Goal: Use online tool/utility: Use online tool/utility

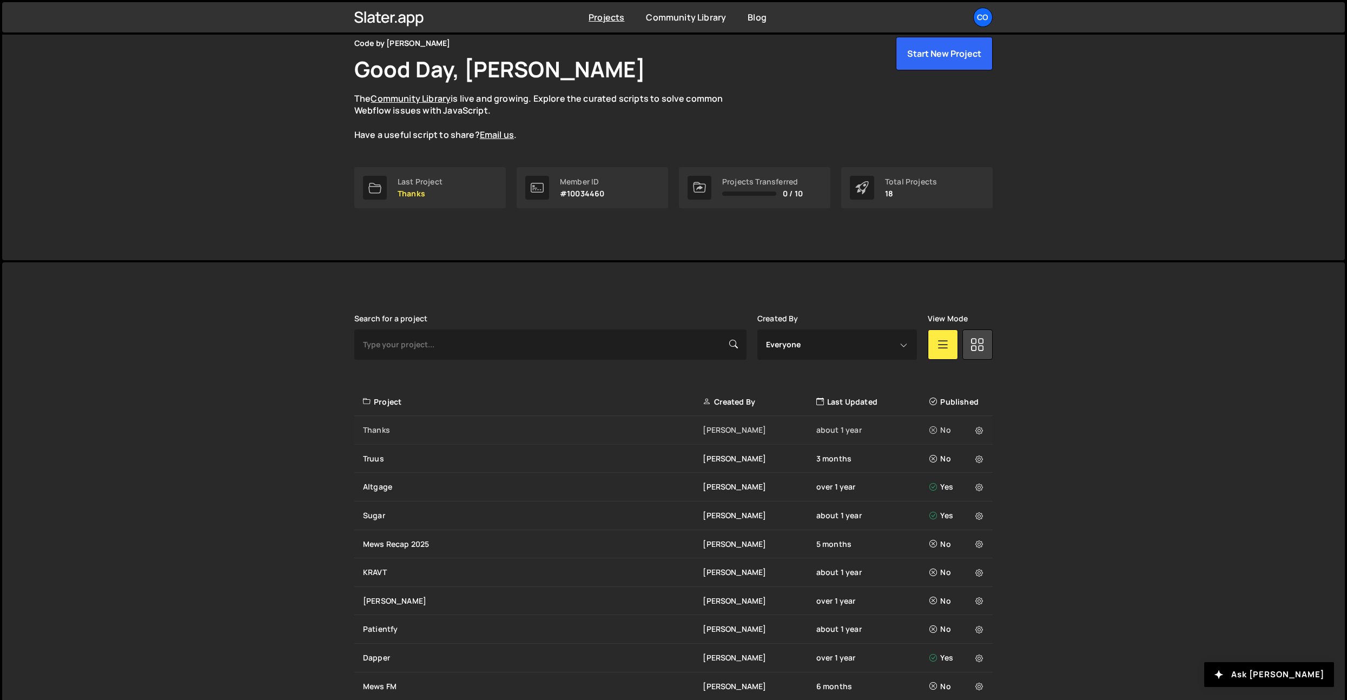
click at [577, 421] on div "Thanks [PERSON_NAME] about 1 year No" at bounding box center [673, 430] width 638 height 29
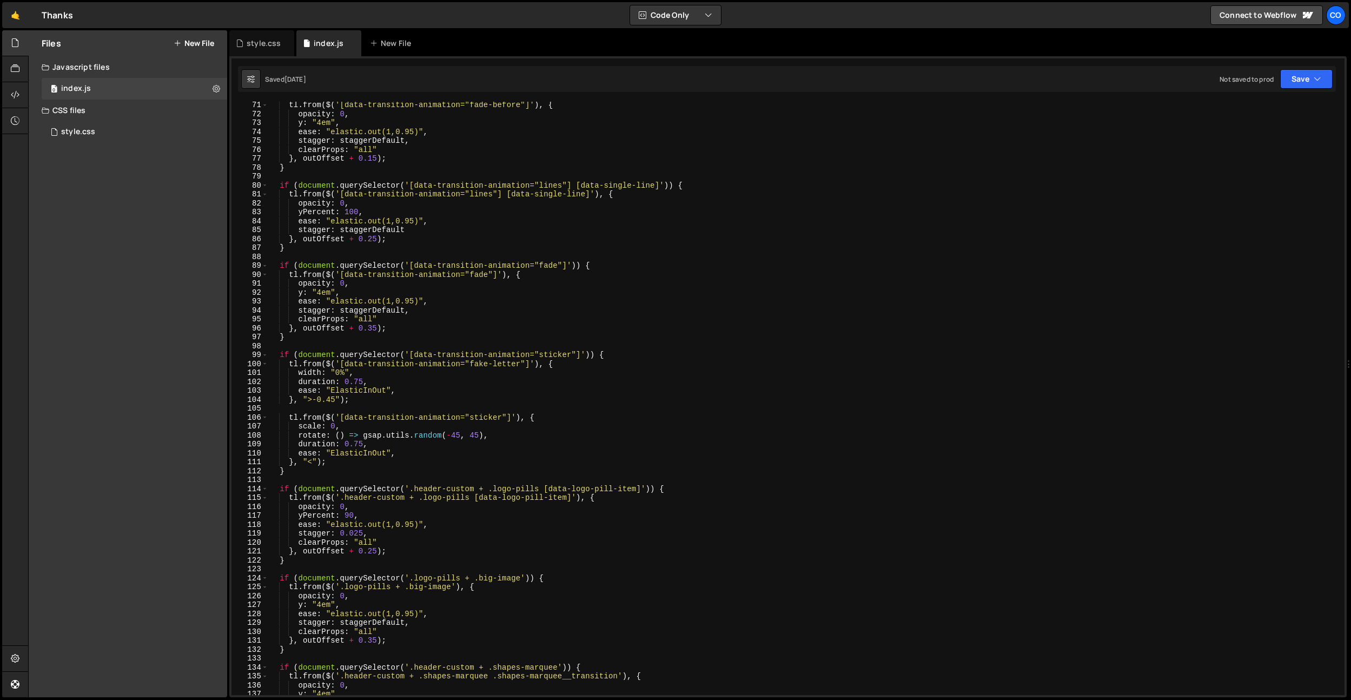
scroll to position [576, 0]
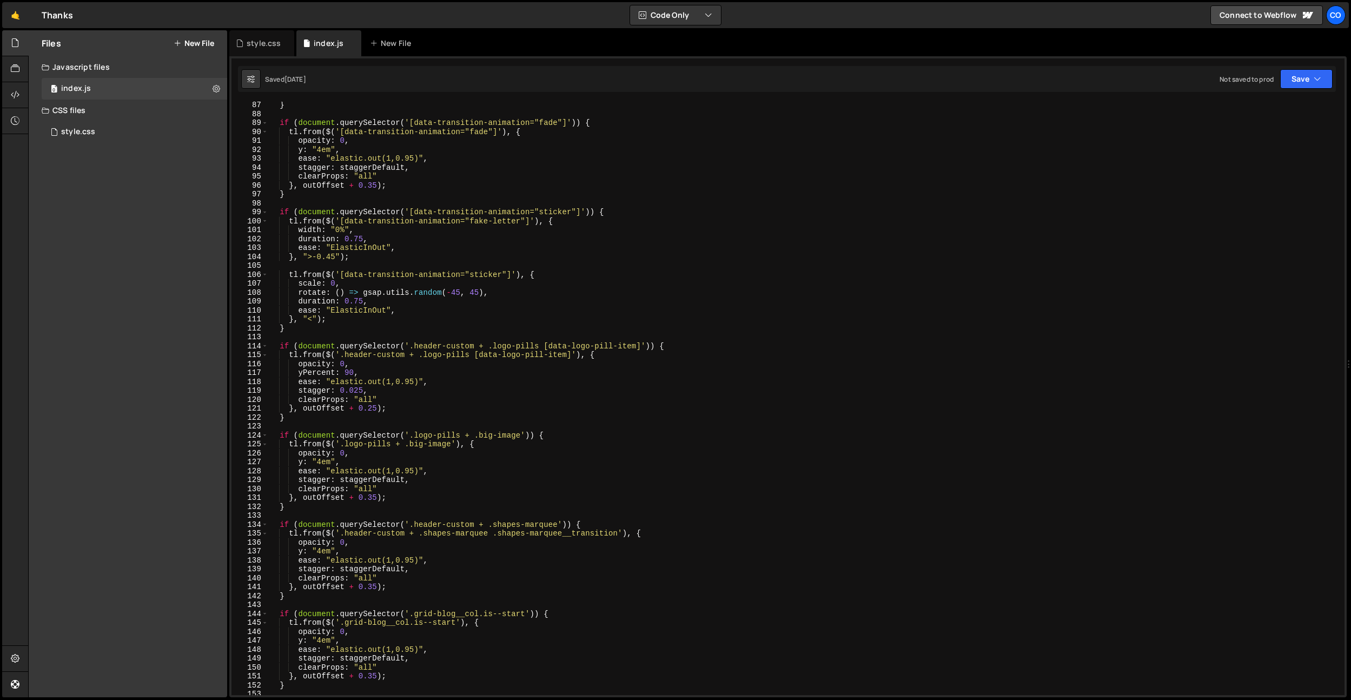
type textarea "y: "4em","
click at [529, 148] on div "} if ( document . querySelector ( '[data-transition-animation="fade"]' )) { tl …" at bounding box center [804, 406] width 1072 height 611
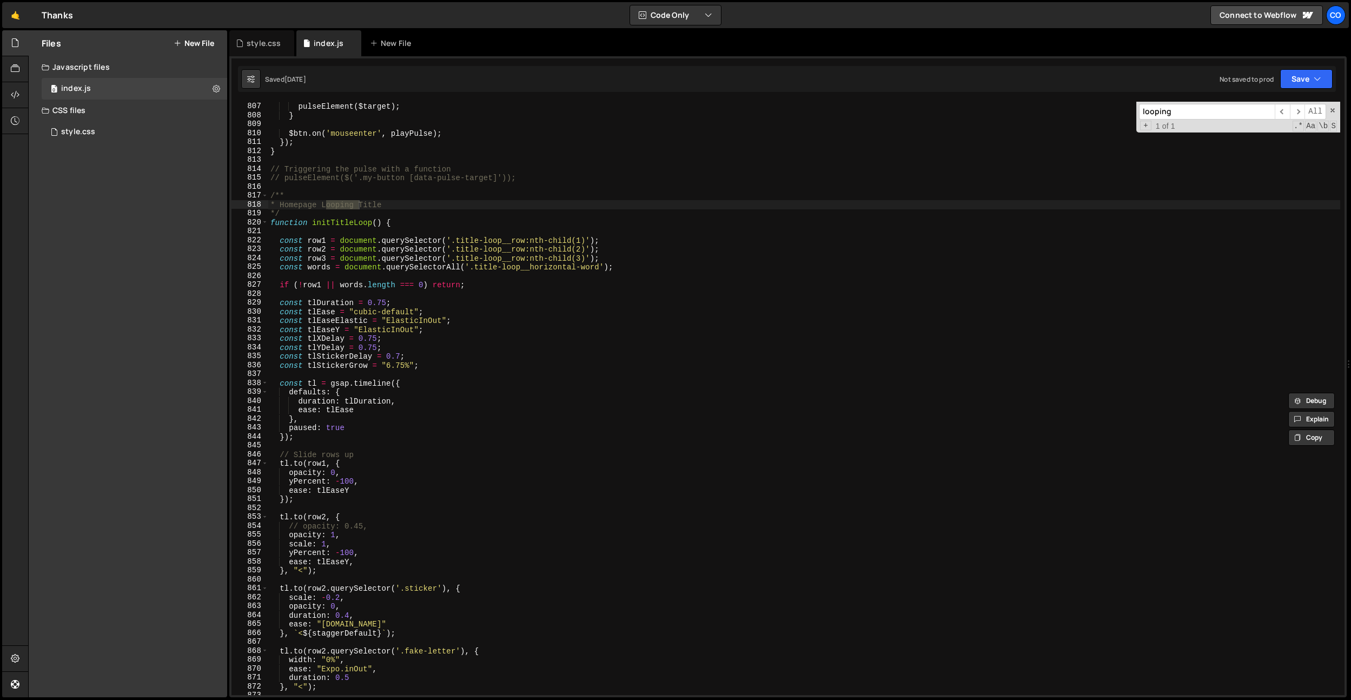
scroll to position [5388, 0]
type input "looping"
click at [364, 341] on div "pulseElement ( $target ) ; } $btn . on ( 'mouseenter' , playPulse ) ; }) ; } //…" at bounding box center [804, 398] width 1072 height 611
click at [367, 326] on div "pulseElement ( $target ) ; } $btn . on ( 'mouseenter' , playPulse ) ; }) ; } //…" at bounding box center [804, 399] width 1072 height 611
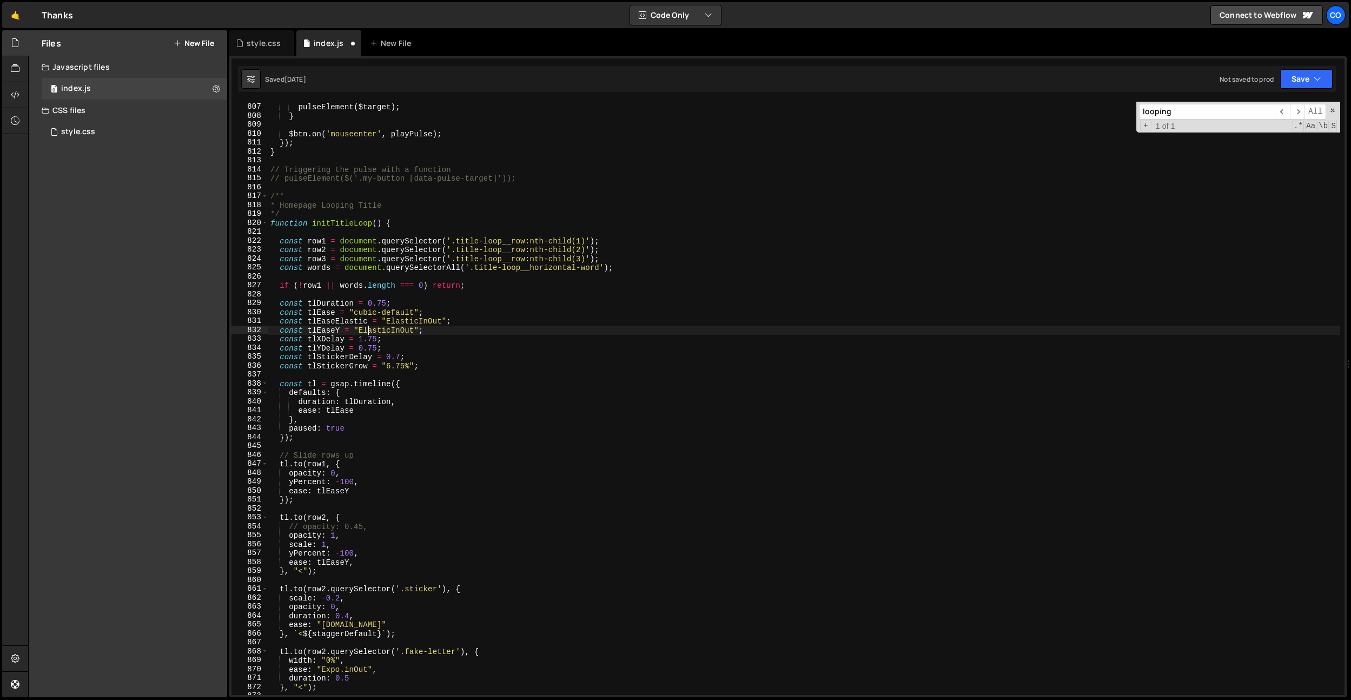
click at [363, 347] on div "pulseElement ( $target ) ; } $btn . on ( 'mouseenter' , playPulse ) ; }) ; } //…" at bounding box center [804, 399] width 1072 height 611
click at [399, 326] on div "pulseElement ( $target ) ; } $btn . on ( 'mouseenter' , playPulse ) ; }) ; } //…" at bounding box center [804, 399] width 1072 height 611
click at [394, 359] on div "pulseElement ( $target ) ; } $btn . on ( 'mouseenter' , playPulse ) ; }) ; } //…" at bounding box center [804, 399] width 1072 height 611
click at [370, 347] on div "pulseElement ( $target ) ; } $btn . on ( 'mouseenter' , playPulse ) ; }) ; } //…" at bounding box center [804, 399] width 1072 height 611
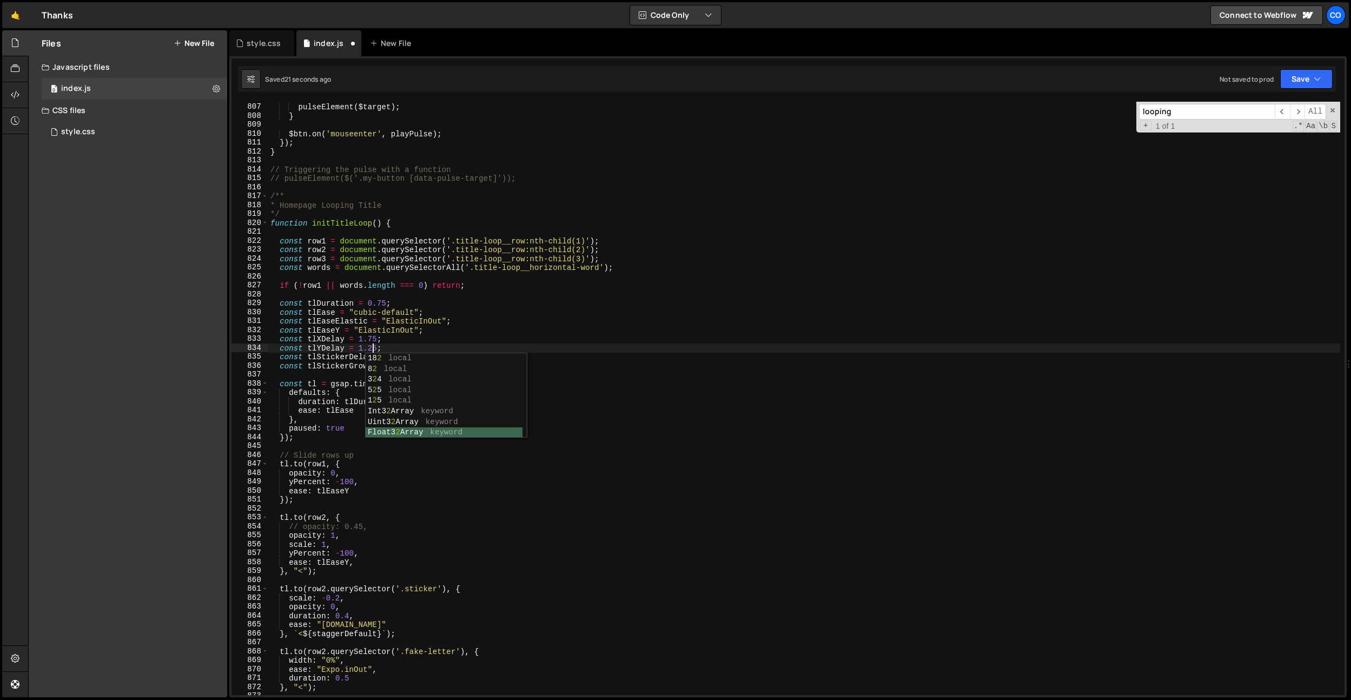
scroll to position [180, 0]
click at [358, 317] on div "pulseElement ( $target ) ; } $btn . on ( 'mouseenter' , playPulse ) ; }) ; } //…" at bounding box center [804, 399] width 1072 height 611
click at [372, 335] on div "pulseElement ( $target ) ; } $btn . on ( 'mouseenter' , playPulse ) ; }) ; } //…" at bounding box center [804, 399] width 1072 height 611
click at [531, 268] on div "pulseElement ( $target ) ; } $btn . on ( 'mouseenter' , playPulse ) ; }) ; } //…" at bounding box center [804, 399] width 1072 height 611
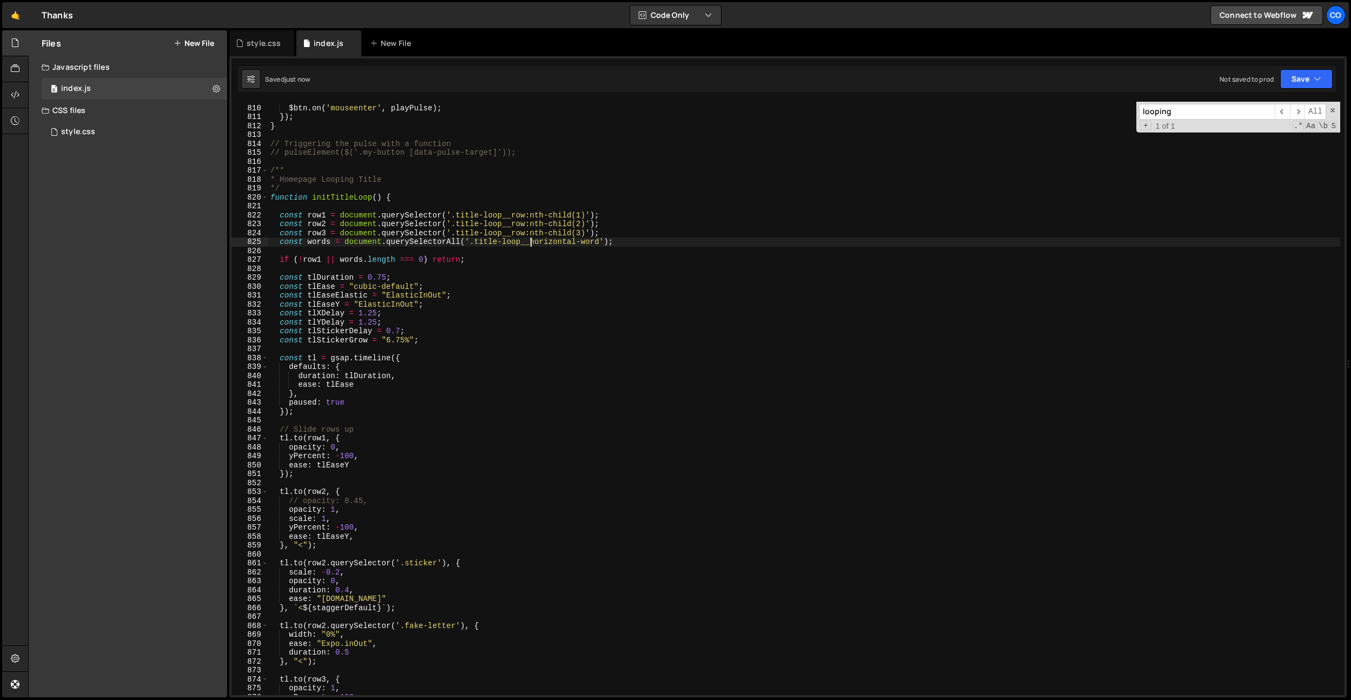
scroll to position [5407, 0]
click at [479, 331] on div "$btn . on ( 'mouseenter' , playPulse ) ; }) ; } // Triggering the pulse with a …" at bounding box center [804, 400] width 1072 height 611
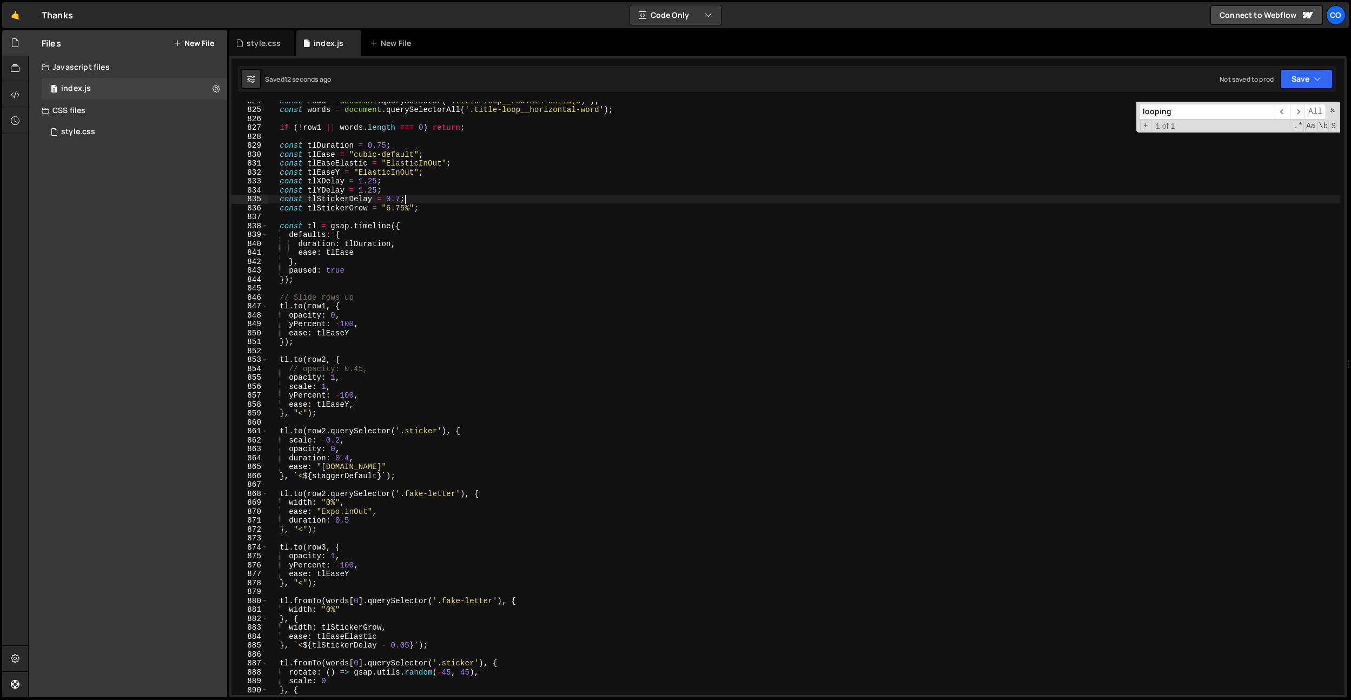
scroll to position [5506, 0]
click at [483, 331] on div "const row3 = document . querySelector ( '.title-loop__row:nth-child(3)' ) ; con…" at bounding box center [804, 401] width 1072 height 611
click at [318, 191] on div "const row3 = document . querySelector ( '.title-loop__row:nth-child(3)' ) ; con…" at bounding box center [804, 401] width 1072 height 611
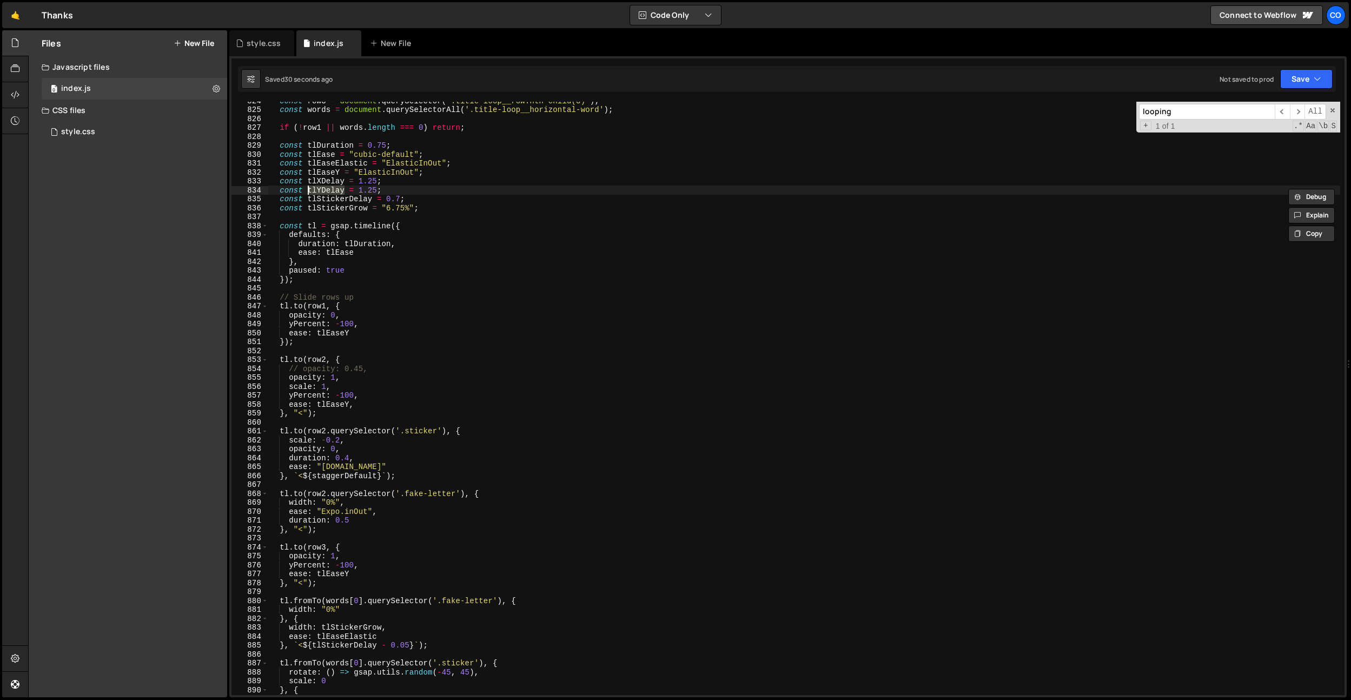
click at [373, 283] on div "const row3 = document . querySelector ( '.title-loop__row:nth-child(3)' ) ; con…" at bounding box center [804, 401] width 1072 height 611
type textarea "});"
paste input "tlYDelay"
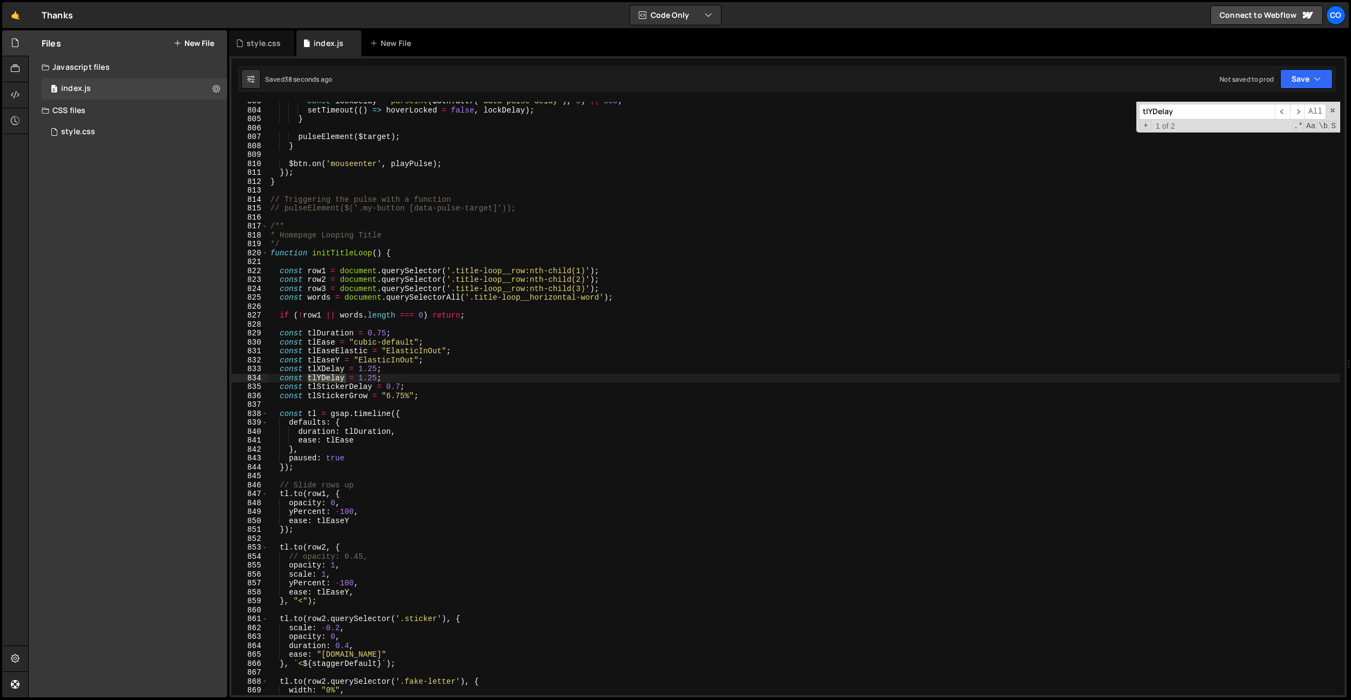
scroll to position [5365, 0]
type input "tlYDelay"
click at [354, 517] on div "const lockDelay = parseInt ( $btn . attr ( 'data-pulse-delay' ) , 8 ) || 500 ; …" at bounding box center [804, 402] width 1072 height 611
type textarea "ease: tlEaseY,"
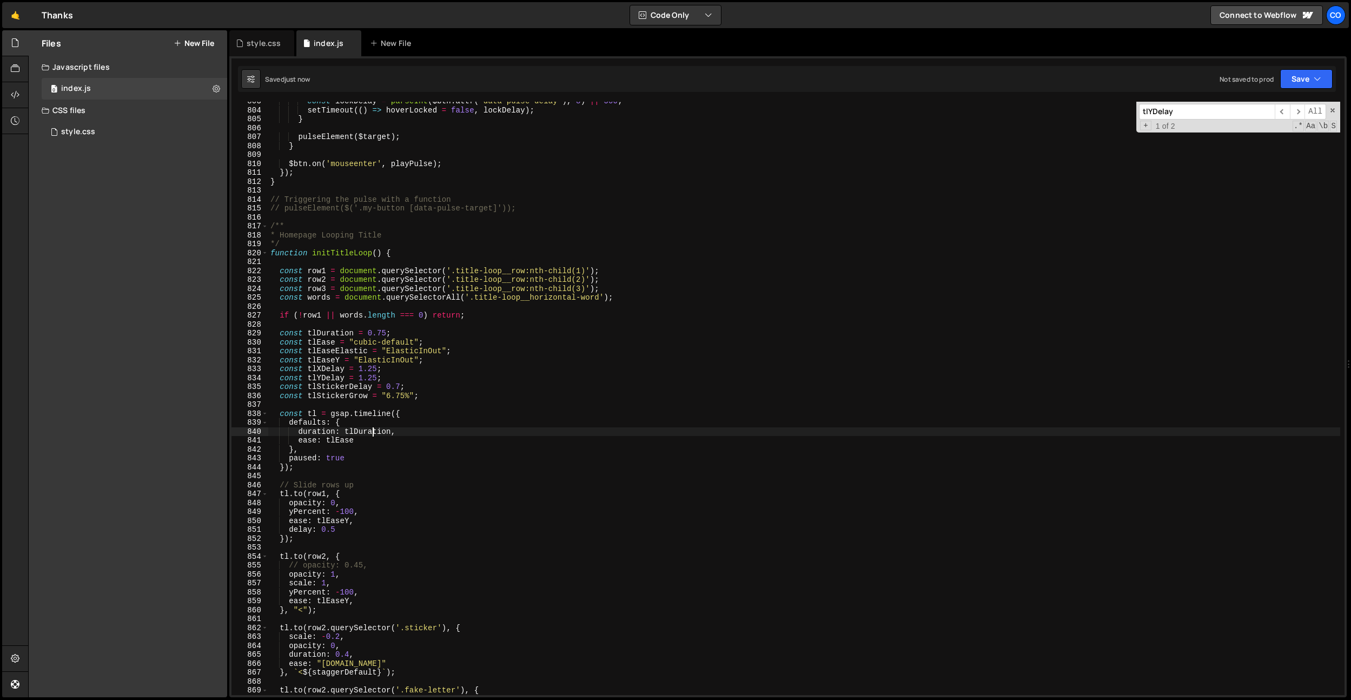
click at [371, 427] on div "const lockDelay = parseInt ( $btn . attr ( 'data-pulse-delay' ) , 8 ) || 500 ; …" at bounding box center [804, 402] width 1072 height 611
click at [332, 379] on div "const lockDelay = parseInt ( $btn . attr ( 'data-pulse-delay' ) , 8 ) || 500 ; …" at bounding box center [804, 402] width 1072 height 611
drag, startPoint x: 332, startPoint y: 379, endPoint x: 325, endPoint y: 390, distance: 12.6
click at [332, 379] on div "const lockDelay = parseInt ( $btn . attr ( 'data-pulse-delay' ) , 8 ) || 500 ; …" at bounding box center [804, 402] width 1072 height 611
click at [321, 529] on div "const lockDelay = parseInt ( $btn . attr ( 'data-pulse-delay' ) , 8 ) || 500 ; …" at bounding box center [804, 402] width 1072 height 611
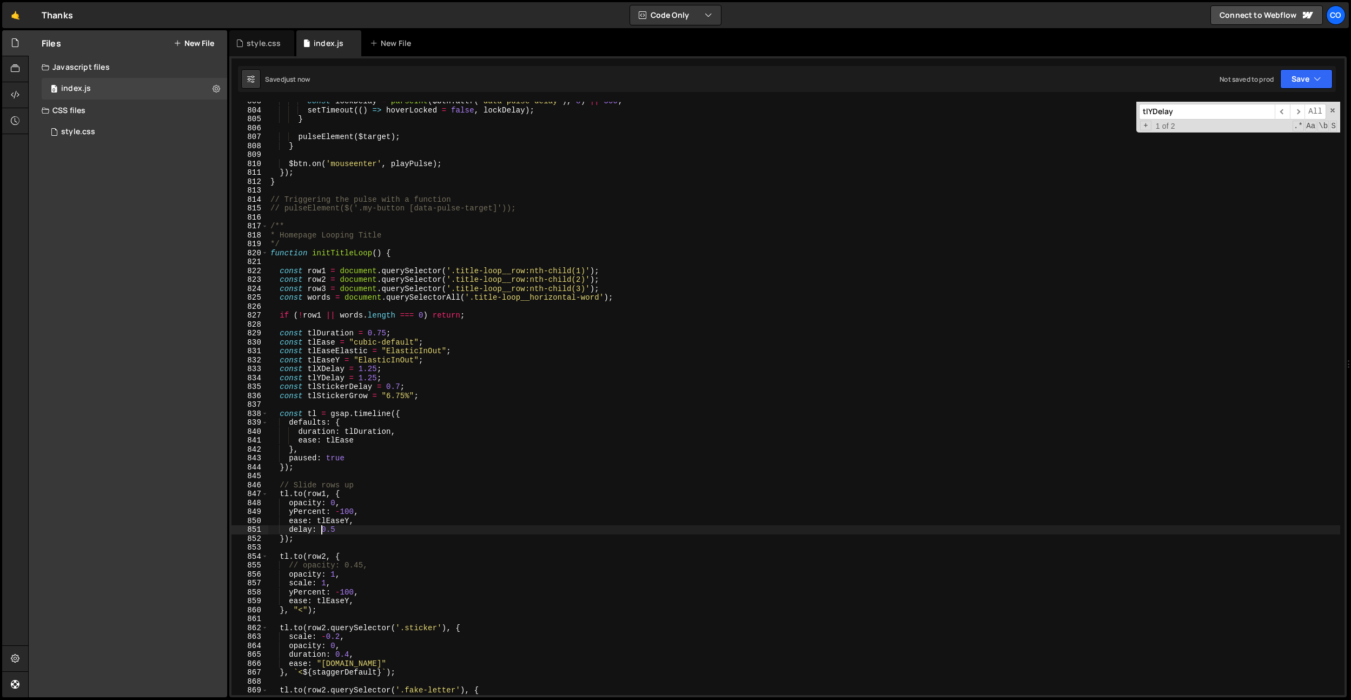
click at [344, 530] on div "const lockDelay = parseInt ( $btn . attr ( 'data-pulse-delay' ) , 8 ) || 500 ; …" at bounding box center [804, 402] width 1072 height 611
paste textarea "tlYDelay"
click at [333, 531] on div "const lockDelay = parseInt ( $btn . attr ( 'data-pulse-delay' ) , 8 ) || 500 ; …" at bounding box center [804, 402] width 1072 height 611
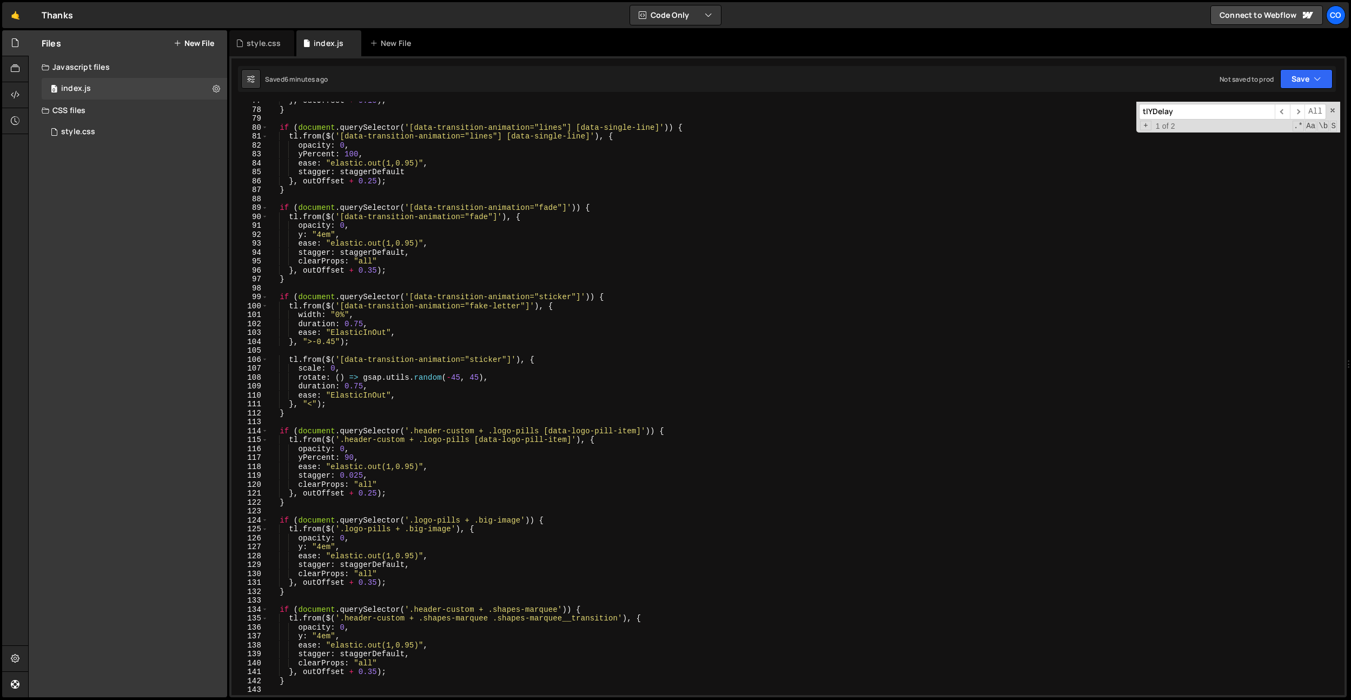
scroll to position [540, 0]
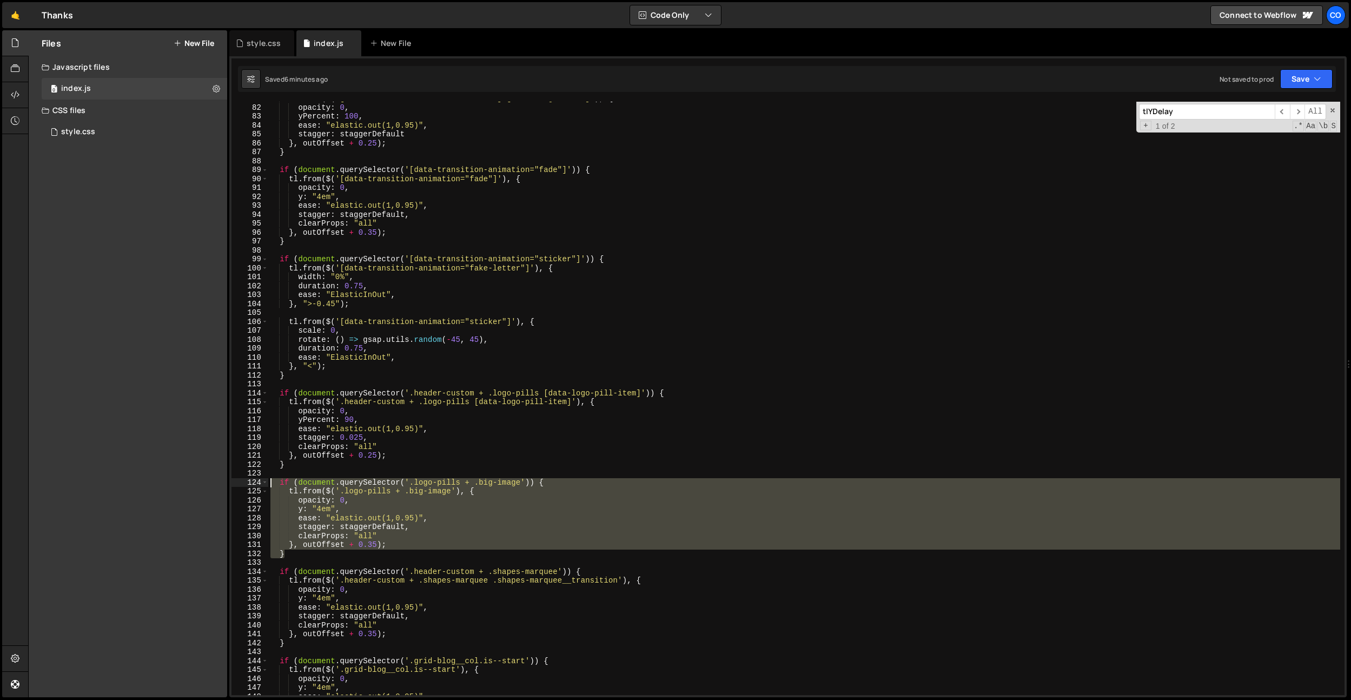
drag, startPoint x: 309, startPoint y: 556, endPoint x: 241, endPoint y: 480, distance: 101.9
click at [241, 480] on div "delay: tlYDelay - 0.75 81 82 83 84 85 86 87 88 89 90 91 92 93 94 95 96 97 98 99…" at bounding box center [788, 399] width 1113 height 594
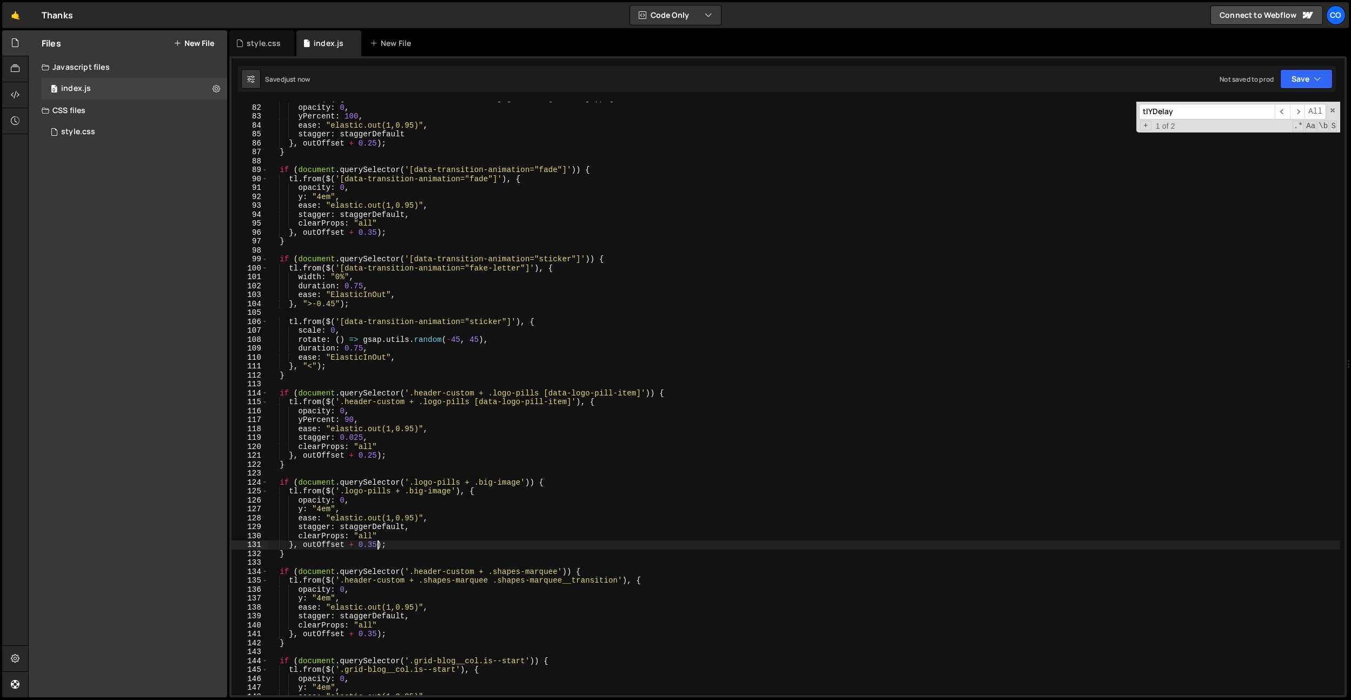
click at [376, 546] on div "tl . from ( $ ( '[data-transition-animation="lines"] [data-single-line]' ) , { …" at bounding box center [804, 399] width 1072 height 611
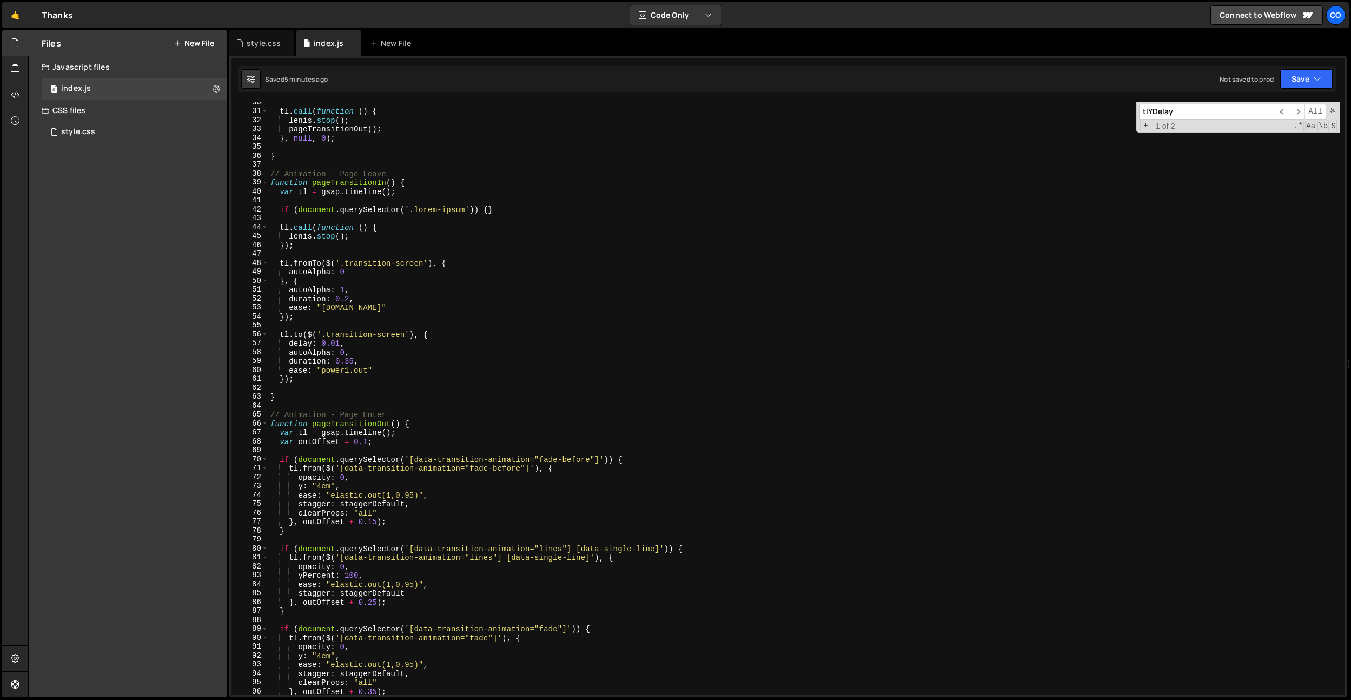
scroll to position [0, 0]
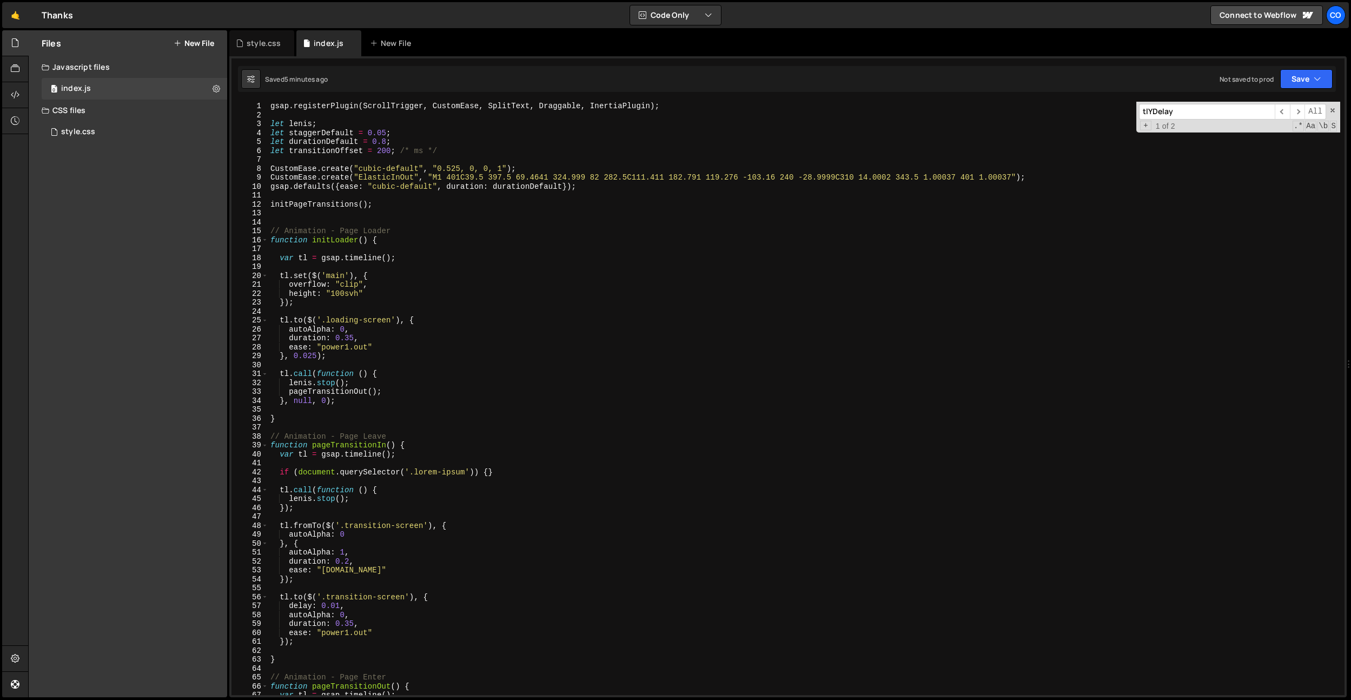
click at [388, 170] on div "gsap . registerPlugin ( ScrollTrigger , CustomEase , SplitText , Draggable , In…" at bounding box center [804, 407] width 1072 height 611
type textarea "CustomEase.create("cubic-default", "0.525, 0, 0, 1");"
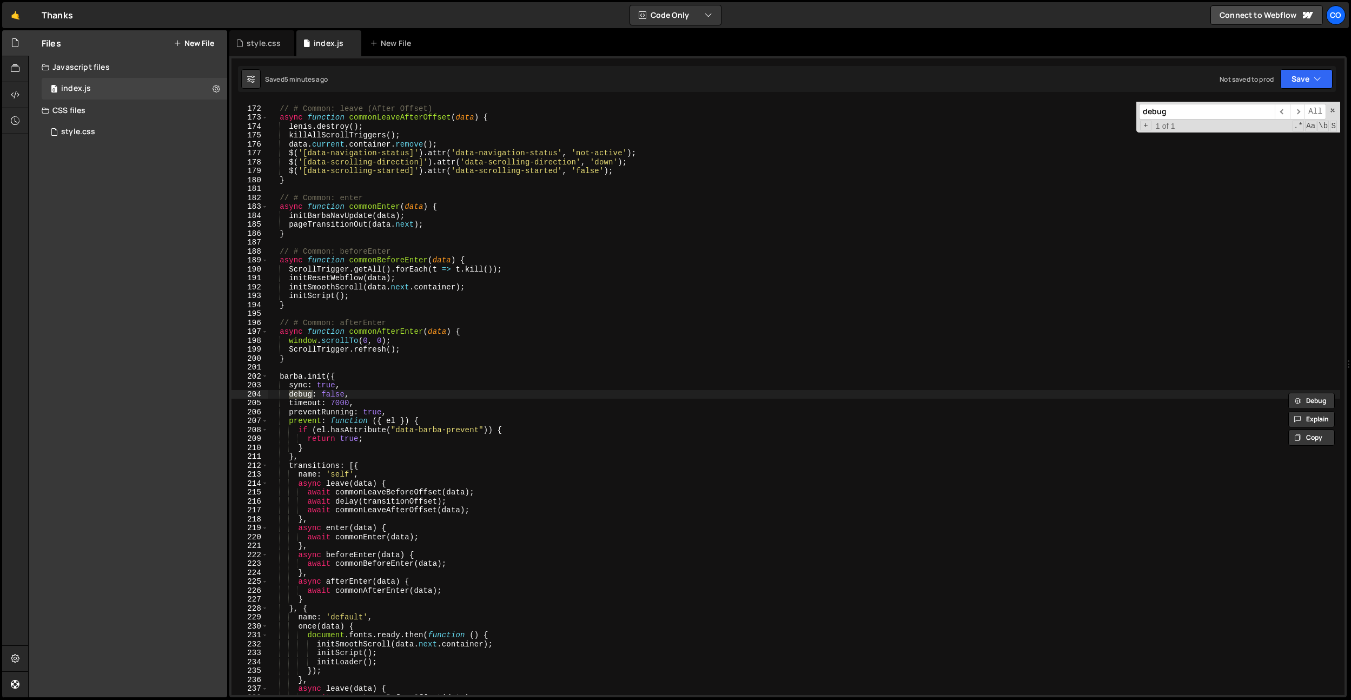
type input "debug"
click at [334, 397] on div "// # Common: leave (After Offset) async function commonLeaveAfterOffset ( data …" at bounding box center [804, 400] width 1072 height 611
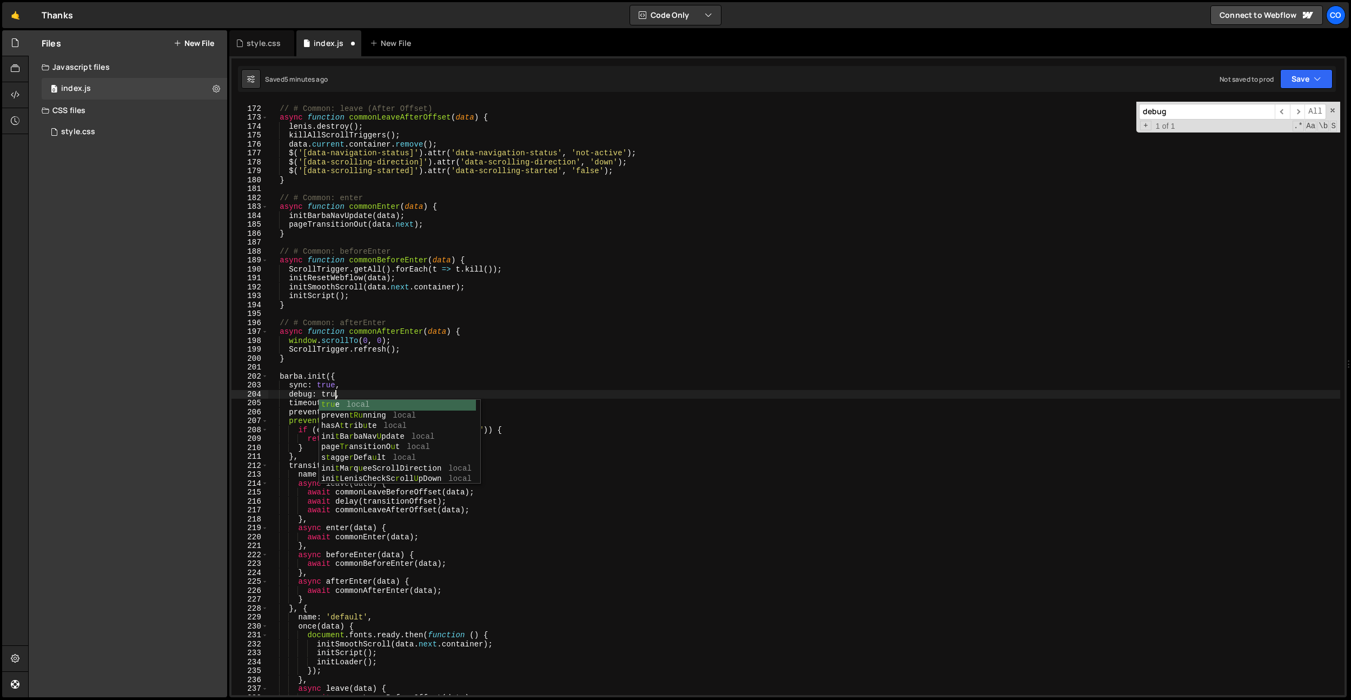
scroll to position [0, 4]
click at [373, 172] on div "// # Common: leave (After Offset) async function commonLeaveAfterOffset ( data …" at bounding box center [804, 400] width 1072 height 611
type textarea "$('[data-scrolling-started]').attr('data-scrolling-started', 'false');"
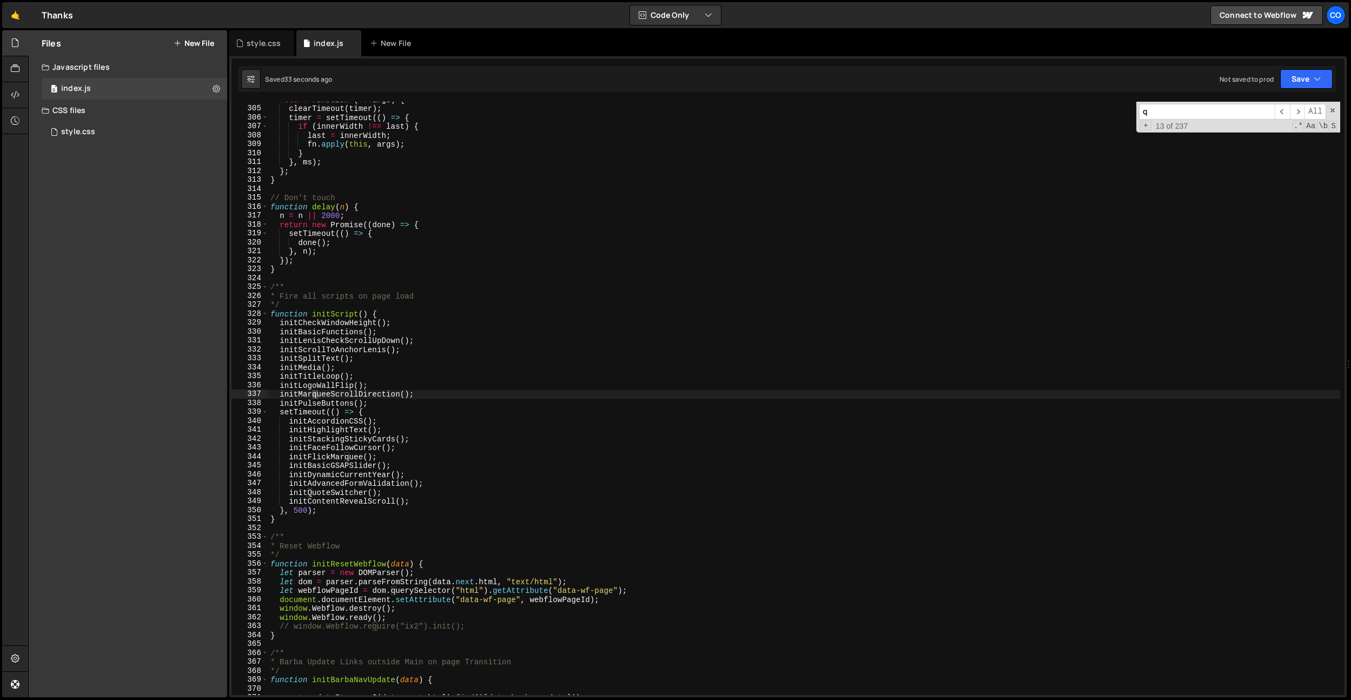
scroll to position [2030, 0]
type input "quote"
drag, startPoint x: 392, startPoint y: 491, endPoint x: 283, endPoint y: 492, distance: 108.2
click at [283, 492] on div "return function ( ... args ) { clearTimeout ( timer ) ; timer = setTimeout (( )…" at bounding box center [804, 400] width 1072 height 611
click at [341, 487] on div "return function ( ... args ) { clearTimeout ( timer ) ; timer = setTimeout (( )…" at bounding box center [804, 400] width 1072 height 611
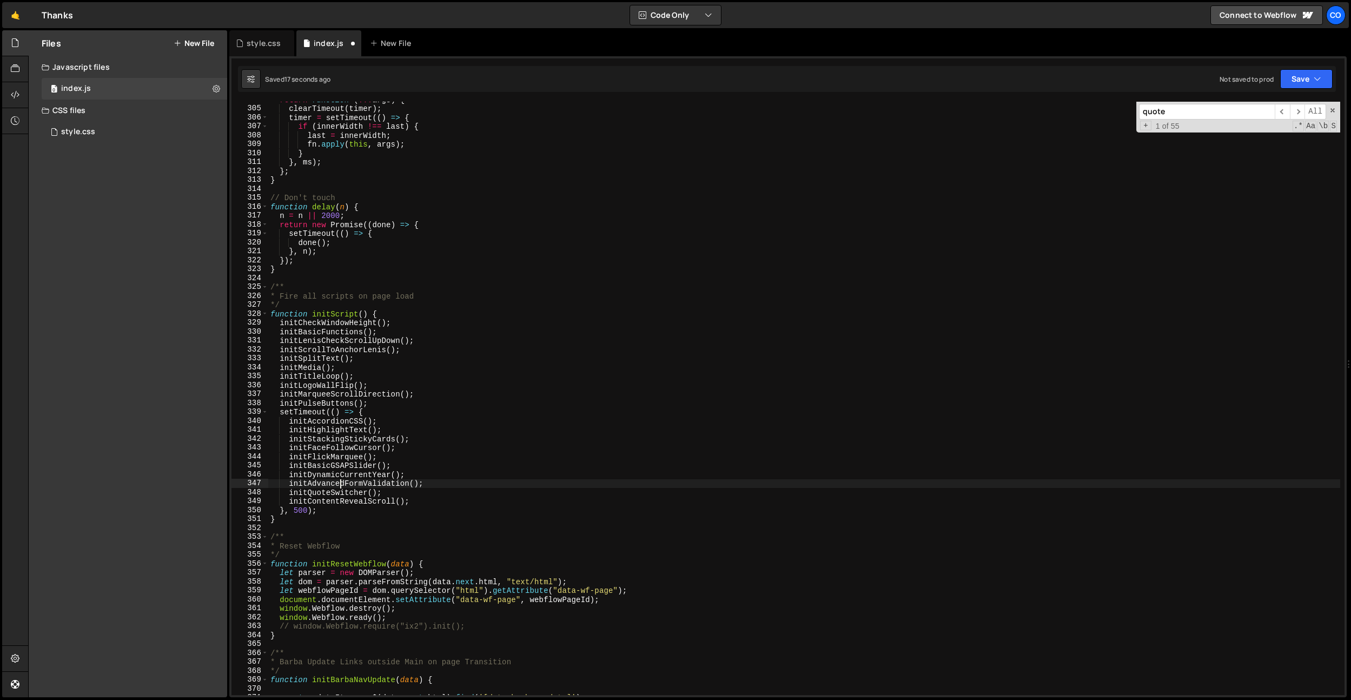
click at [341, 487] on div "return function ( ... args ) { clearTimeout ( timer ) ; timer = setTimeout (( )…" at bounding box center [804, 400] width 1072 height 611
click at [340, 489] on div "return function ( ... args ) { clearTimeout ( timer ) ; timer = setTimeout (( )…" at bounding box center [804, 400] width 1072 height 611
click at [478, 450] on div "return function ( ... args ) { clearTimeout ( timer ) ; timer = setTimeout (( )…" at bounding box center [804, 400] width 1072 height 611
type textarea "initFaceFollowCursor();"
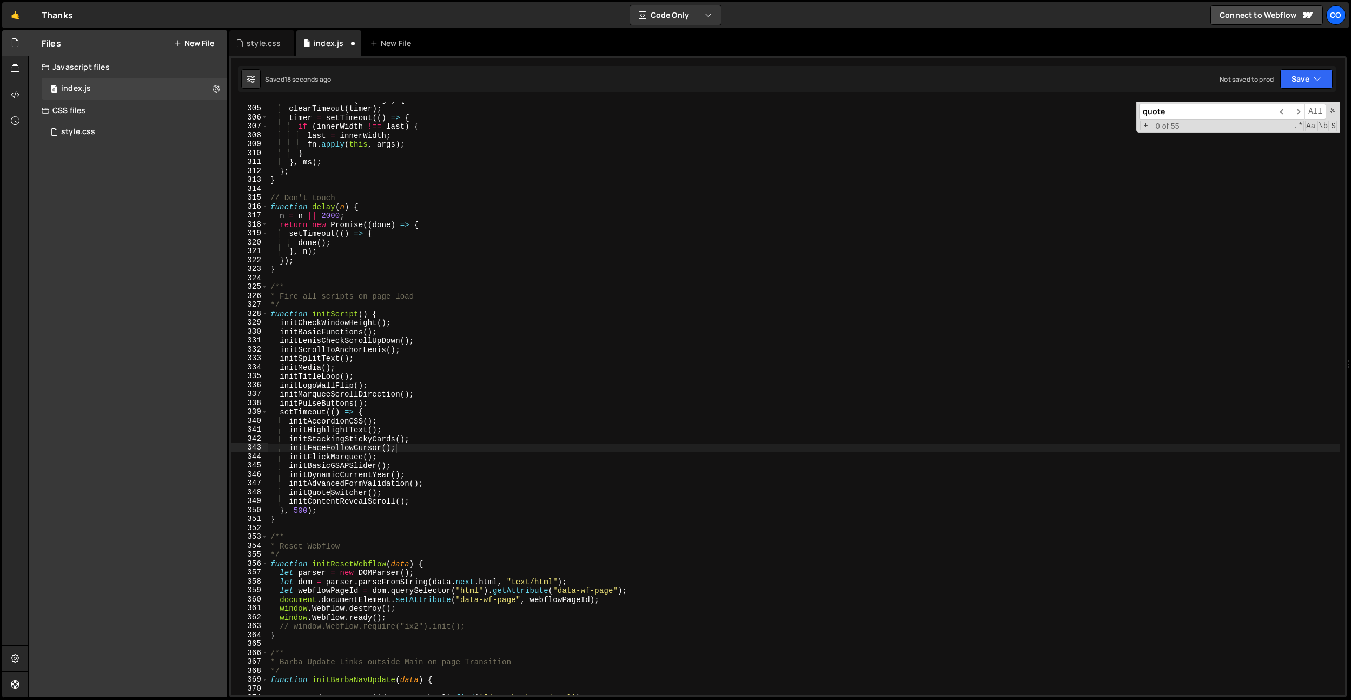
paste input "initQuoteSwitcher"
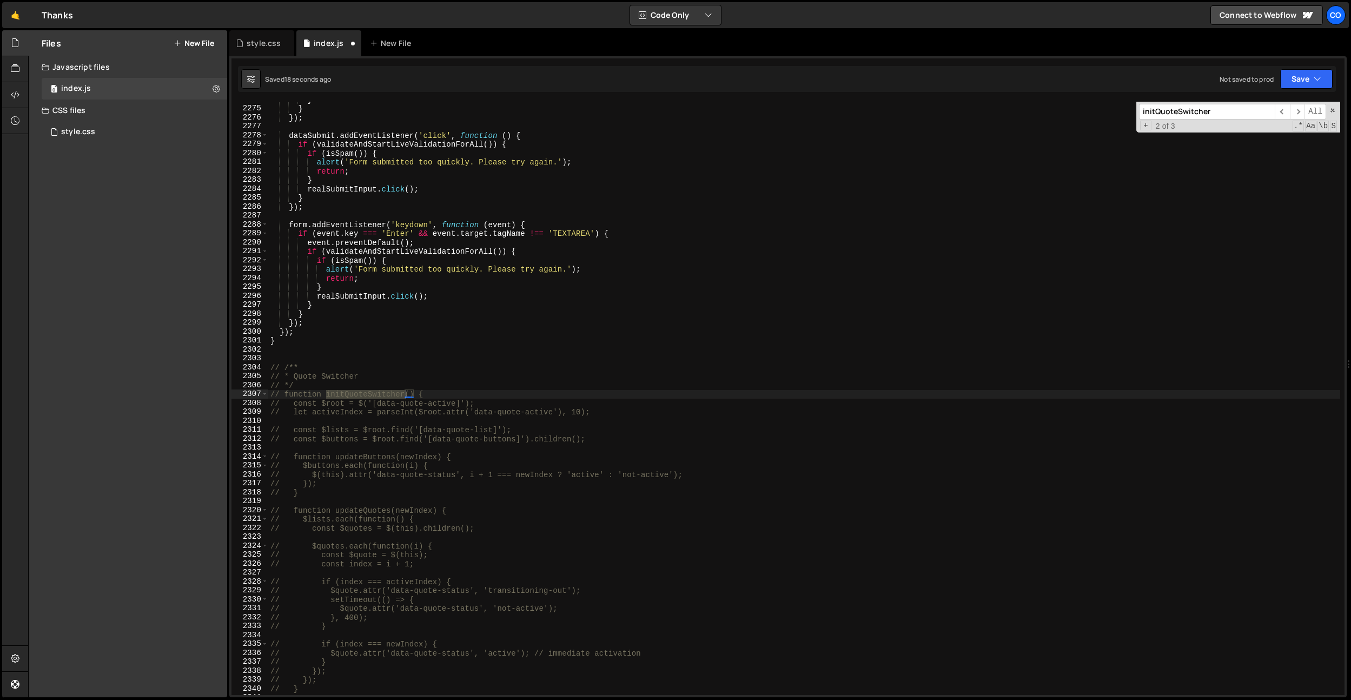
scroll to position [15194, 0]
type input "initQuoteSwitcher"
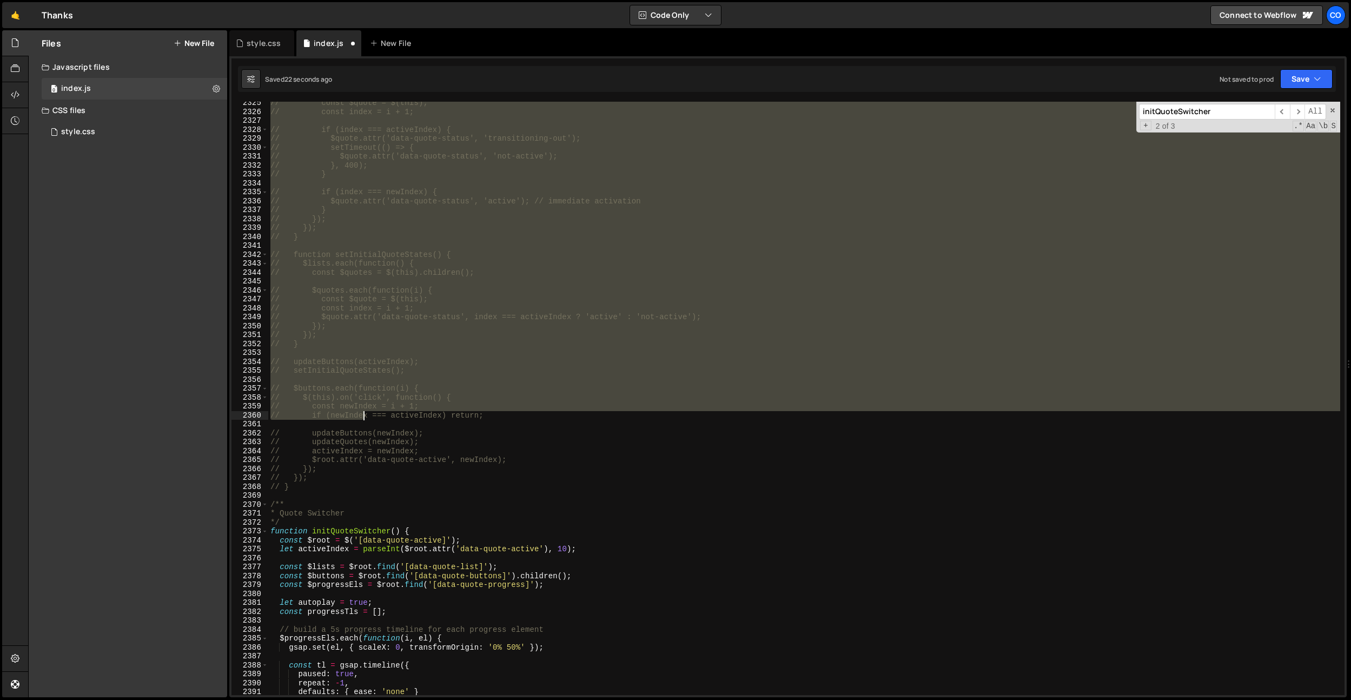
scroll to position [15538, 0]
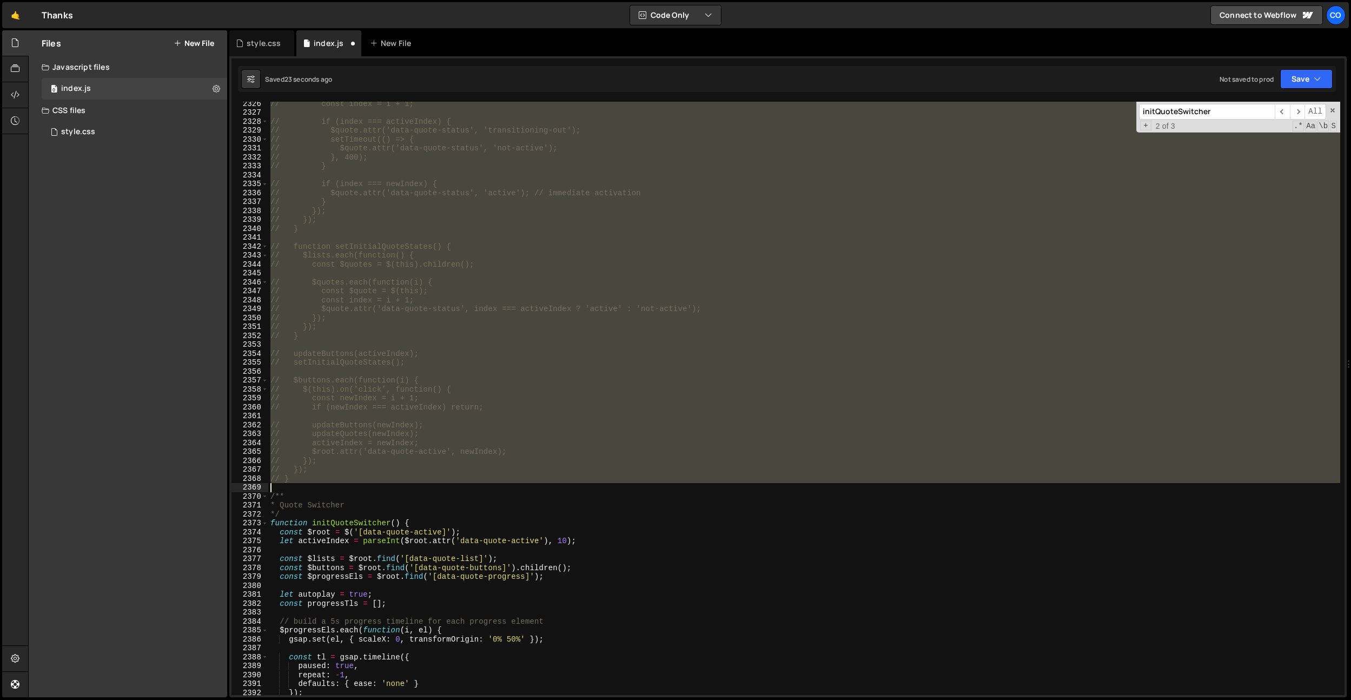
drag, startPoint x: 269, startPoint y: 367, endPoint x: 320, endPoint y: 485, distance: 128.7
click at [320, 485] on div "// const index = i + 1; // if (index === activeIndex) { // $quote.attr('data-qu…" at bounding box center [804, 404] width 1072 height 611
type textarea "// }"
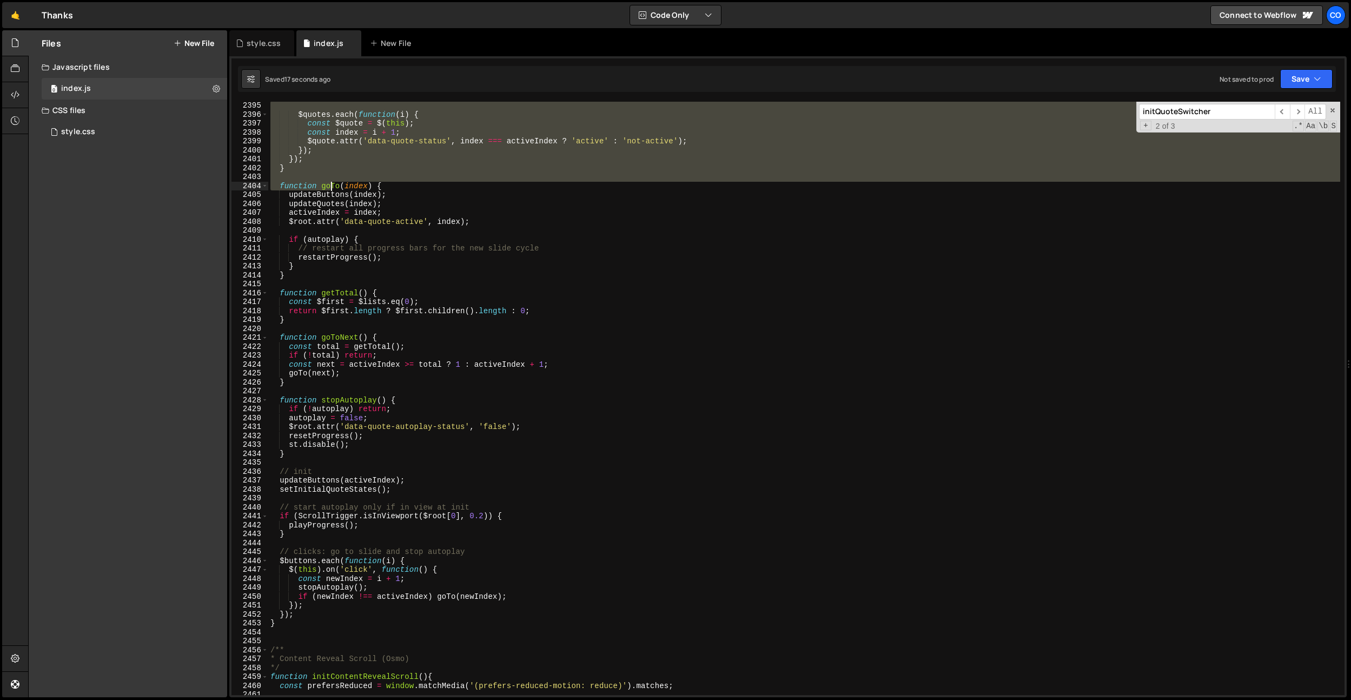
scroll to position [16415, 0]
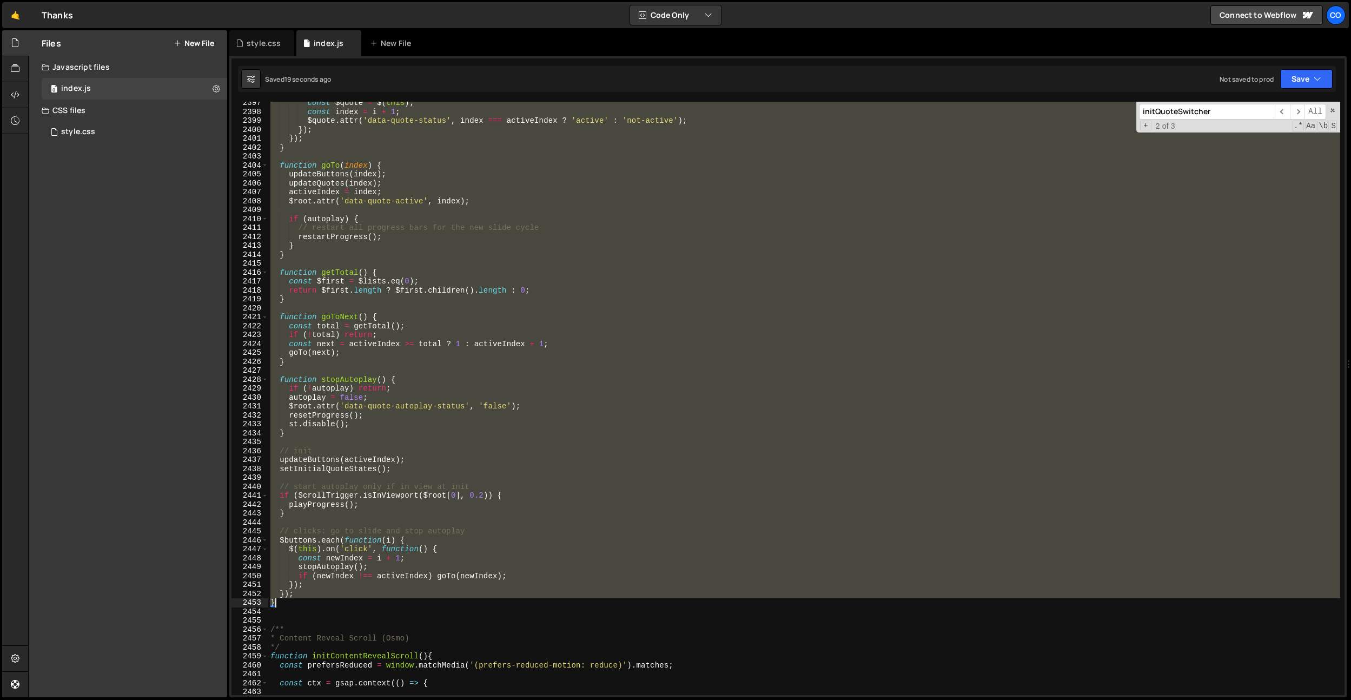
drag, startPoint x: 271, startPoint y: 114, endPoint x: 404, endPoint y: 606, distance: 509.5
click at [403, 606] on div "const $quote = $ ( this ) ; const index = i + 1 ; $quote . attr ( 'data-quote-s…" at bounding box center [804, 403] width 1072 height 611
paste textarea
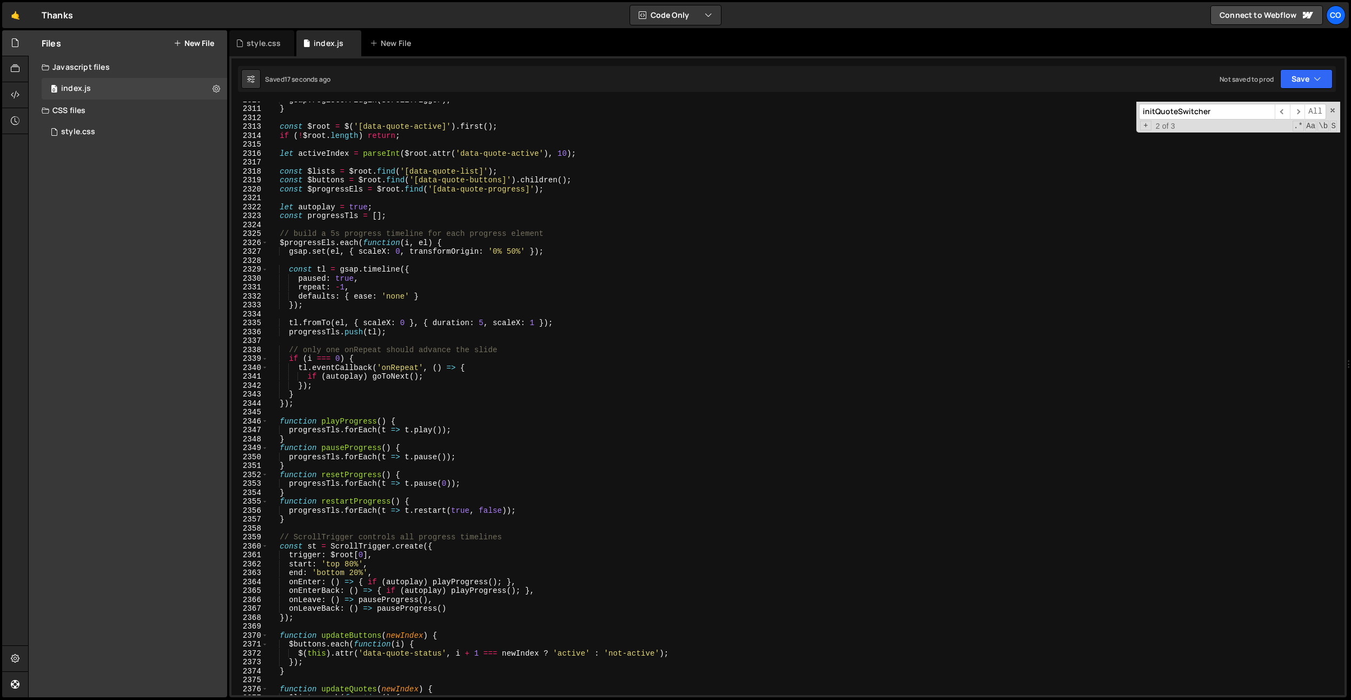
scroll to position [15657, 0]
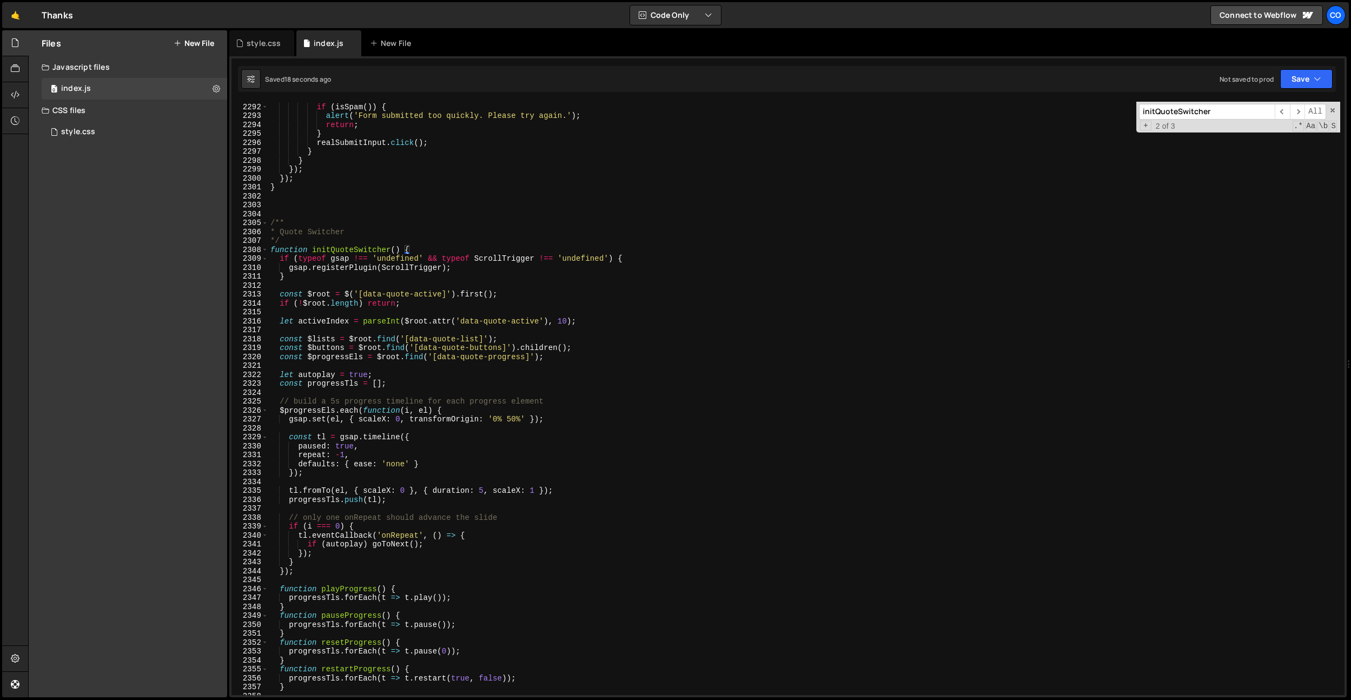
click at [380, 245] on div "if ( validateAndStartLiveValidationForAll ( )) { if ( isSpam ( )) { alert ( 'Fo…" at bounding box center [804, 399] width 1072 height 611
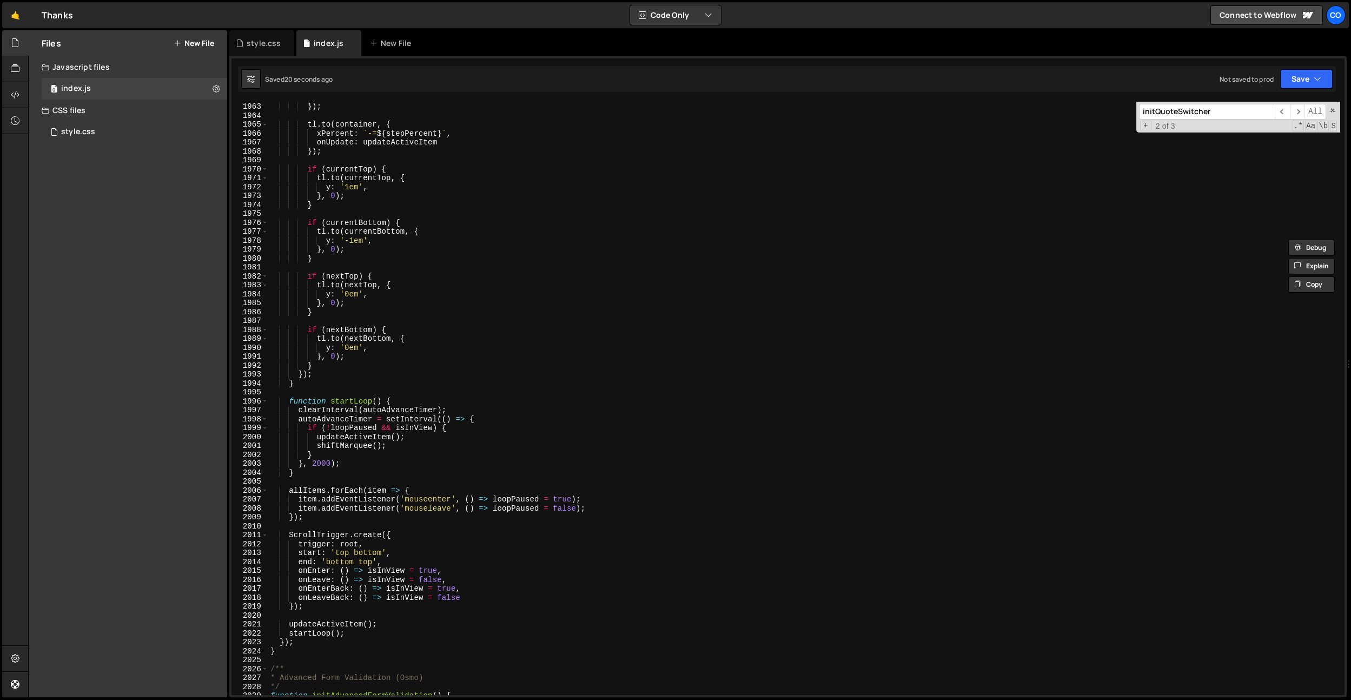
scroll to position [12721, 0]
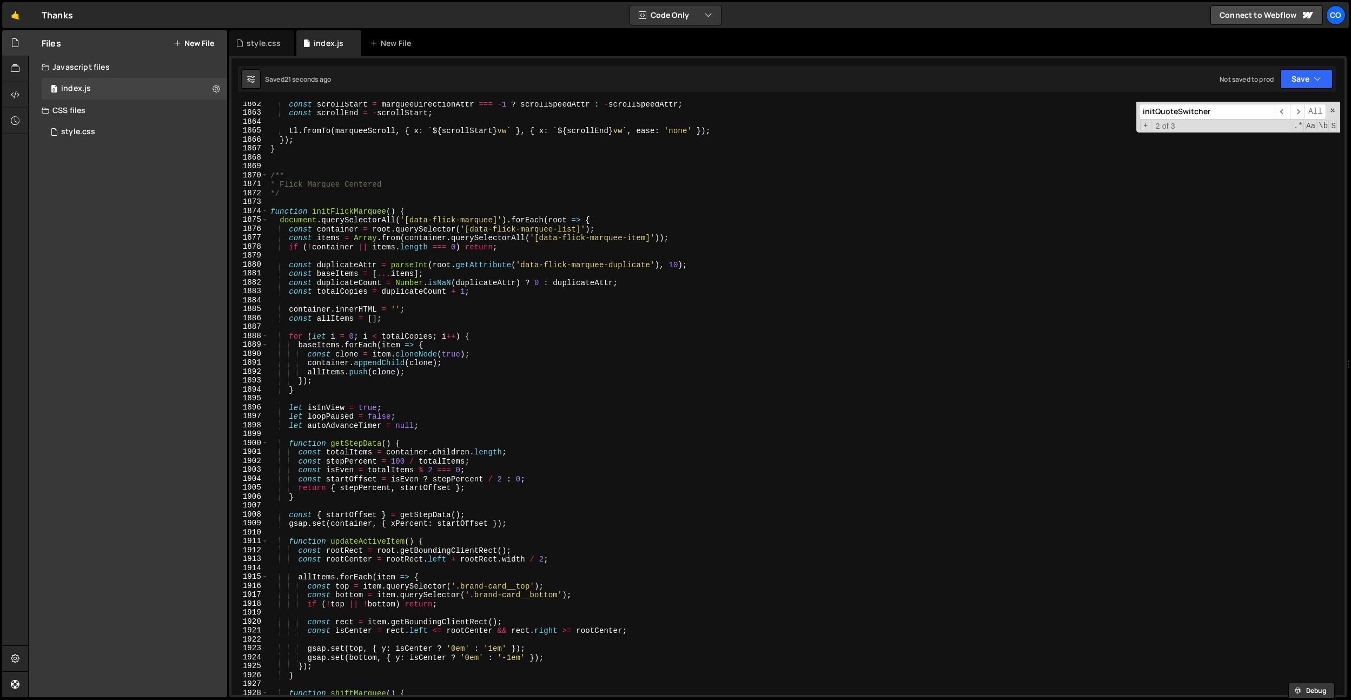
click at [1175, 114] on input "initQuoteSwitcher" at bounding box center [1207, 112] width 136 height 16
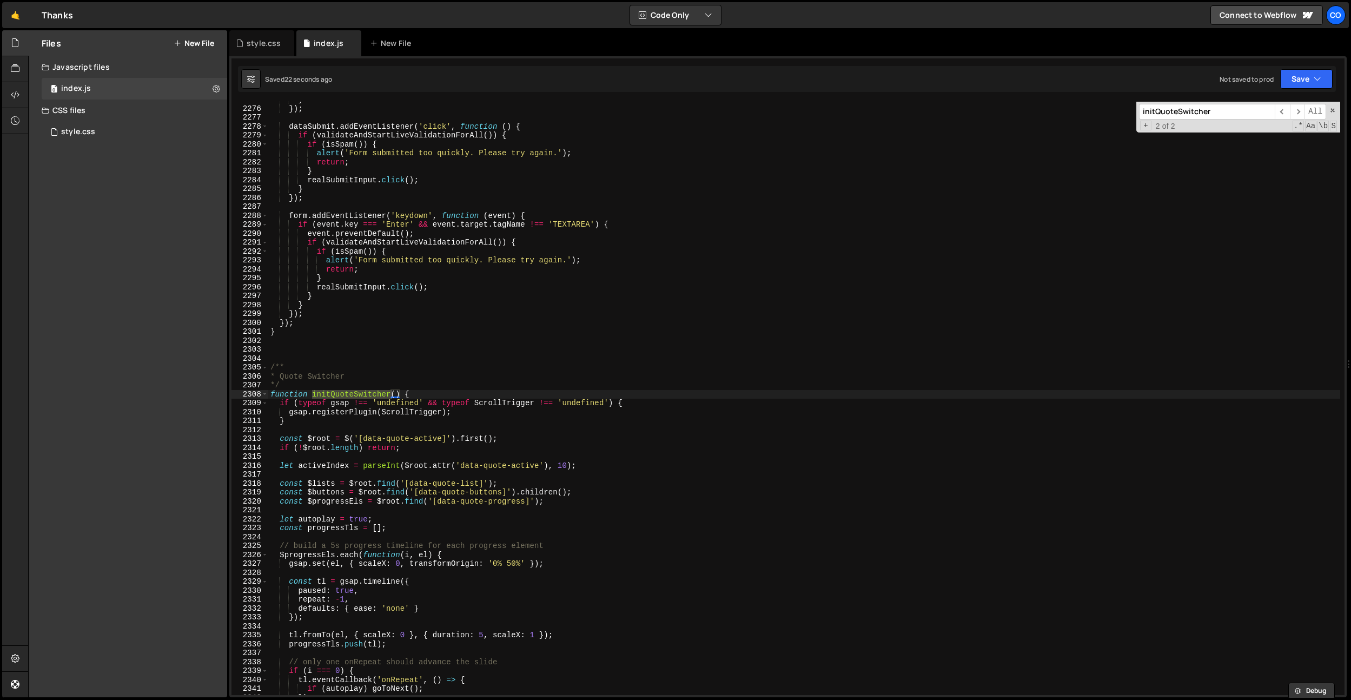
scroll to position [2144, 0]
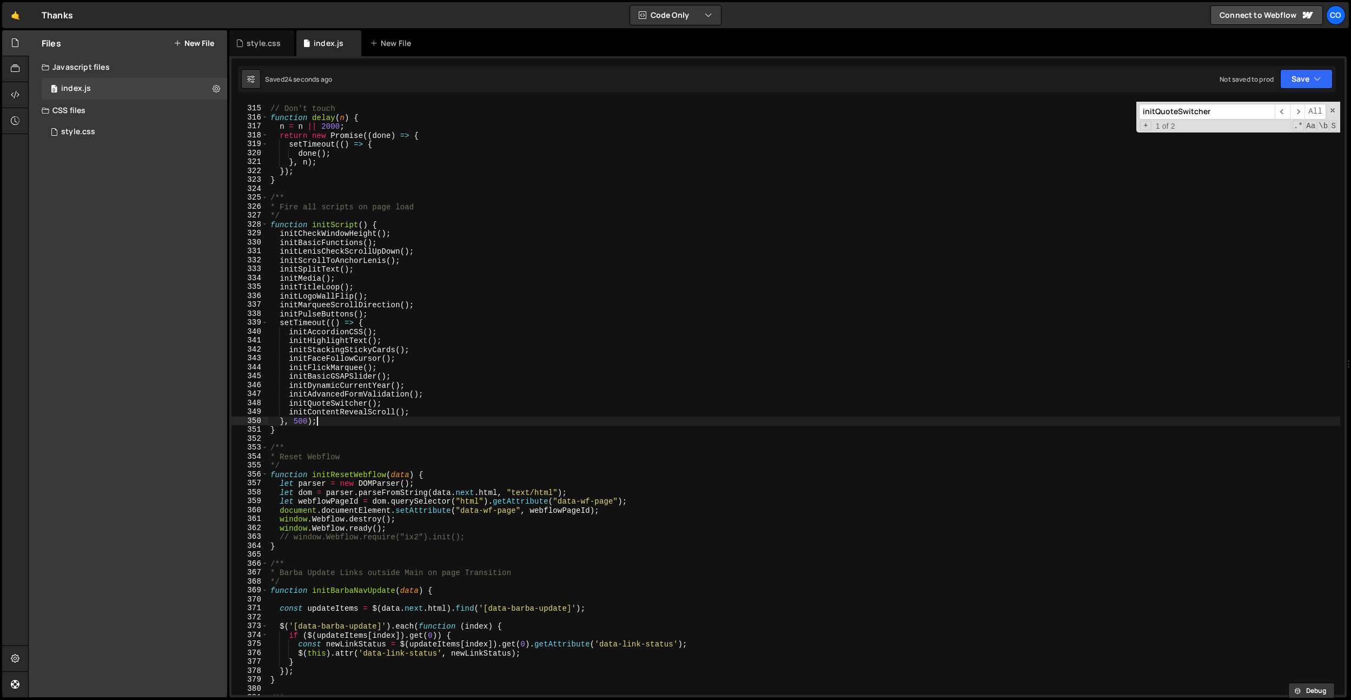
click at [450, 420] on div "// Don't touch function delay ( n ) { n = n || 2000 ; return new Promise (( don…" at bounding box center [804, 400] width 1072 height 611
drag, startPoint x: 450, startPoint y: 410, endPoint x: 287, endPoint y: 408, distance: 162.3
click at [287, 408] on div "// Don't touch function delay ( n ) { n = n || 2000 ; return new Promise (( don…" at bounding box center [804, 400] width 1072 height 611
type textarea "initContentRevealScroll();"
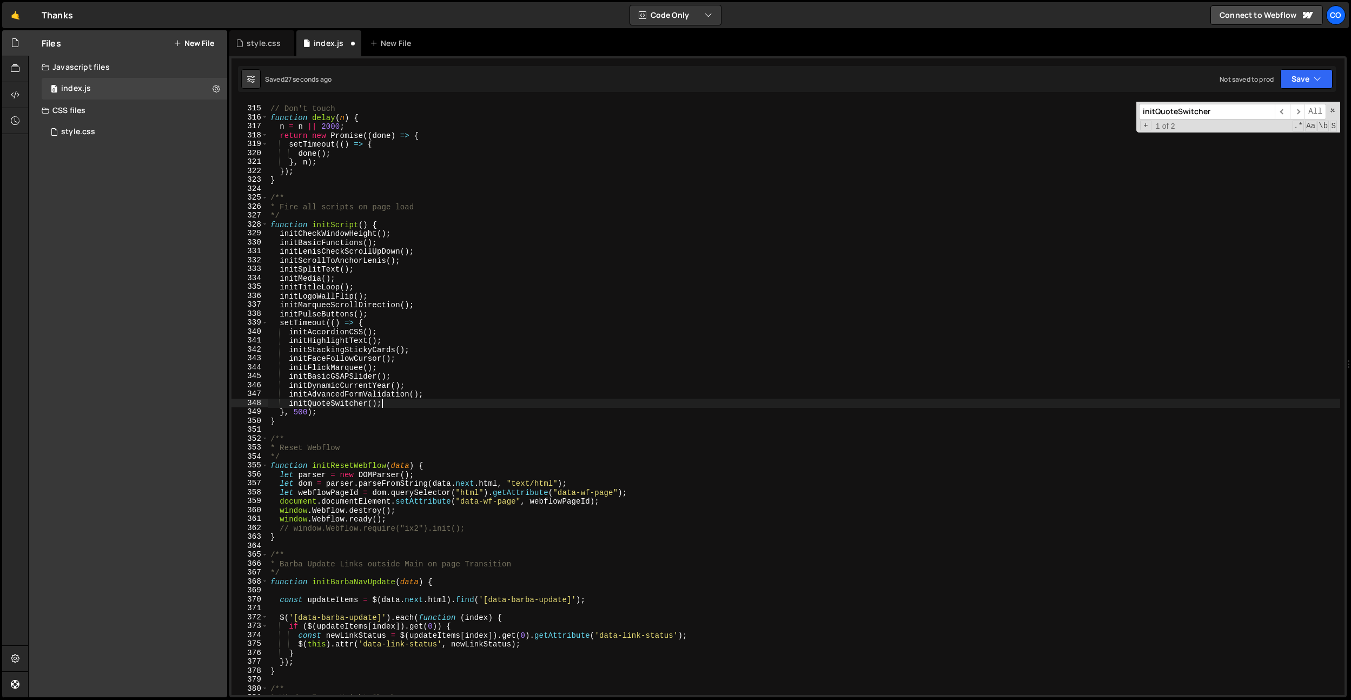
click at [384, 313] on div "// Don't touch function delay ( n ) { n = n || 2000 ; return new Promise (( don…" at bounding box center [804, 400] width 1072 height 611
type textarea "initPulseButtons();"
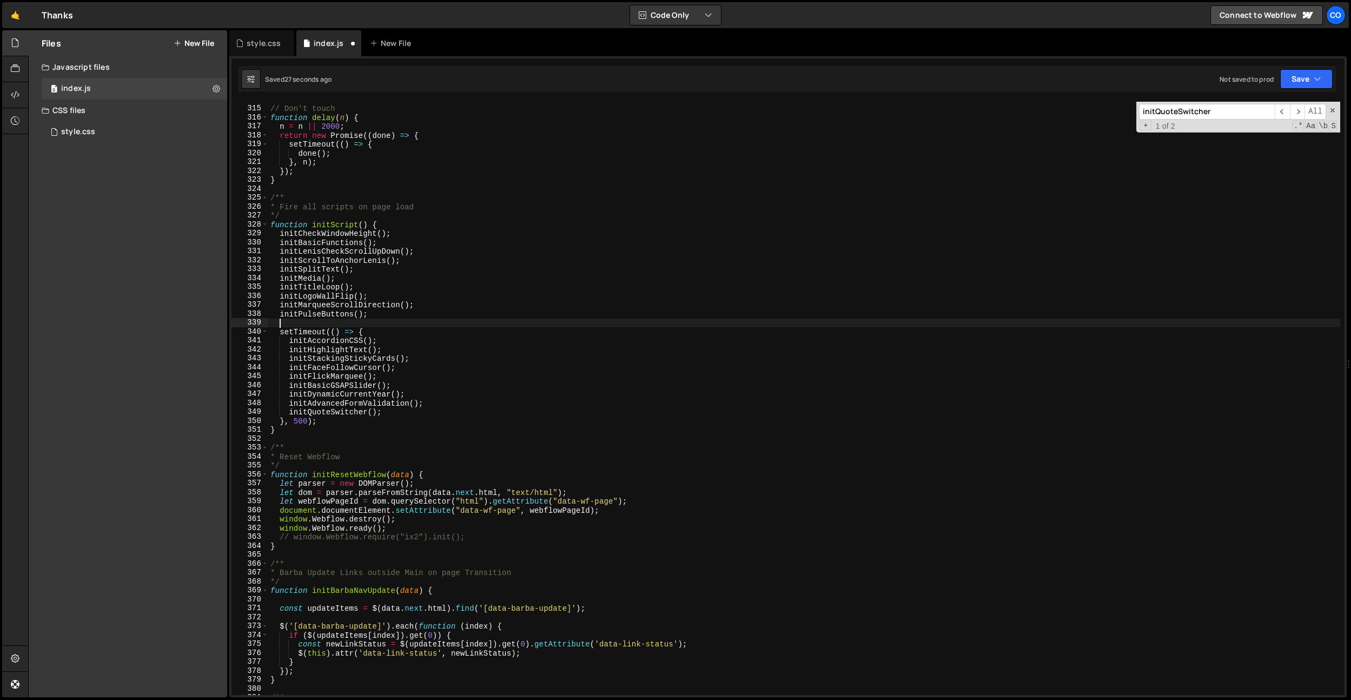
scroll to position [0, 0]
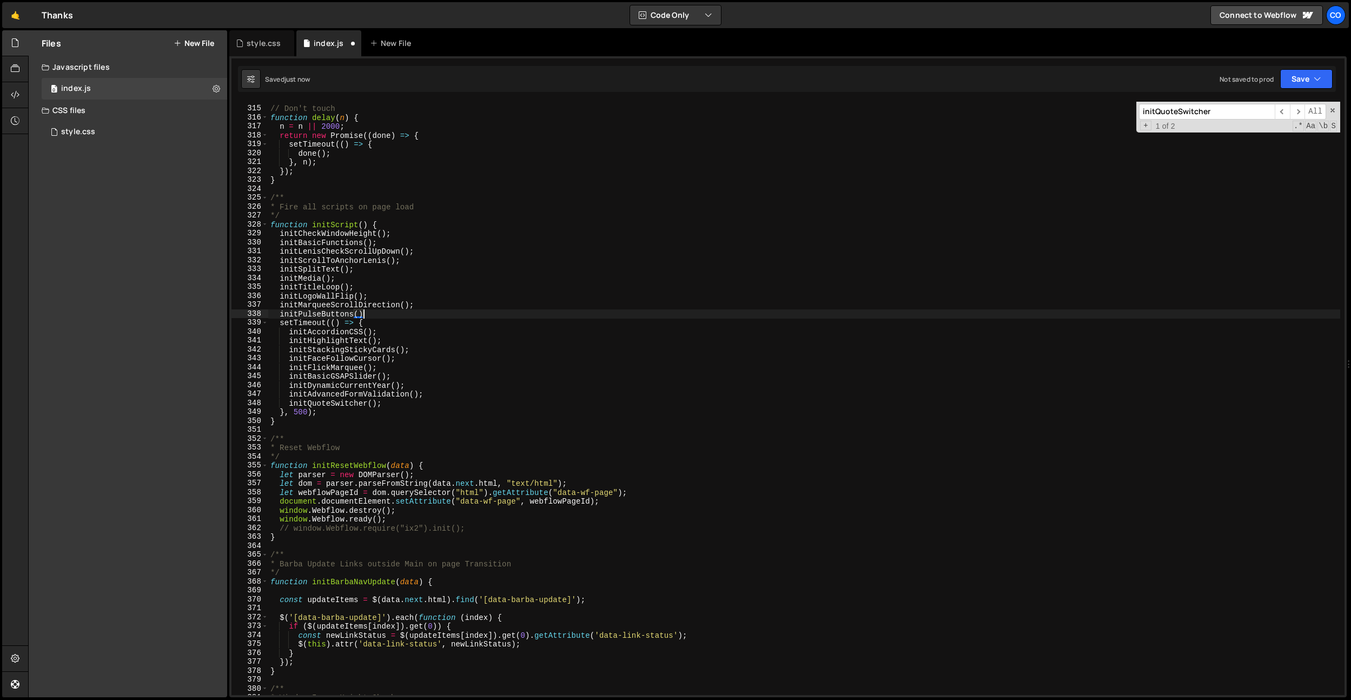
paste textarea "initContentRevealScroll();"
type textarea "initPulseButtons();"
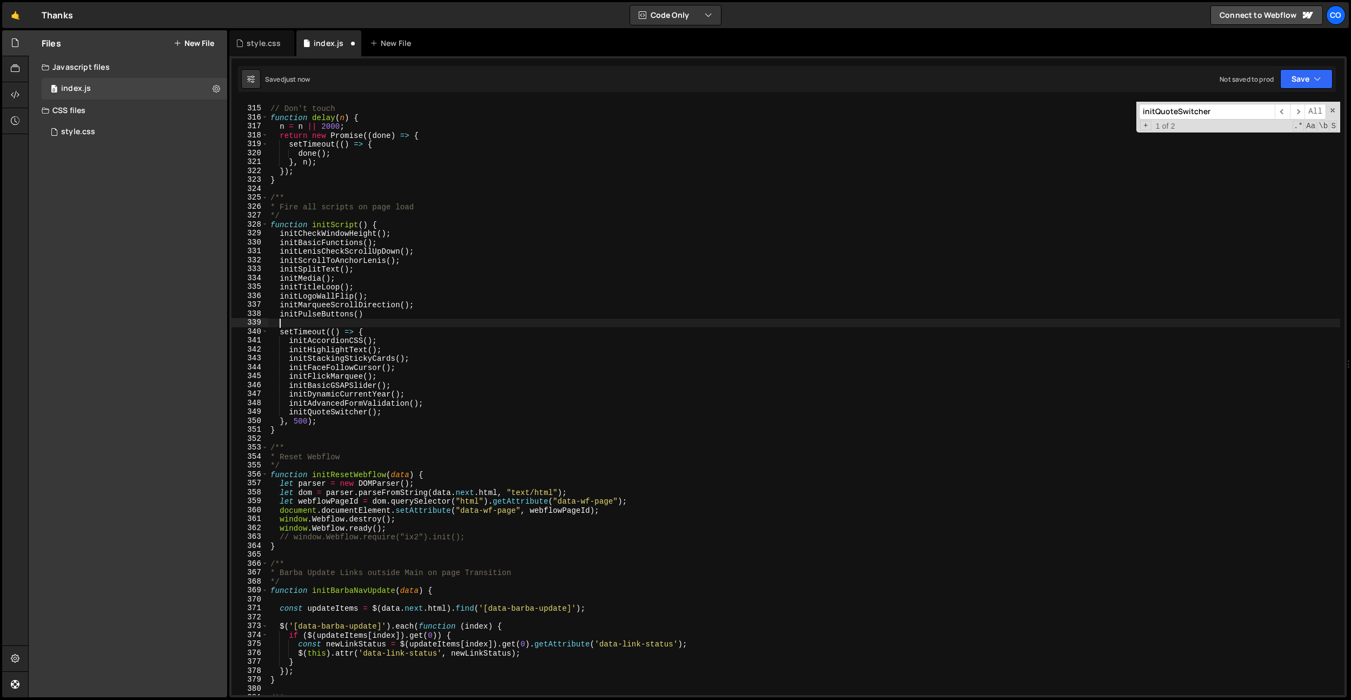
paste textarea "initContentRevealScroll();"
type textarea "initContentRevealScroll();"
type textarea "initPulseButtons();"
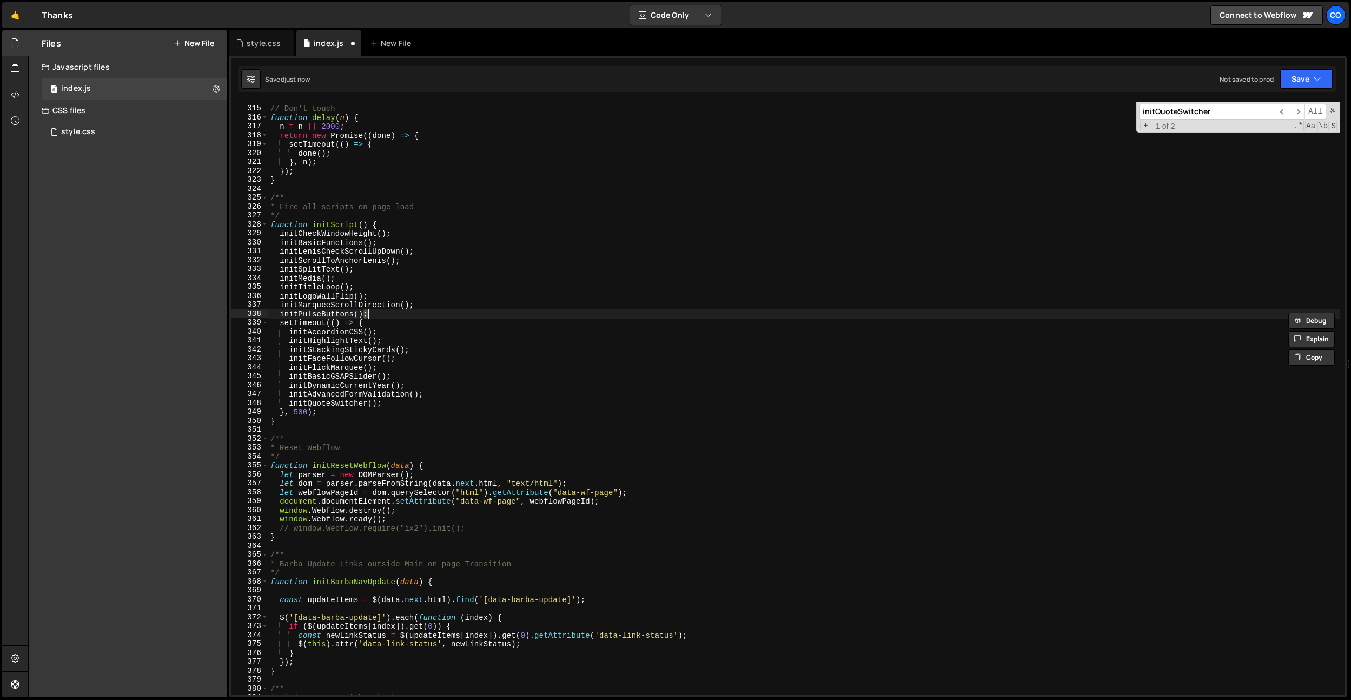
click at [396, 315] on div "// Don't touch function delay ( n ) { n = n || 2000 ; return new Promise (( don…" at bounding box center [804, 399] width 1072 height 594
paste textarea "initContentRevealScroll();"
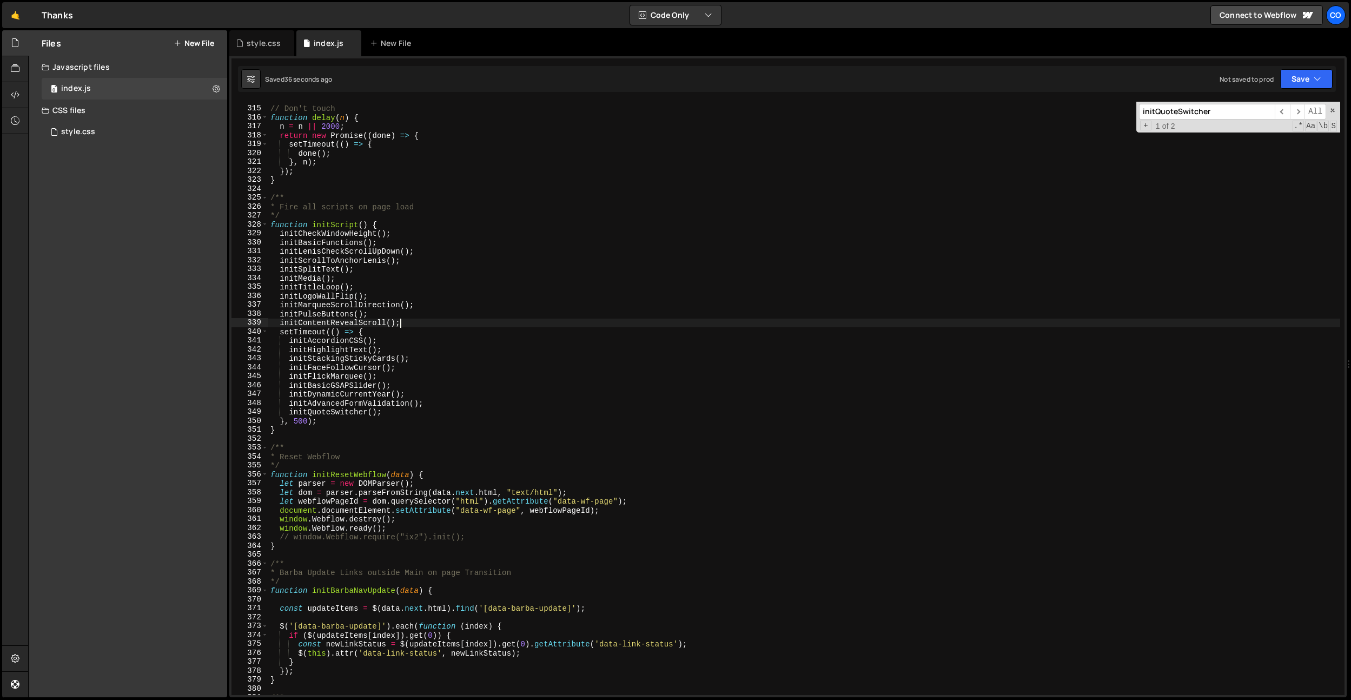
click at [351, 323] on div "// Don't touch function delay ( n ) { n = n || 2000 ; return new Promise (( don…" at bounding box center [804, 400] width 1072 height 611
click at [357, 412] on div "// Don't touch function delay ( n ) { n = n || 2000 ; return new Promise (( don…" at bounding box center [804, 400] width 1072 height 611
drag, startPoint x: 410, startPoint y: 409, endPoint x: 239, endPoint y: 410, distance: 170.4
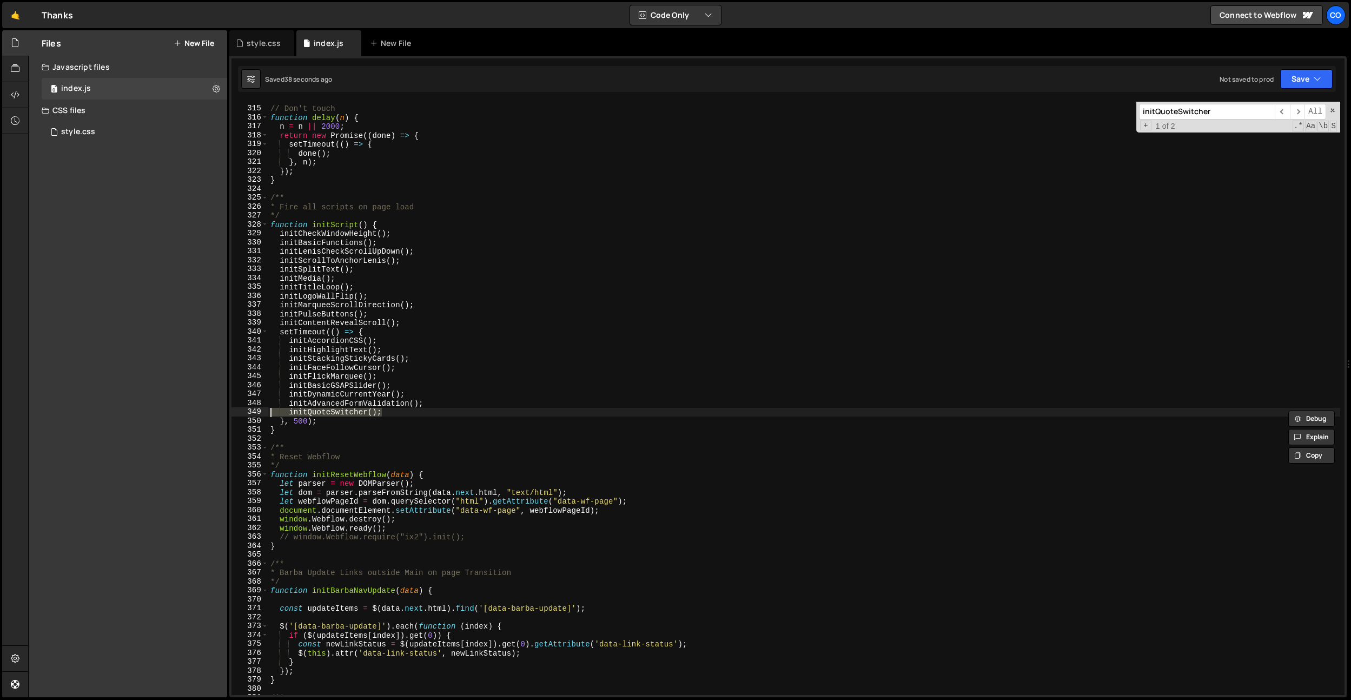
click at [239, 410] on div "initQuoteSwitcher(); 314 315 316 317 318 319 320 321 322 323 324 325 326 327 32…" at bounding box center [788, 399] width 1113 height 594
click at [361, 410] on div "// Don't touch function delay ( n ) { n = n || 2000 ; return new Promise (( don…" at bounding box center [804, 399] width 1072 height 594
click at [361, 410] on div "// Don't touch function delay ( n ) { n = n || 2000 ; return new Promise (( don…" at bounding box center [804, 400] width 1072 height 611
click at [338, 411] on div "// Don't touch function delay ( n ) { n = n || 2000 ; return new Promise (( don…" at bounding box center [804, 400] width 1072 height 611
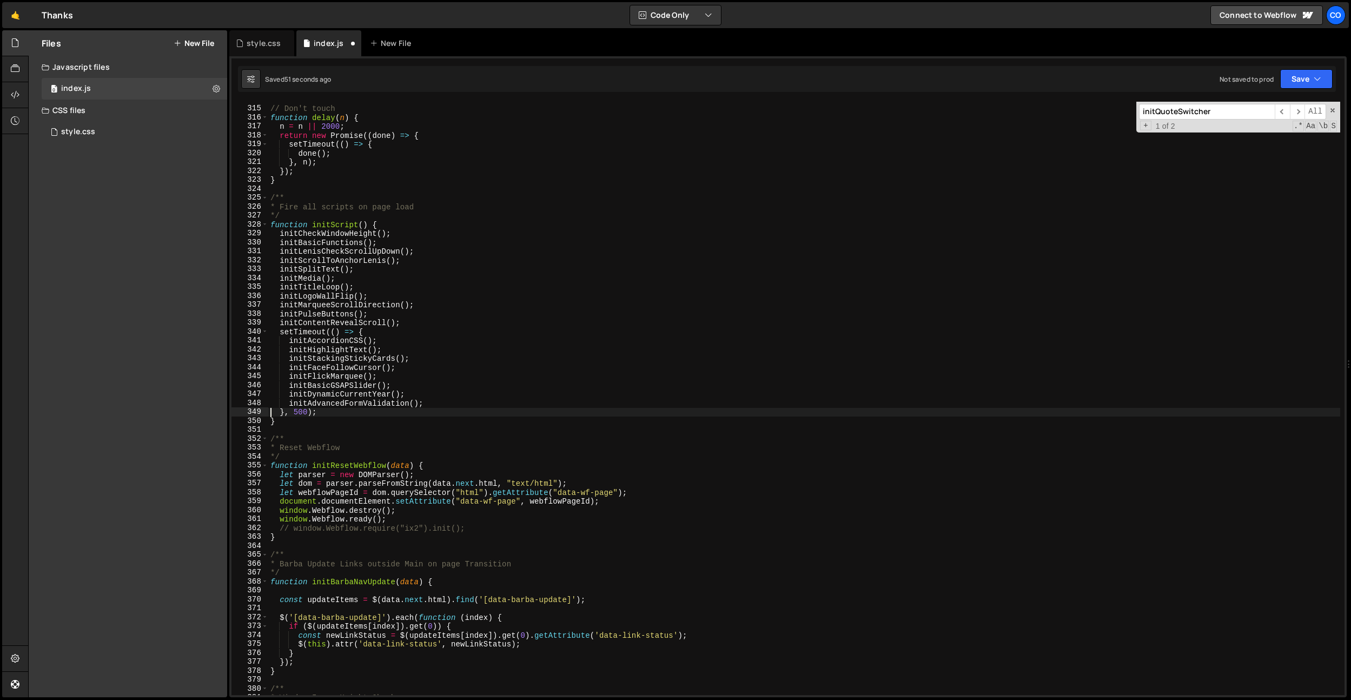
click at [431, 409] on div "// Don't touch function delay ( n ) { n = n || 2000 ; return new Promise (( don…" at bounding box center [804, 400] width 1072 height 611
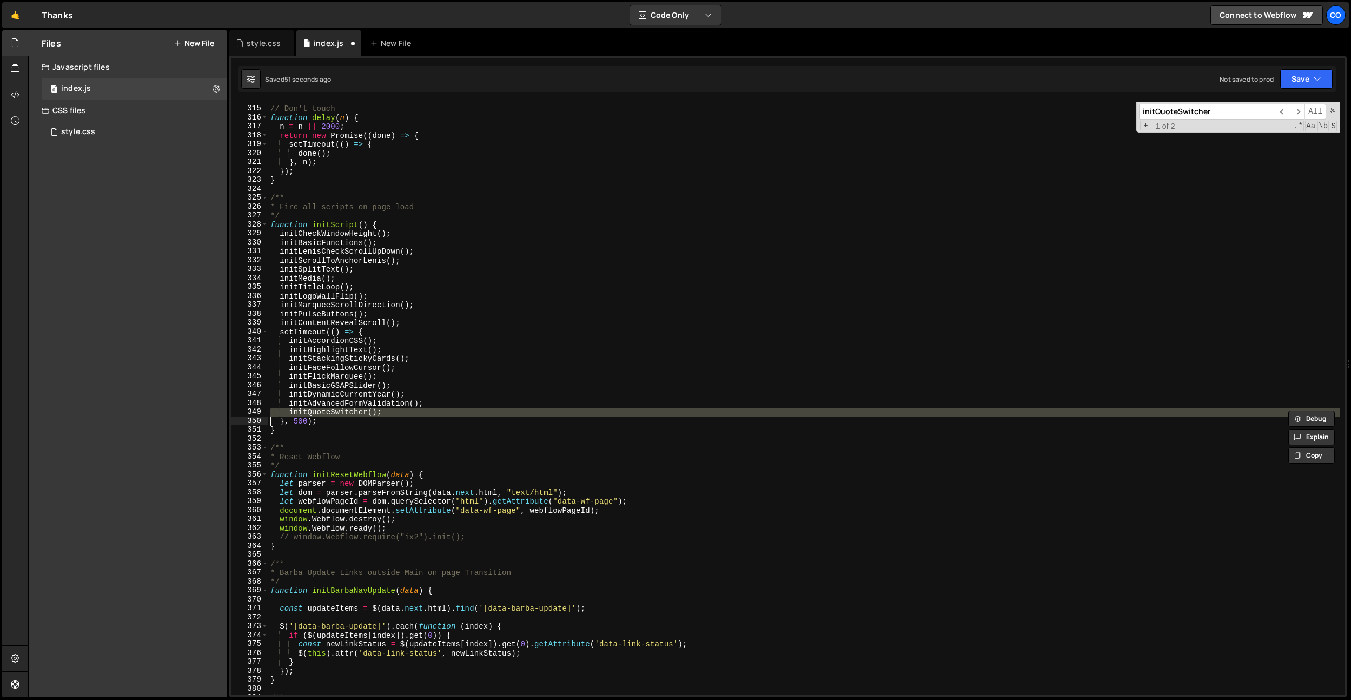
drag, startPoint x: 386, startPoint y: 422, endPoint x: 348, endPoint y: 419, distance: 37.5
click at [386, 422] on div "// Don't touch function delay ( n ) { n = n || 2000 ; return new Promise (( don…" at bounding box center [804, 400] width 1072 height 611
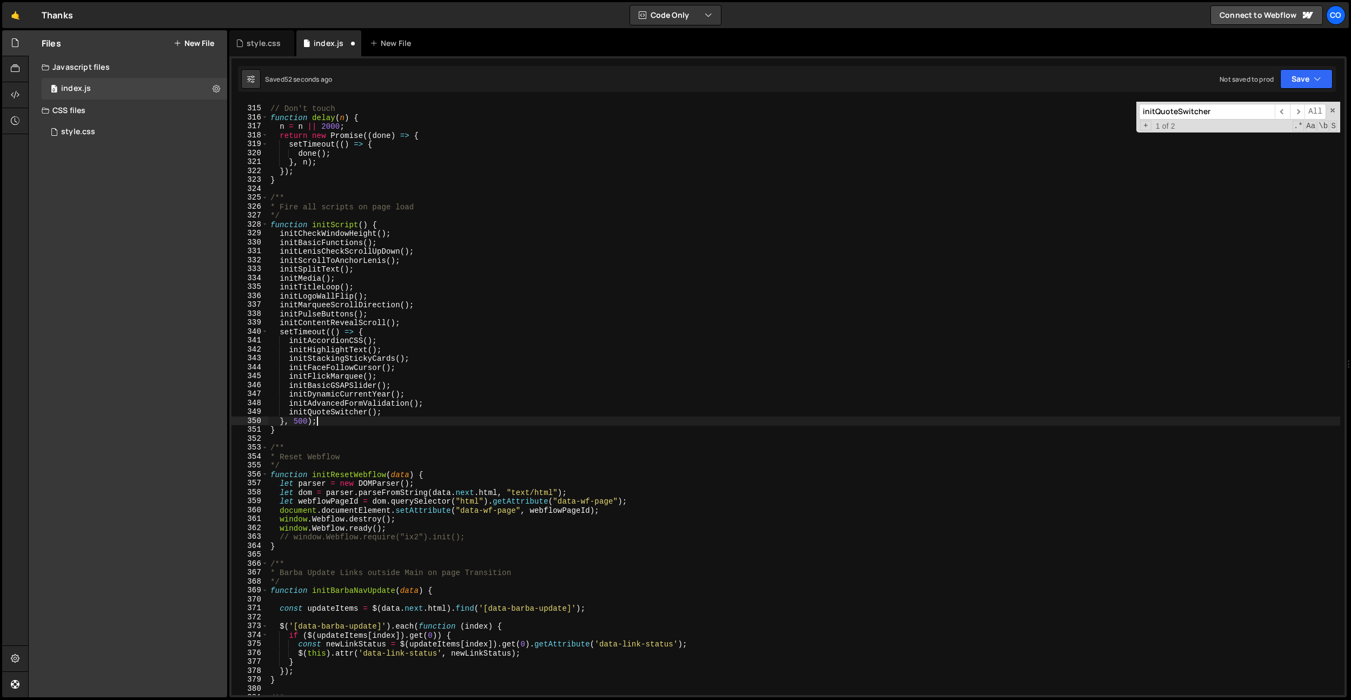
click at [345, 414] on div "// Don't touch function delay ( n ) { n = n || 2000 ; return new Promise (( don…" at bounding box center [804, 400] width 1072 height 611
click at [438, 418] on div "// Don't touch function delay ( n ) { n = n || 2000 ; return new Promise (( don…" at bounding box center [804, 400] width 1072 height 611
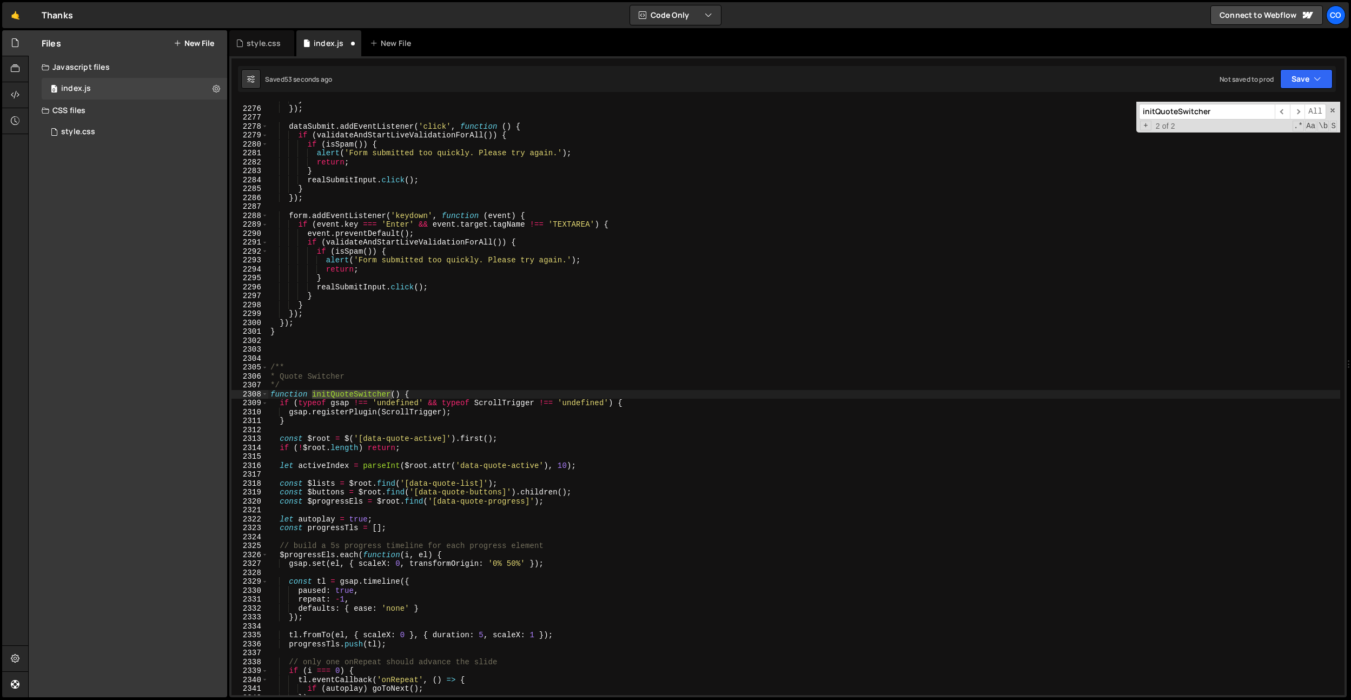
scroll to position [15546, 0]
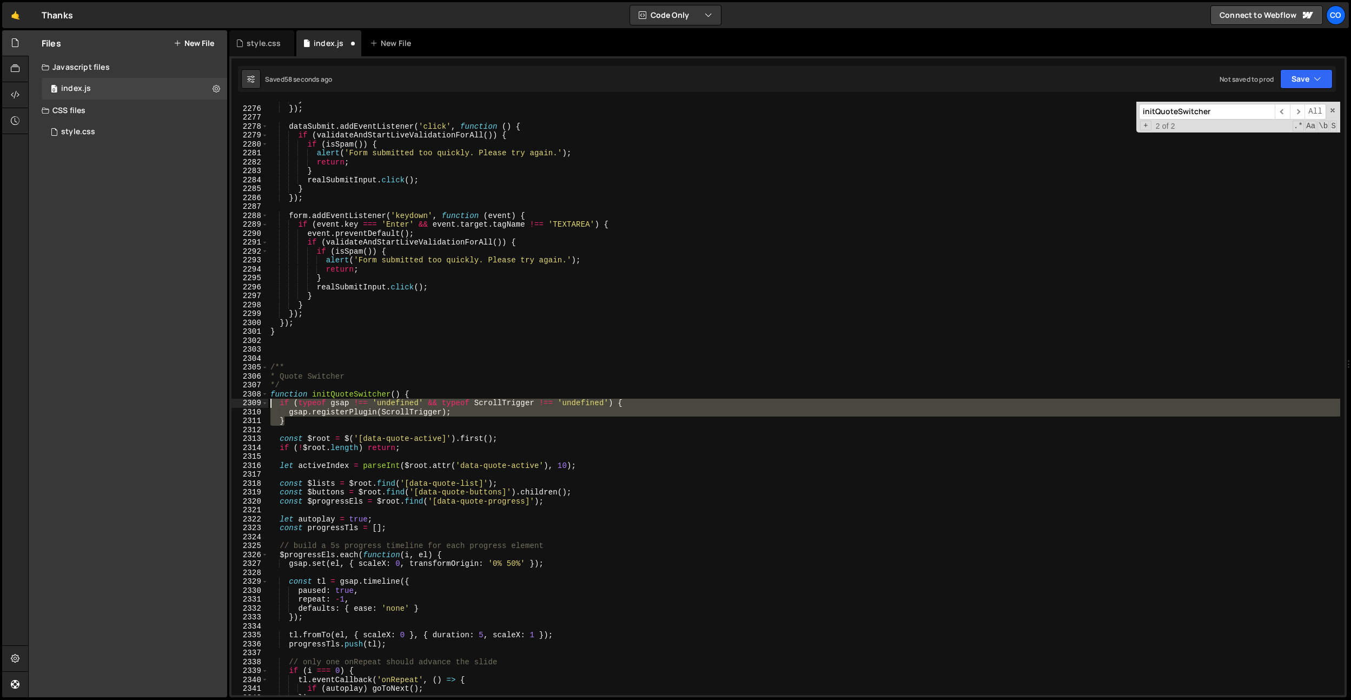
drag, startPoint x: 346, startPoint y: 423, endPoint x: 230, endPoint y: 405, distance: 116.6
click at [231, 405] on div "} [CREDIT_CARD_NUMBER] 2279 2280 2281 2282 2283 2284 2285 2286 2287 2288 2289 2…" at bounding box center [788, 376] width 1118 height 641
type textarea "if (typeof gsap !== 'undefined' && typeof ScrollTrigger !== 'undefined') { gsap…"
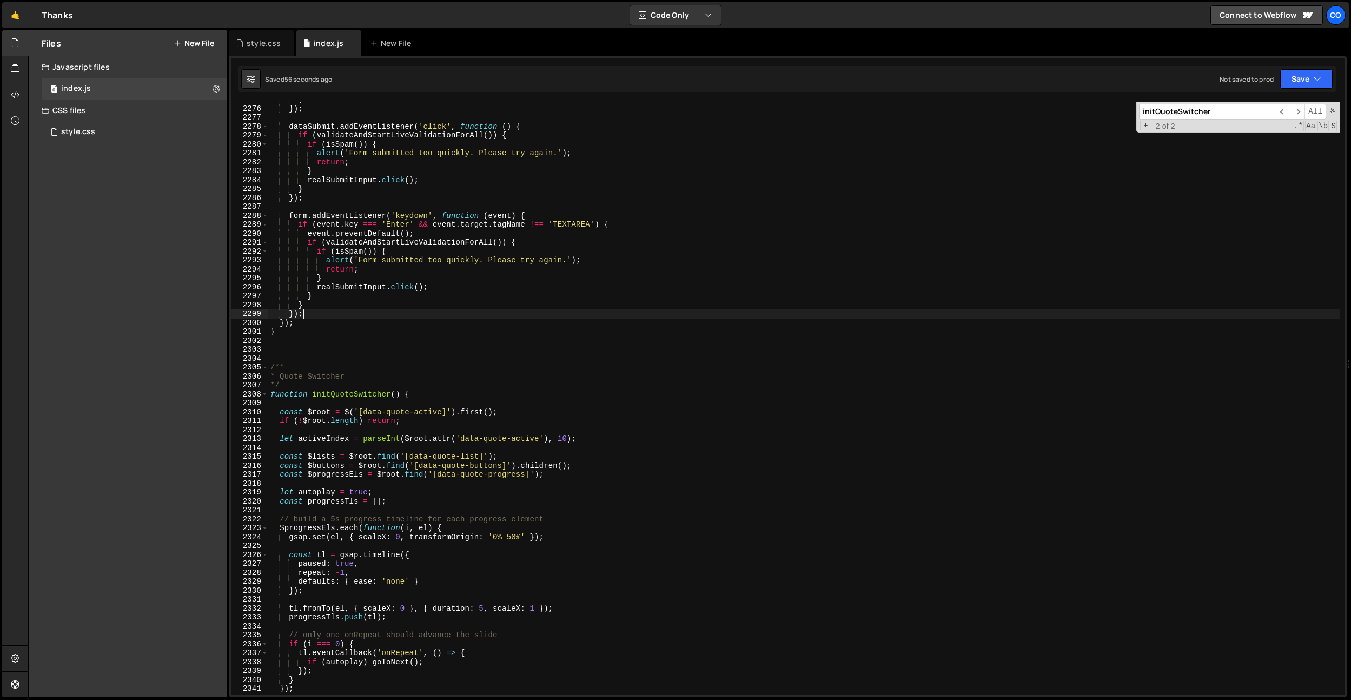
click at [454, 316] on div "} }) ; dataSubmit . addEventListener ( 'click' , function ( ) { if ( validateAn…" at bounding box center [804, 400] width 1072 height 611
type textarea "});"
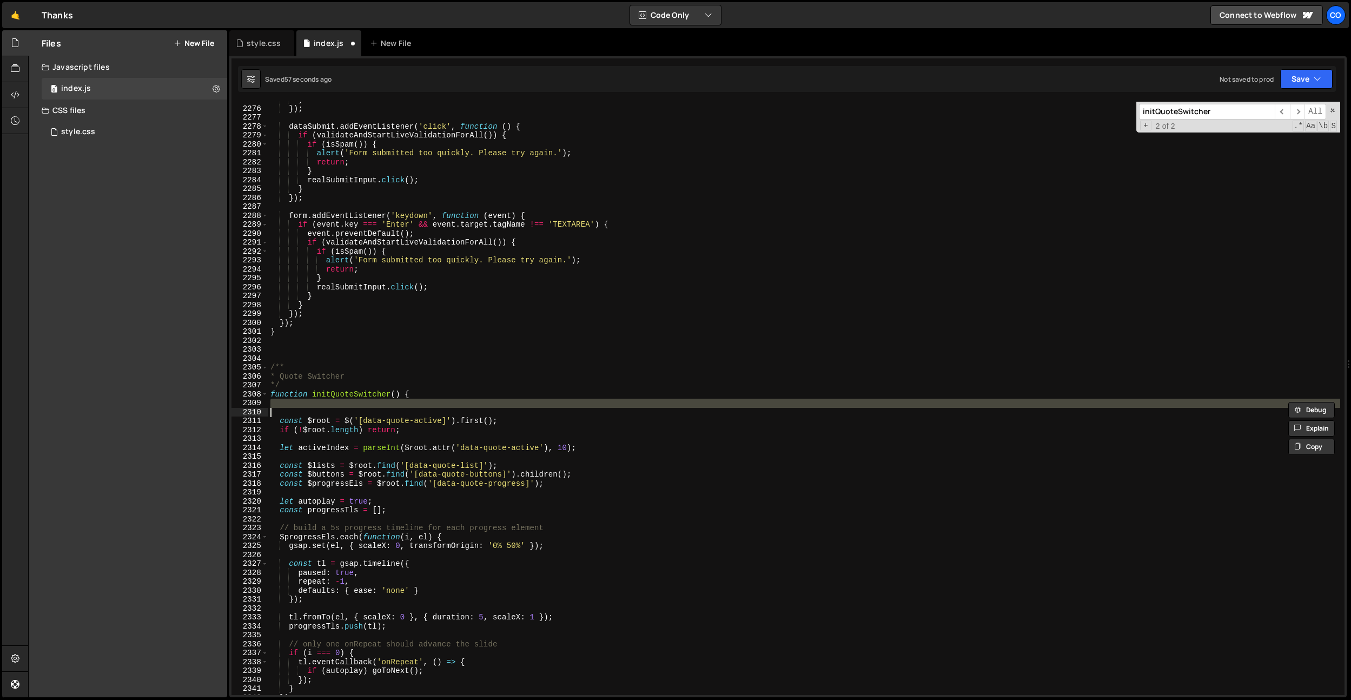
type textarea "gsap.registerPlugin(ScrollTrigger); }"
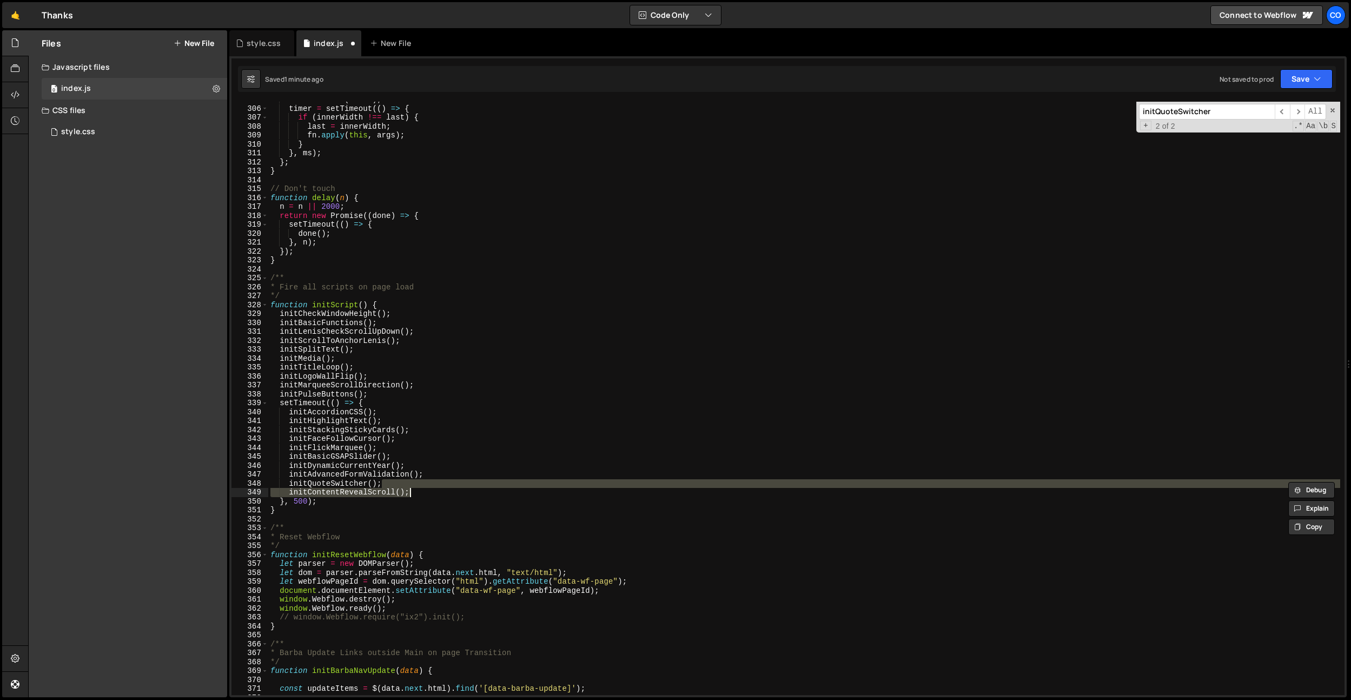
scroll to position [16576, 0]
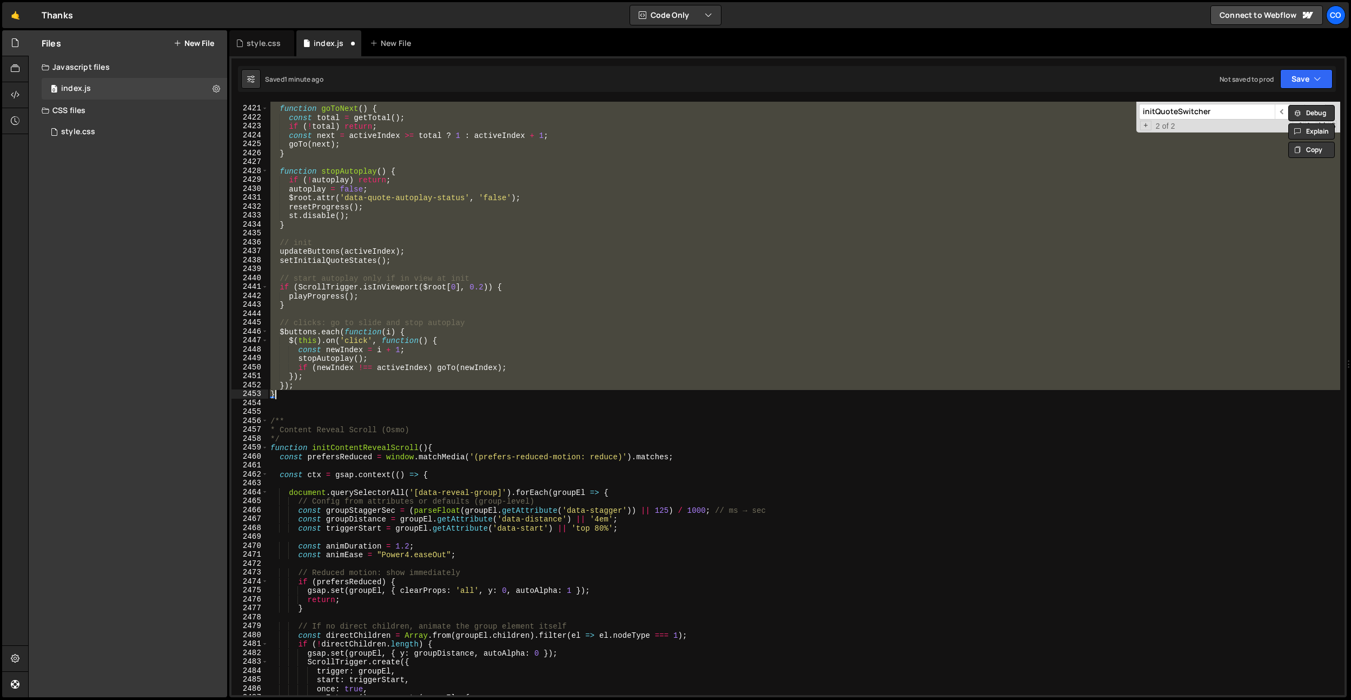
type textarea "// }"
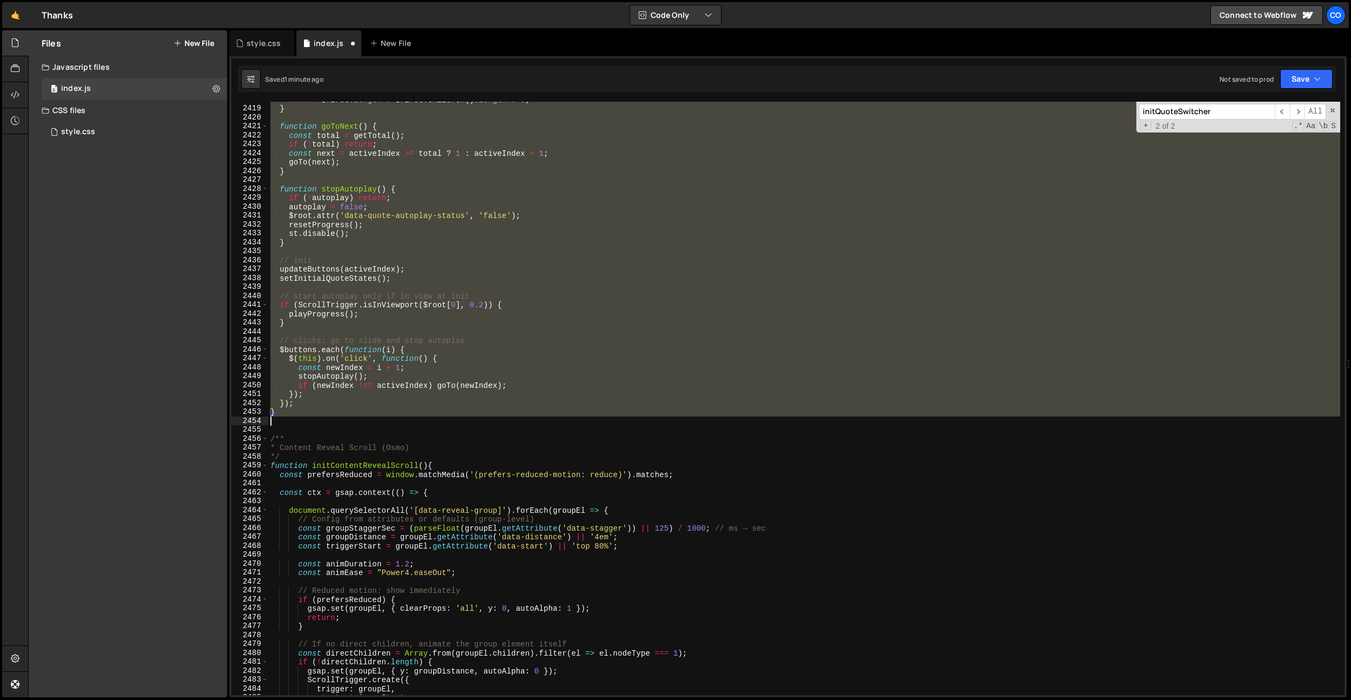
scroll to position [16562, 0]
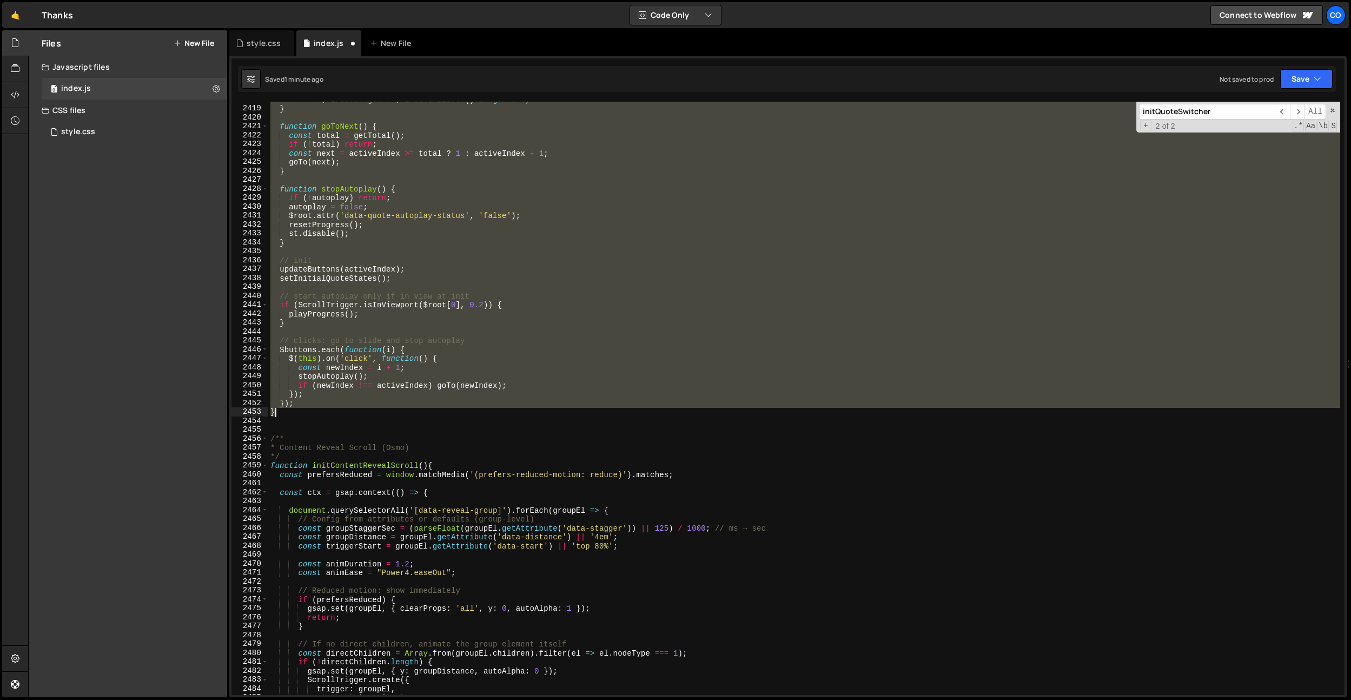
drag, startPoint x: 271, startPoint y: 246, endPoint x: 352, endPoint y: 413, distance: 186.3
click at [351, 414] on div "return $first . length ? $first . children ( ) . length : 0 ; } function goToNe…" at bounding box center [804, 400] width 1072 height 611
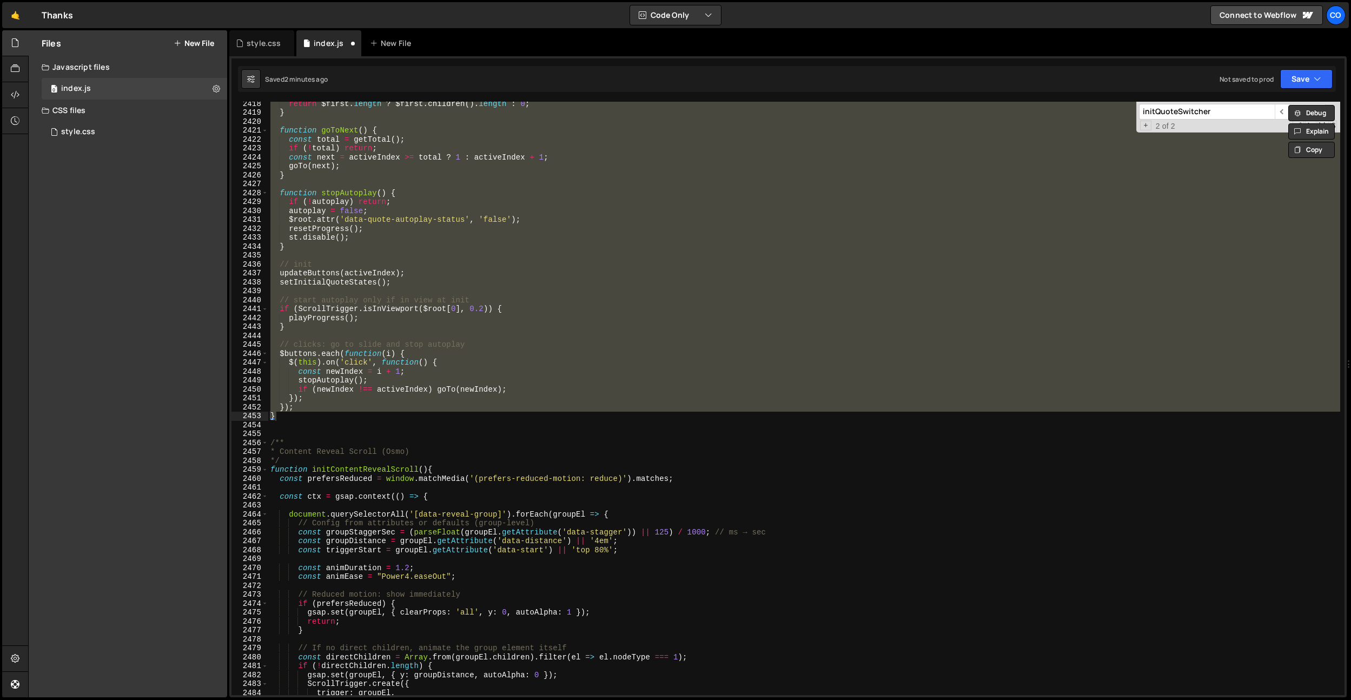
click at [1165, 109] on input "initQuoteSwitcher" at bounding box center [1207, 112] width 136 height 16
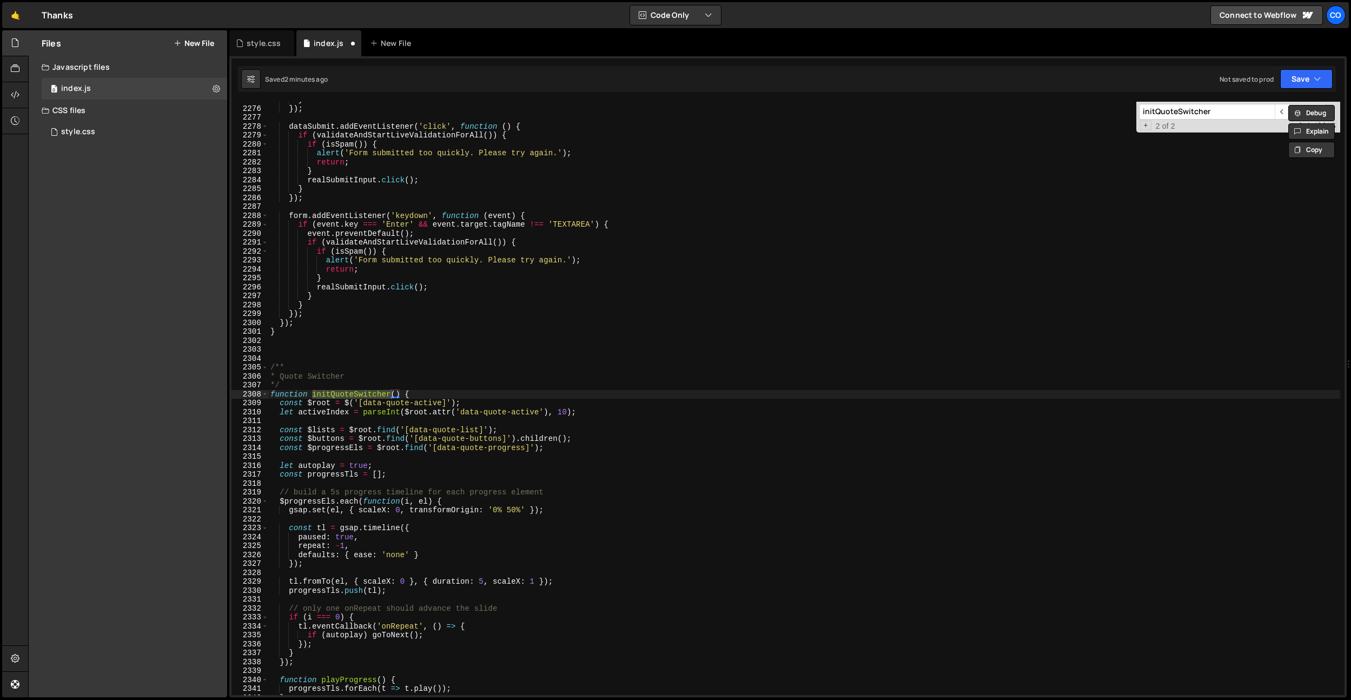
scroll to position [2149, 0]
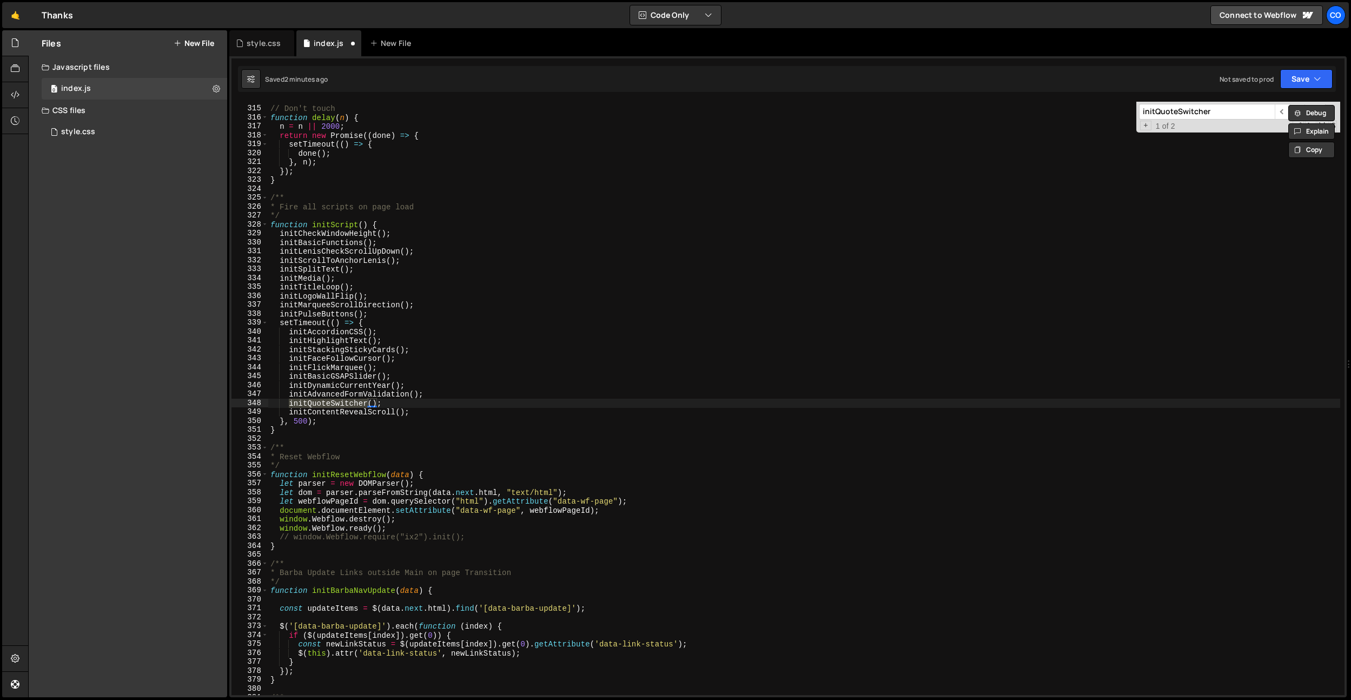
type textarea "initContentRevealScroll();"
click at [380, 415] on div "// Don't touch function delay ( n ) { n = n || 2000 ; return new Promise (( don…" at bounding box center [804, 400] width 1072 height 611
drag, startPoint x: 426, startPoint y: 416, endPoint x: 215, endPoint y: 407, distance: 211.2
click at [215, 407] on div "Files New File Javascript files 0 index.js 0 CSS files style.css 0 Copy share l…" at bounding box center [689, 364] width 1323 height 668
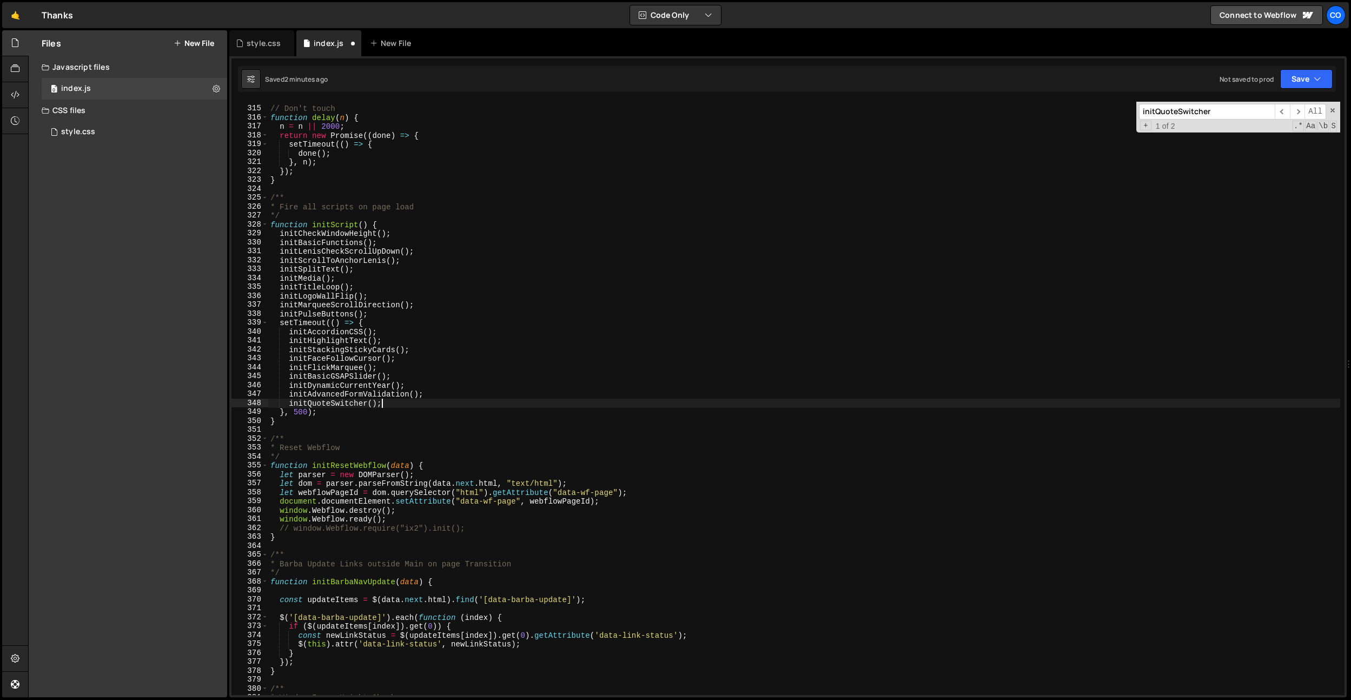
click at [400, 315] on div "// Don't touch function delay ( n ) { n = n || 2000 ; return new Promise (( don…" at bounding box center [804, 400] width 1072 height 611
type textarea "initPulseButtons();"
paste textarea "initContentRevealScroll"
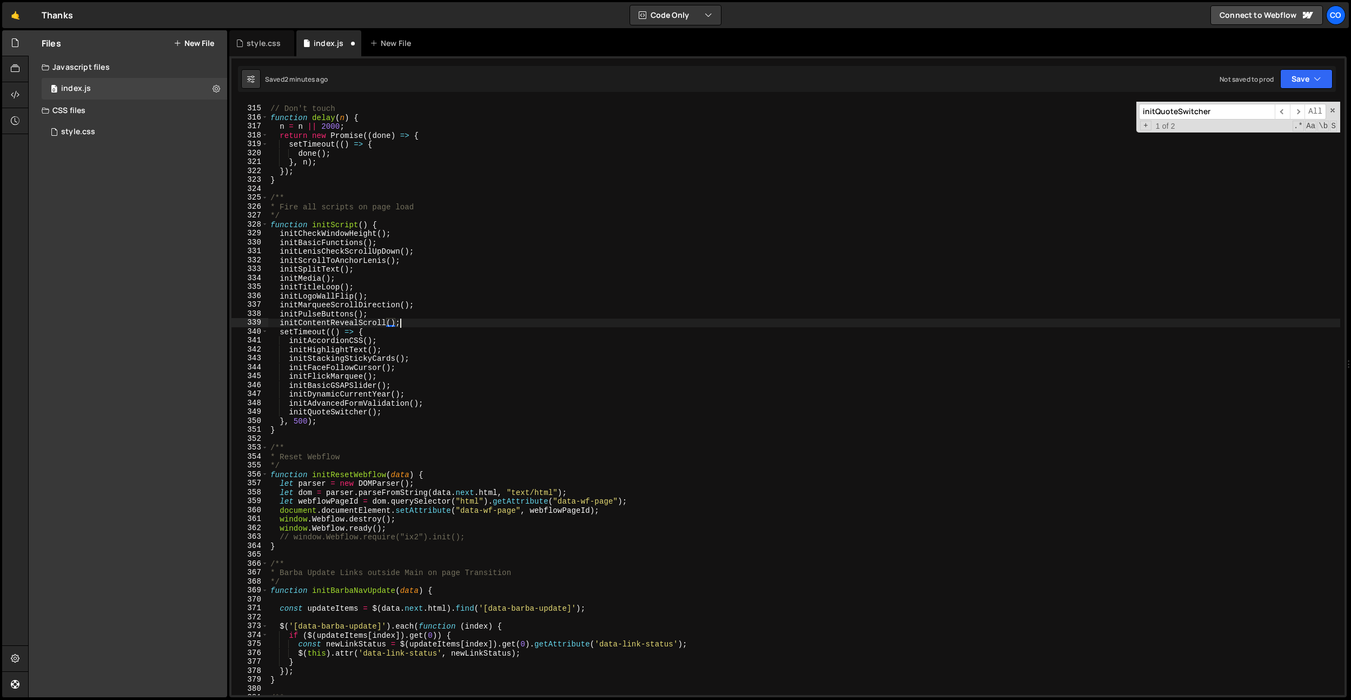
scroll to position [0, 8]
click at [411, 420] on div "// Don't touch function delay ( n ) { n = n || 2000 ; return new Promise (( don…" at bounding box center [804, 400] width 1072 height 611
type textarea "}, 500);"
click at [411, 420] on div "// Don't touch function delay ( n ) { n = n || 2000 ; return new Promise (( don…" at bounding box center [804, 400] width 1072 height 611
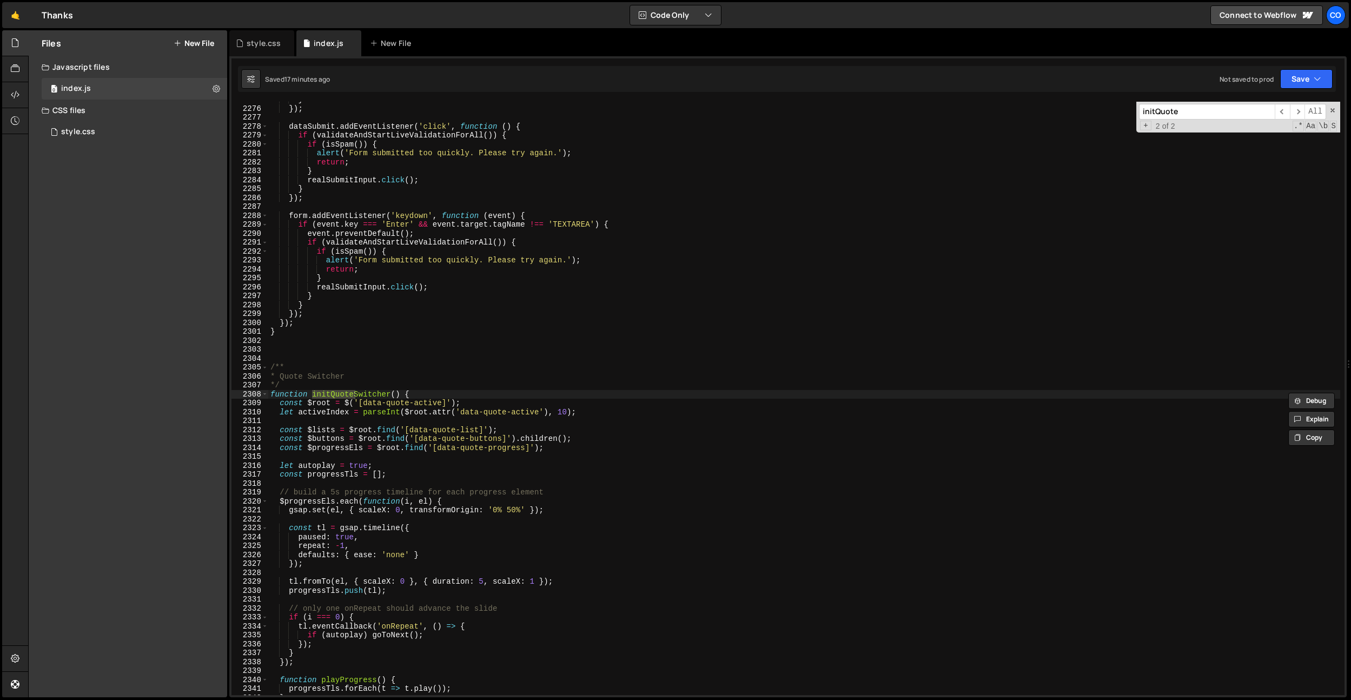
type input "initQuote"
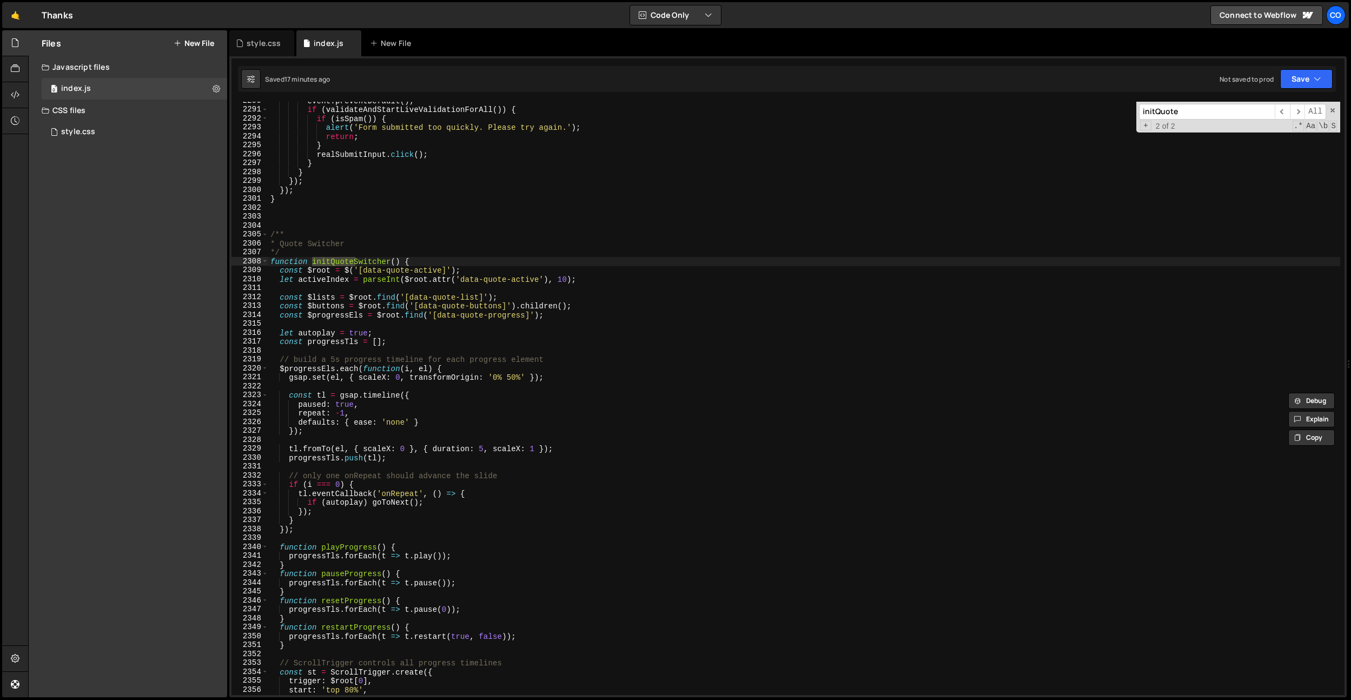
scroll to position [15684, 0]
type textarea "/**"
click at [289, 231] on div "event . preventDefault ( ) ; if ( validateAndStartLiveValidationForAll ( )) { i…" at bounding box center [804, 401] width 1072 height 611
type textarea "/**"
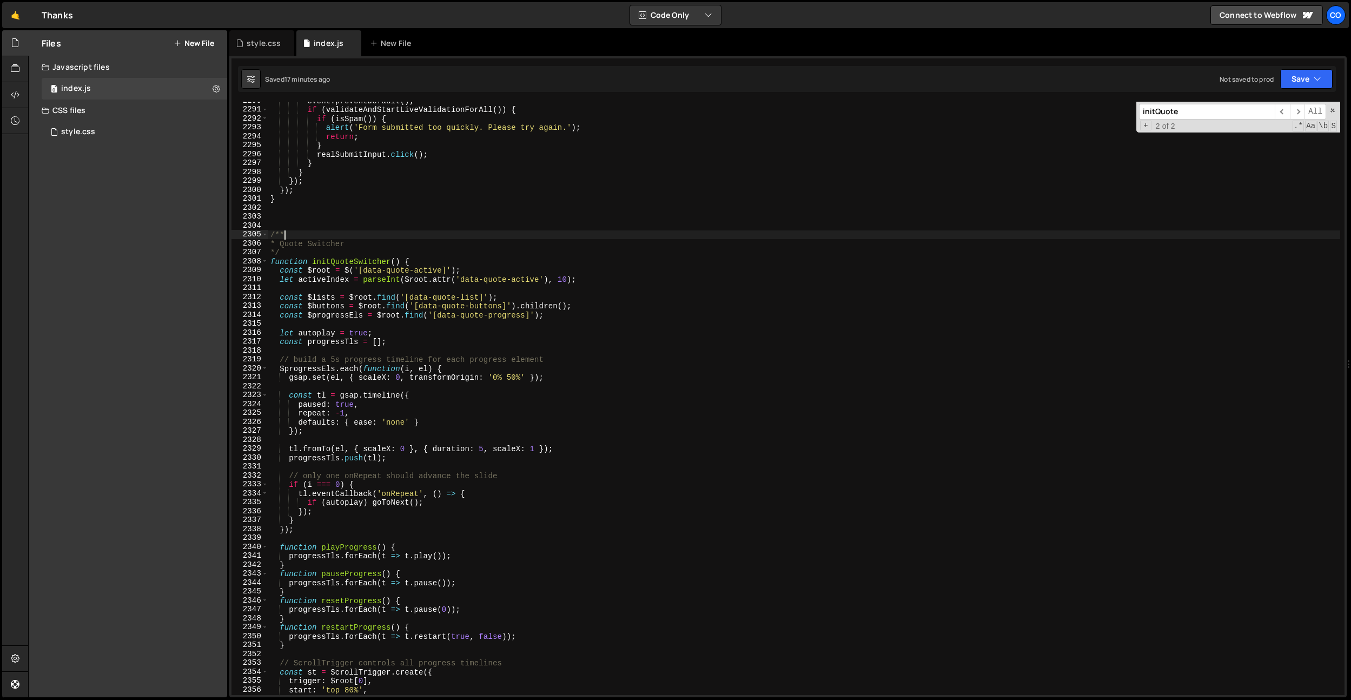
scroll to position [0, 0]
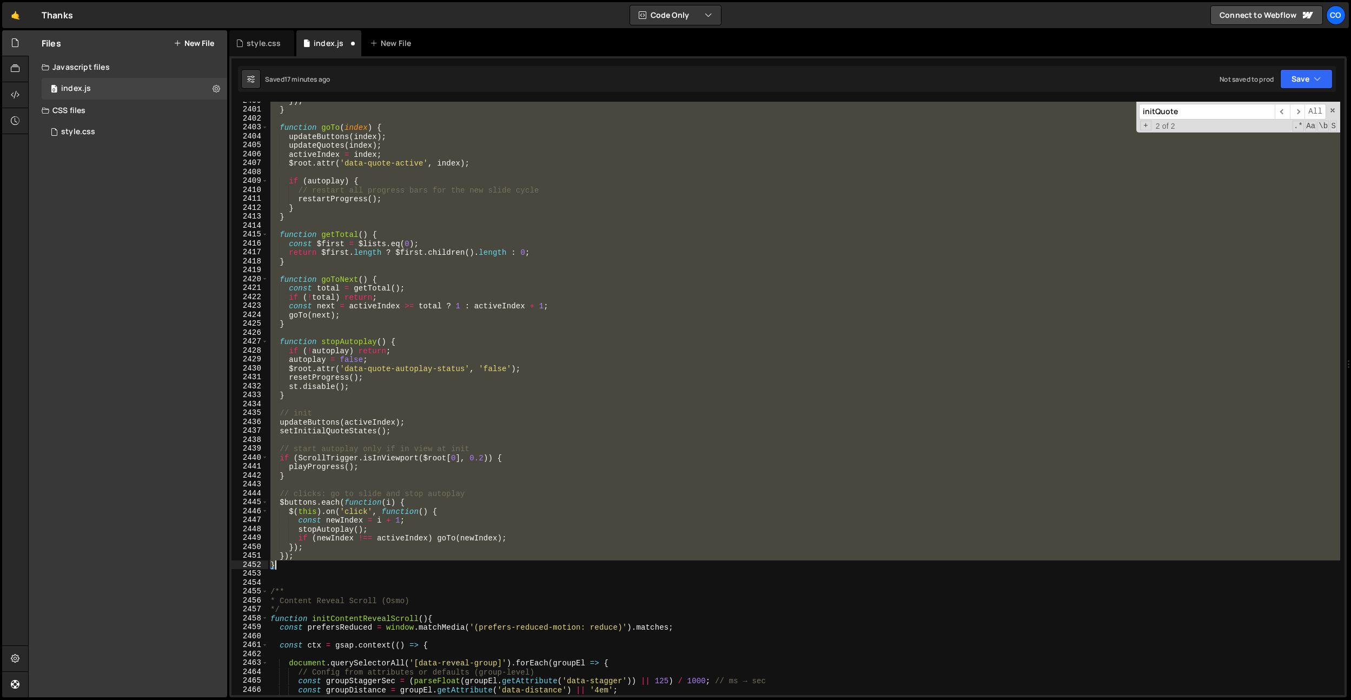
drag, startPoint x: 271, startPoint y: 226, endPoint x: 311, endPoint y: 568, distance: 344.8
click at [311, 568] on div "}) ; } function goTo ( index ) { updateButtons ( index ) ; updateQuotes ( index…" at bounding box center [804, 401] width 1072 height 611
paste textarea
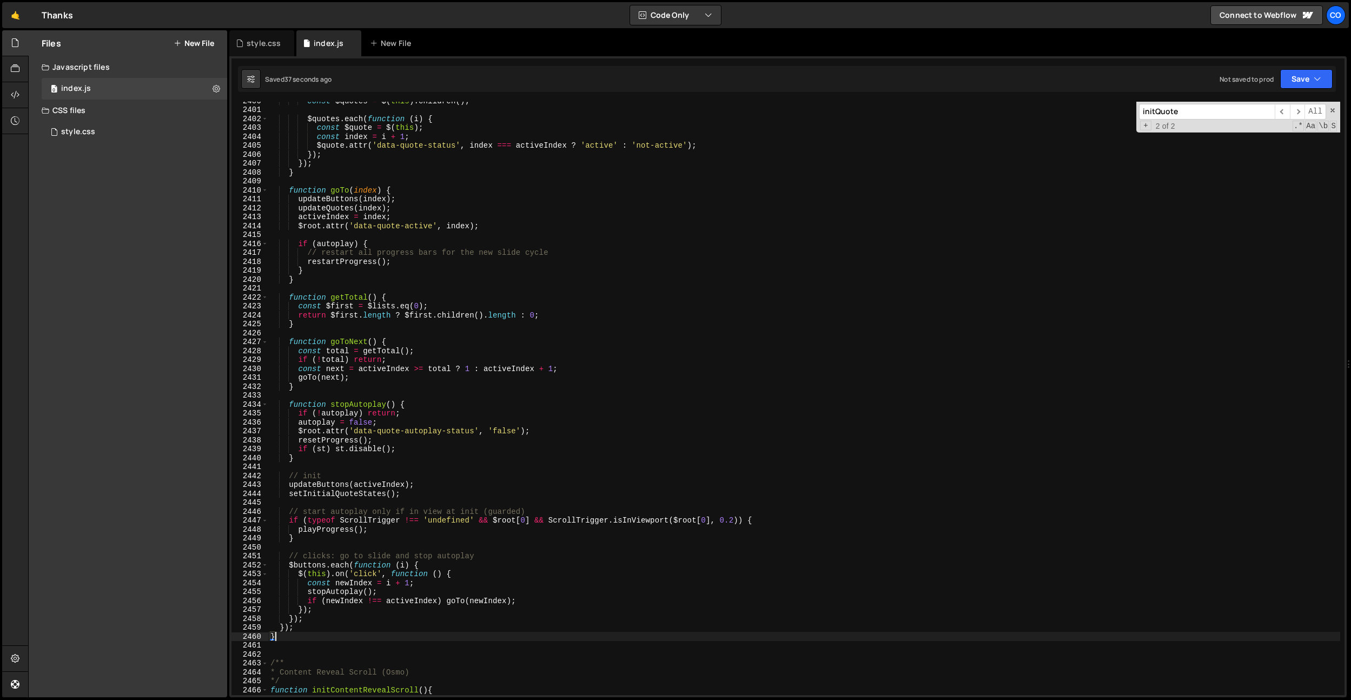
drag, startPoint x: 271, startPoint y: 409, endPoint x: 280, endPoint y: 492, distance: 83.3
click at [271, 409] on div "const $quotes = $ ( this ) . children ( ) ; $quotes . each ( function ( i ) { c…" at bounding box center [804, 401] width 1072 height 611
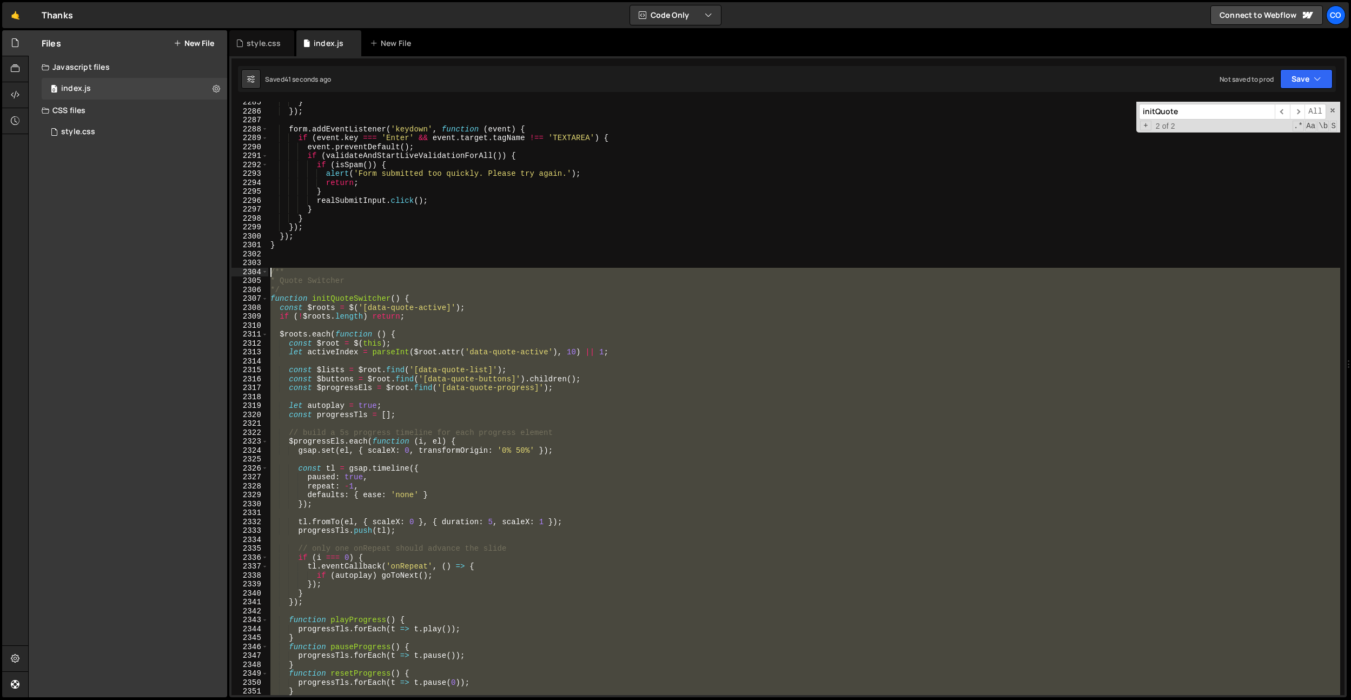
drag, startPoint x: 294, startPoint y: 635, endPoint x: 259, endPoint y: 273, distance: 363.7
click at [259, 273] on div "if (!autoplay) return; 2285 2286 2287 2288 2289 2290 2291 2292 2293 2294 2295 2…" at bounding box center [788, 399] width 1113 height 594
paste textarea "}"
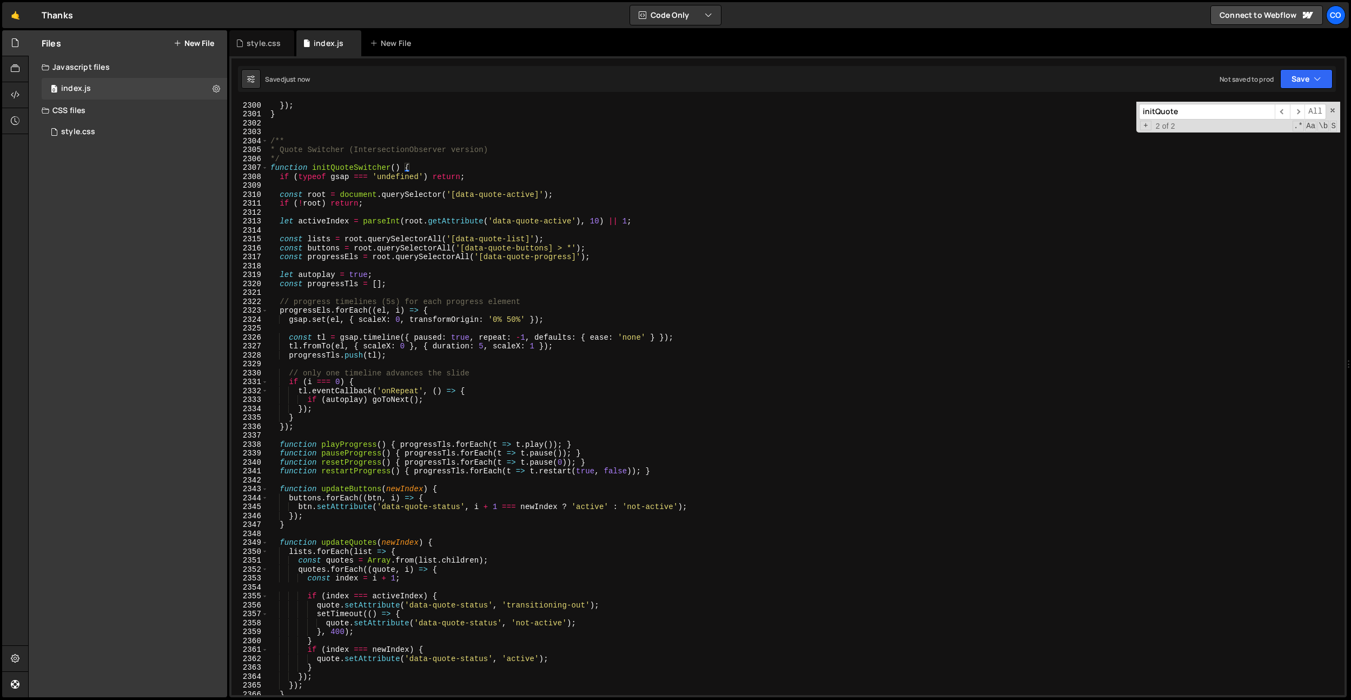
scroll to position [15749, 0]
click at [353, 170] on div "}) ; } /** * Quote Switcher (IntersectionObserver version) */ function initQuot…" at bounding box center [804, 406] width 1072 height 611
click at [420, 156] on div "}) ; } /** * Quote Switcher (IntersectionObserver version) */ function initQuot…" at bounding box center [804, 406] width 1072 height 611
type textarea "*/"
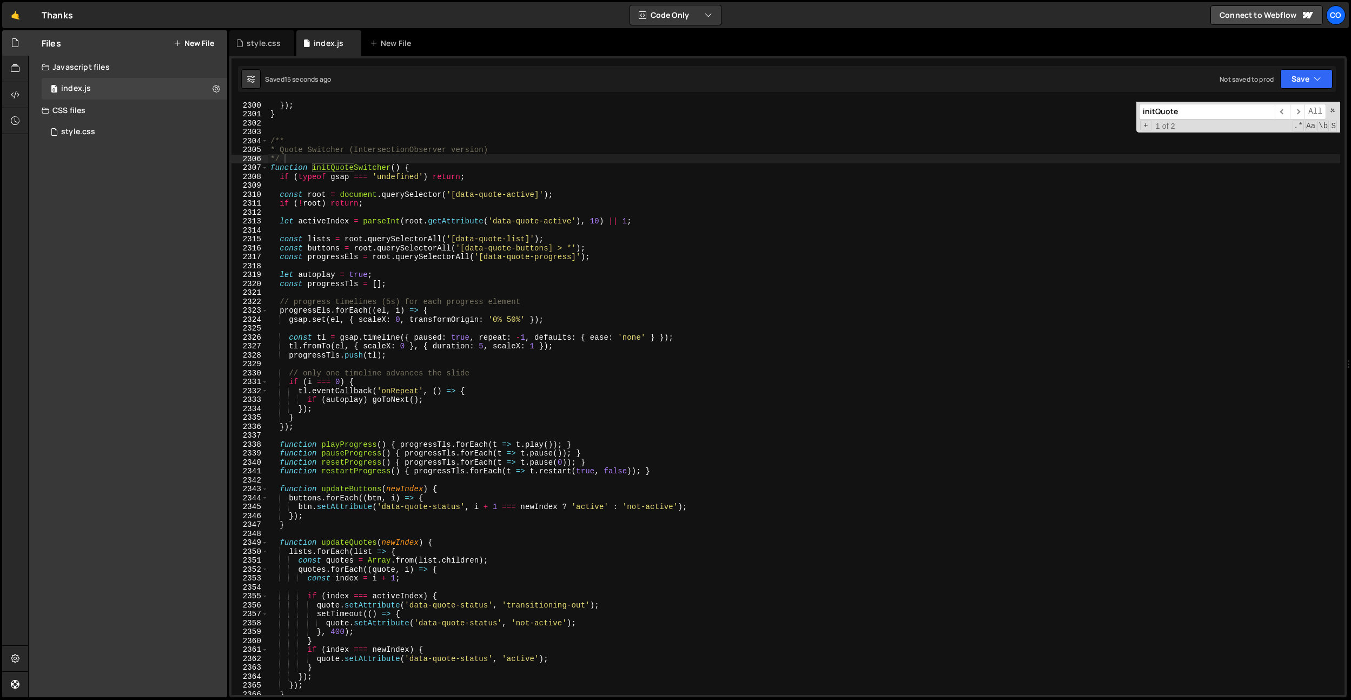
paste input "Switcher"
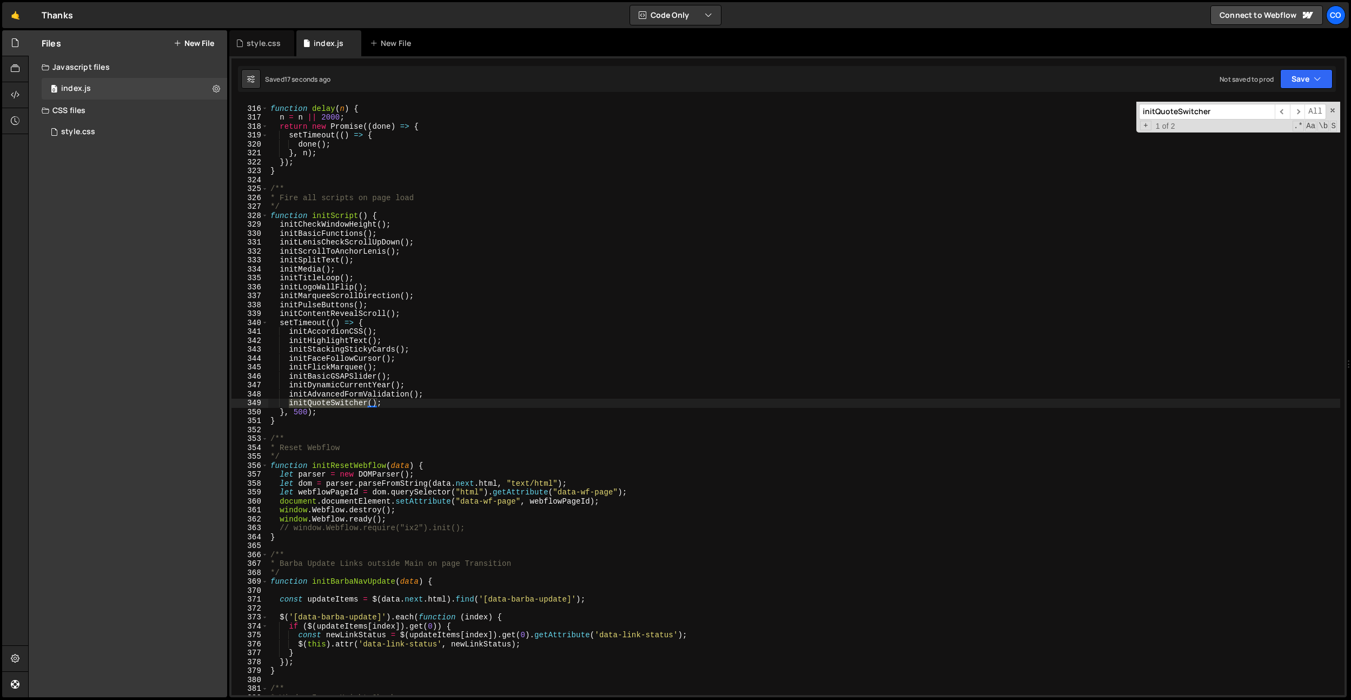
type input "initQuoteSwitcher"
drag, startPoint x: 392, startPoint y: 401, endPoint x: 263, endPoint y: 401, distance: 129.3
click at [263, 401] on div "initQuoteSwitcher(); 315 316 317 318 319 320 321 322 323 324 325 326 327 328 32…" at bounding box center [788, 399] width 1113 height 594
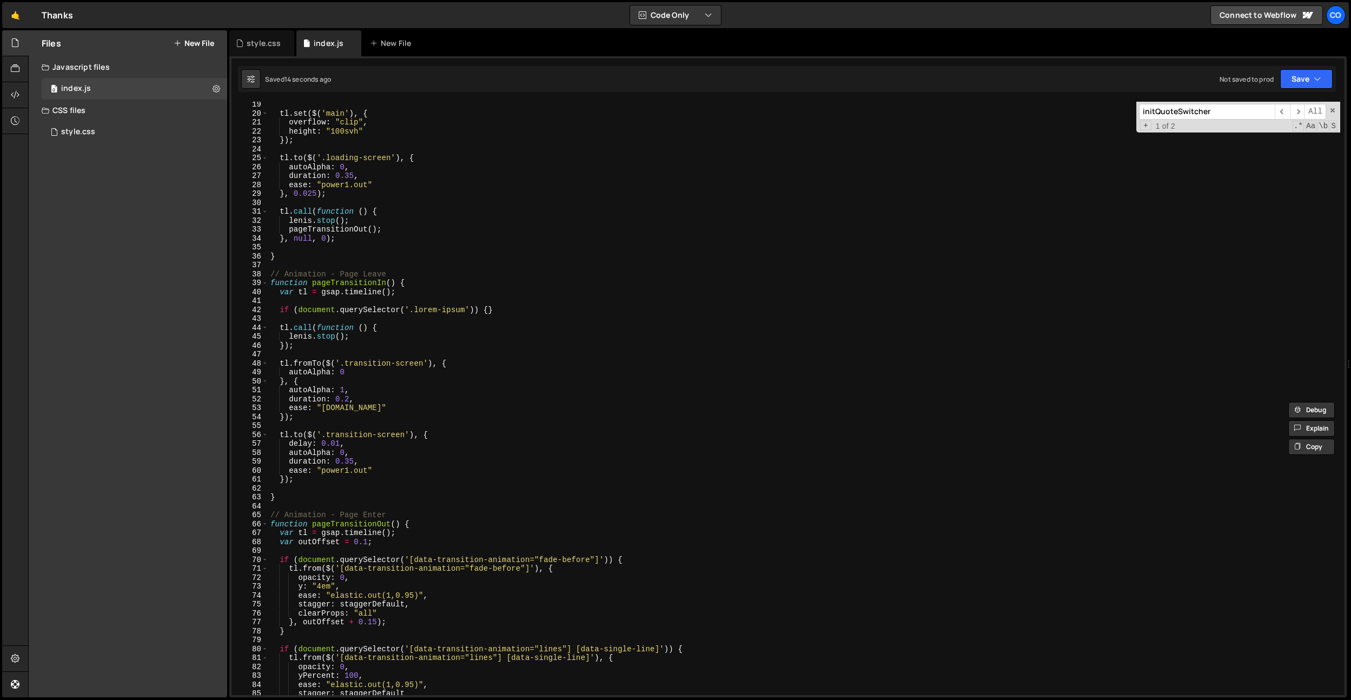
scroll to position [0, 0]
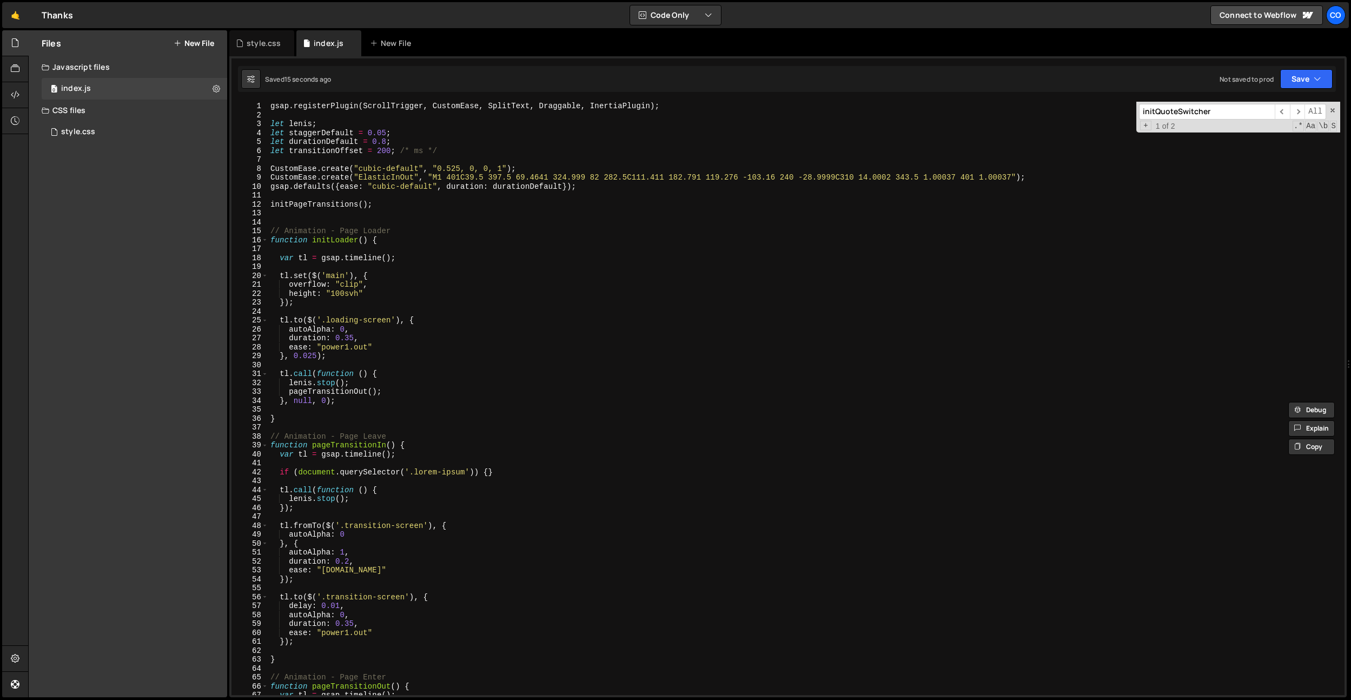
click at [546, 254] on div "gsap . registerPlugin ( ScrollTrigger , CustomEase , SplitText , Draggable , In…" at bounding box center [804, 407] width 1072 height 611
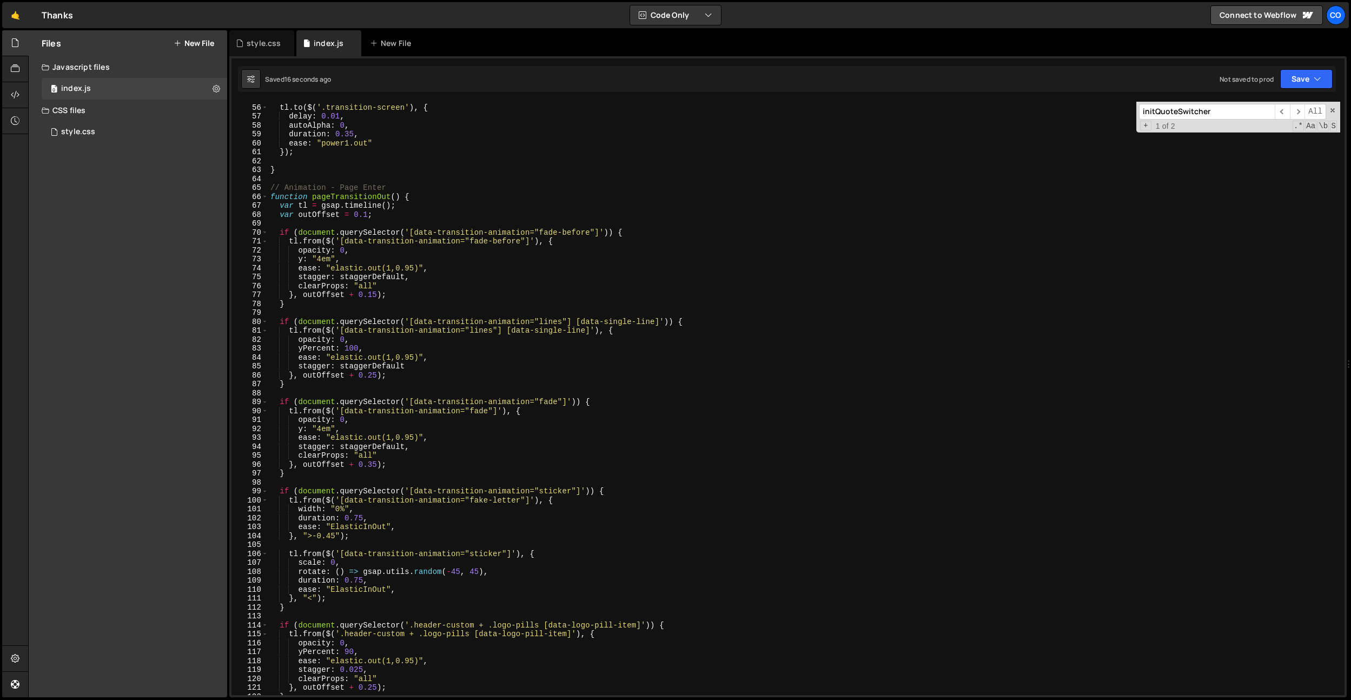
click at [546, 255] on div "tl . to ( $ ( '.transition-screen' ) , { delay : 0.01 , autoAlpha : 0 , duratio…" at bounding box center [804, 399] width 1072 height 611
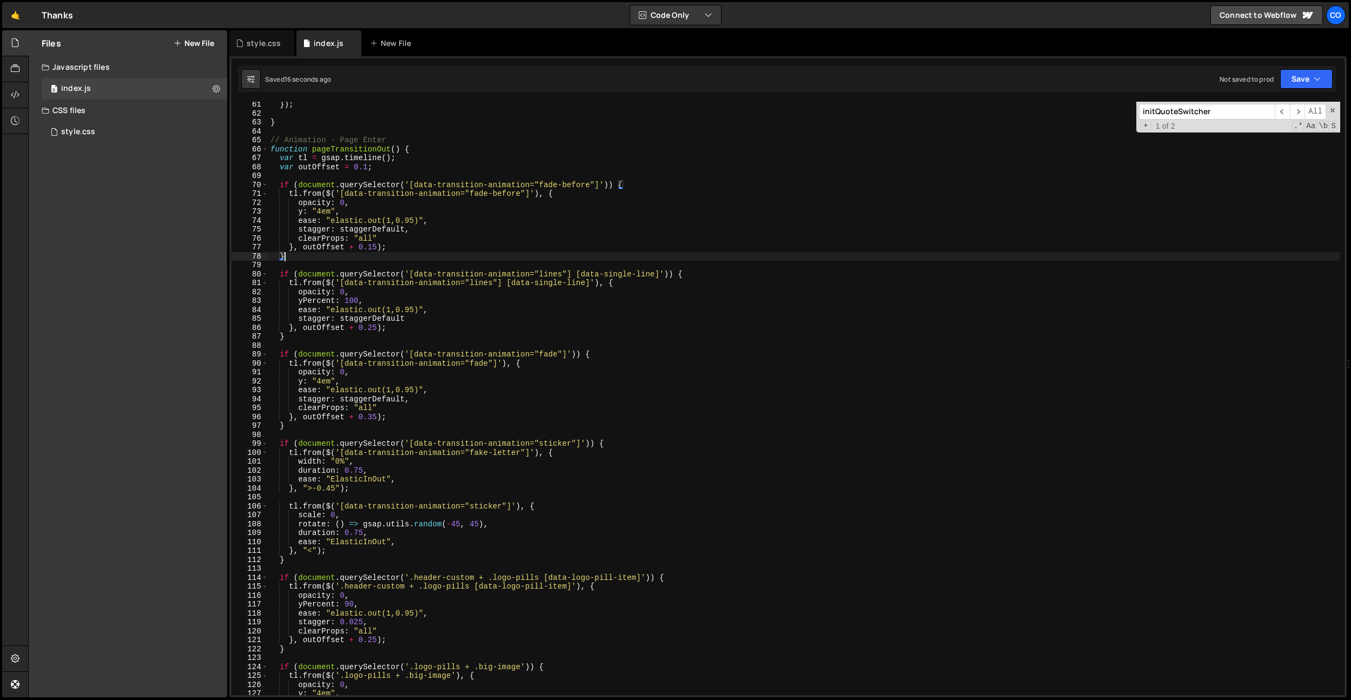
scroll to position [2163, 0]
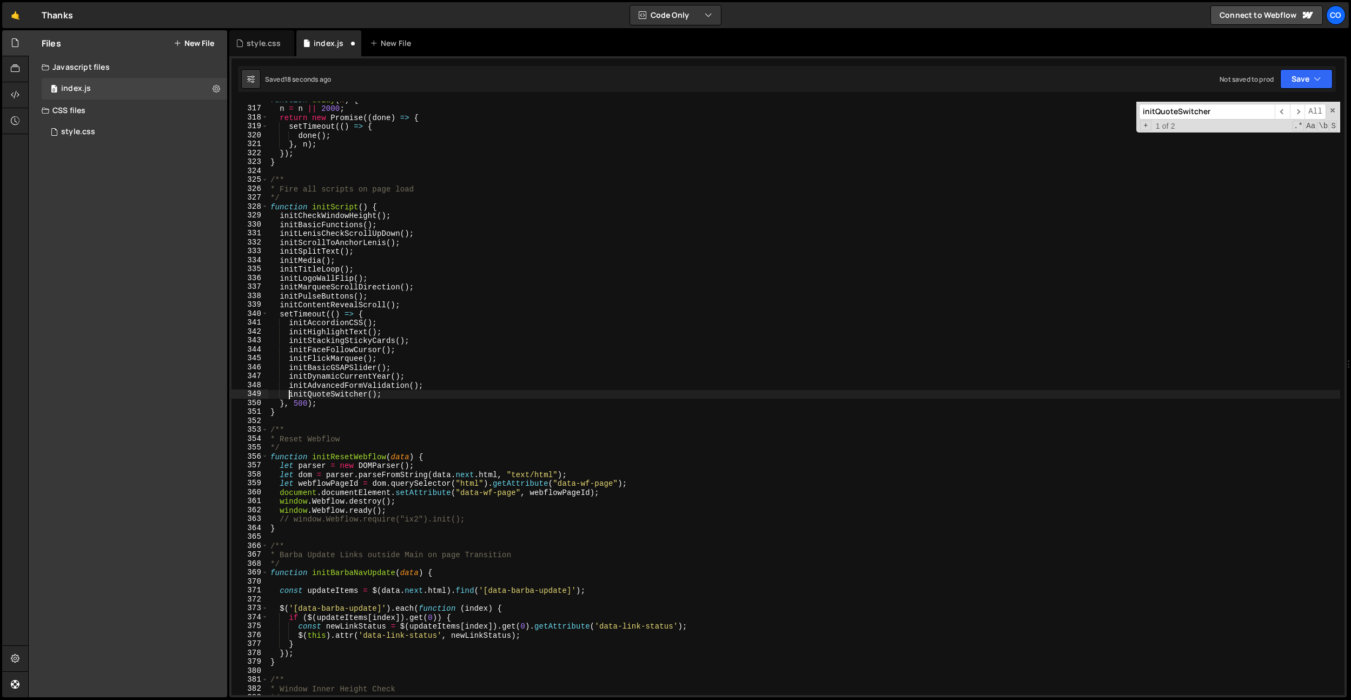
type textarea "}); }"
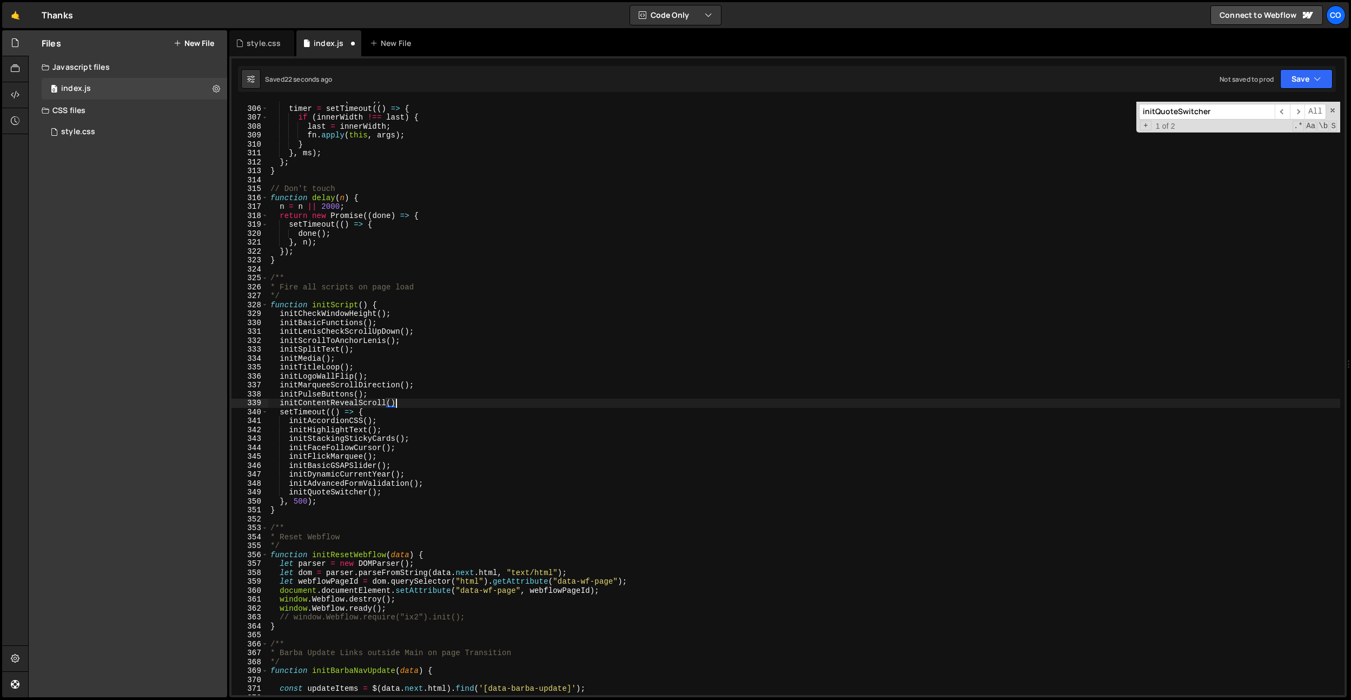
scroll to position [2087, 0]
type textarea "initContentRevealScroll"
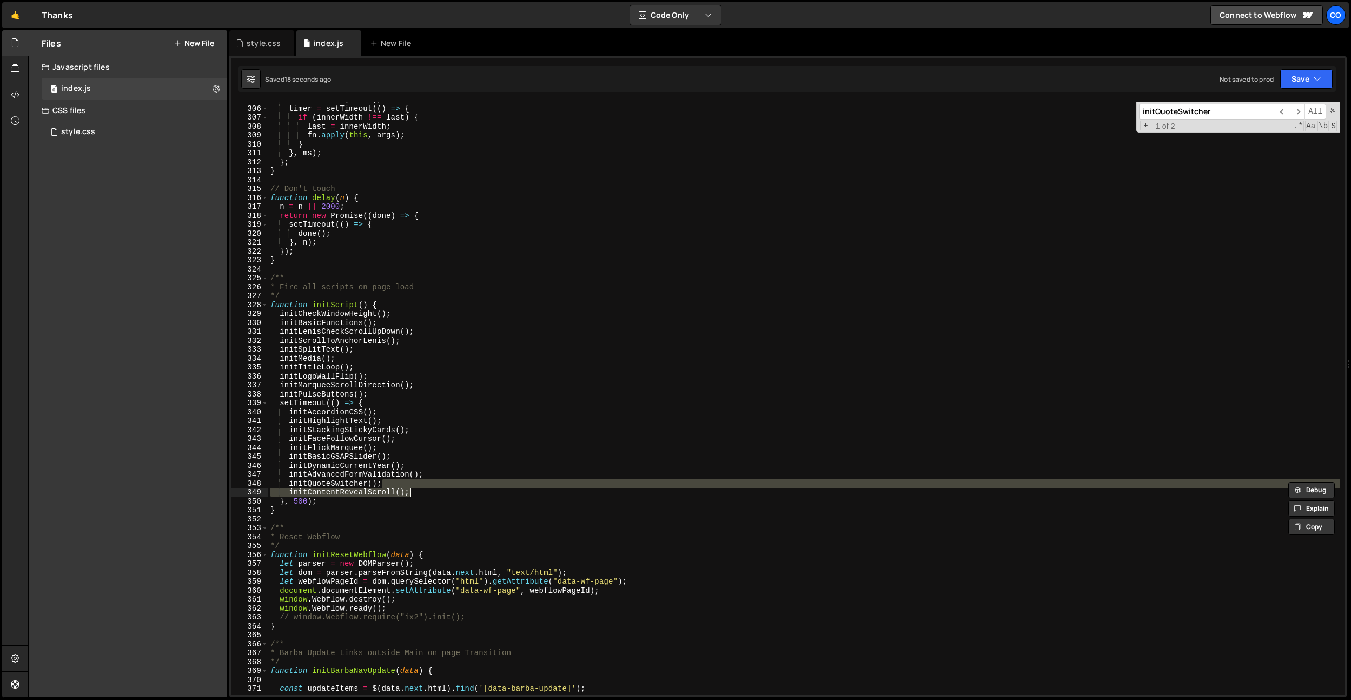
click at [339, 489] on div "clearTimeout ( timer ) ; timer = setTimeout (( ) => { if ( innerWidth !== last …" at bounding box center [804, 399] width 1072 height 594
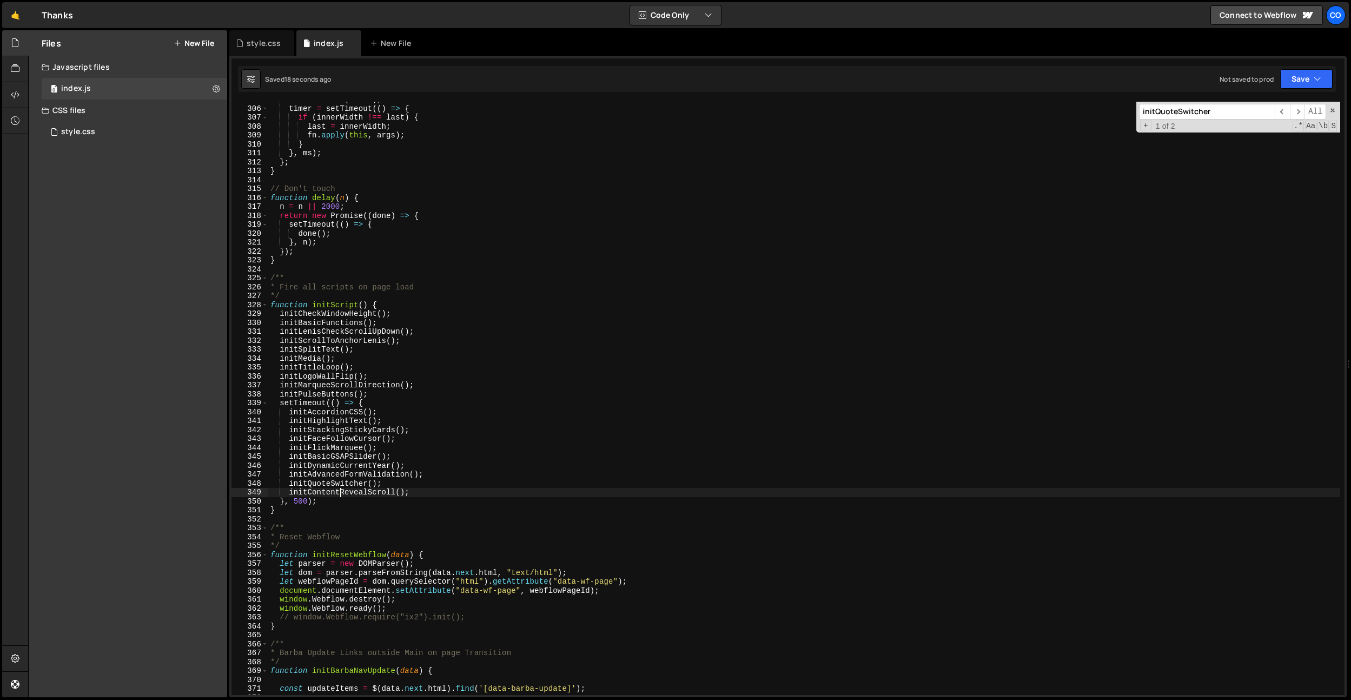
click at [341, 485] on div "clearTimeout ( timer ) ; timer = setTimeout (( ) => { if ( innerWidth !== last …" at bounding box center [804, 400] width 1072 height 611
click at [526, 412] on div "clearTimeout ( timer ) ; timer = setTimeout (( ) => { if ( innerWidth !== last …" at bounding box center [804, 400] width 1072 height 611
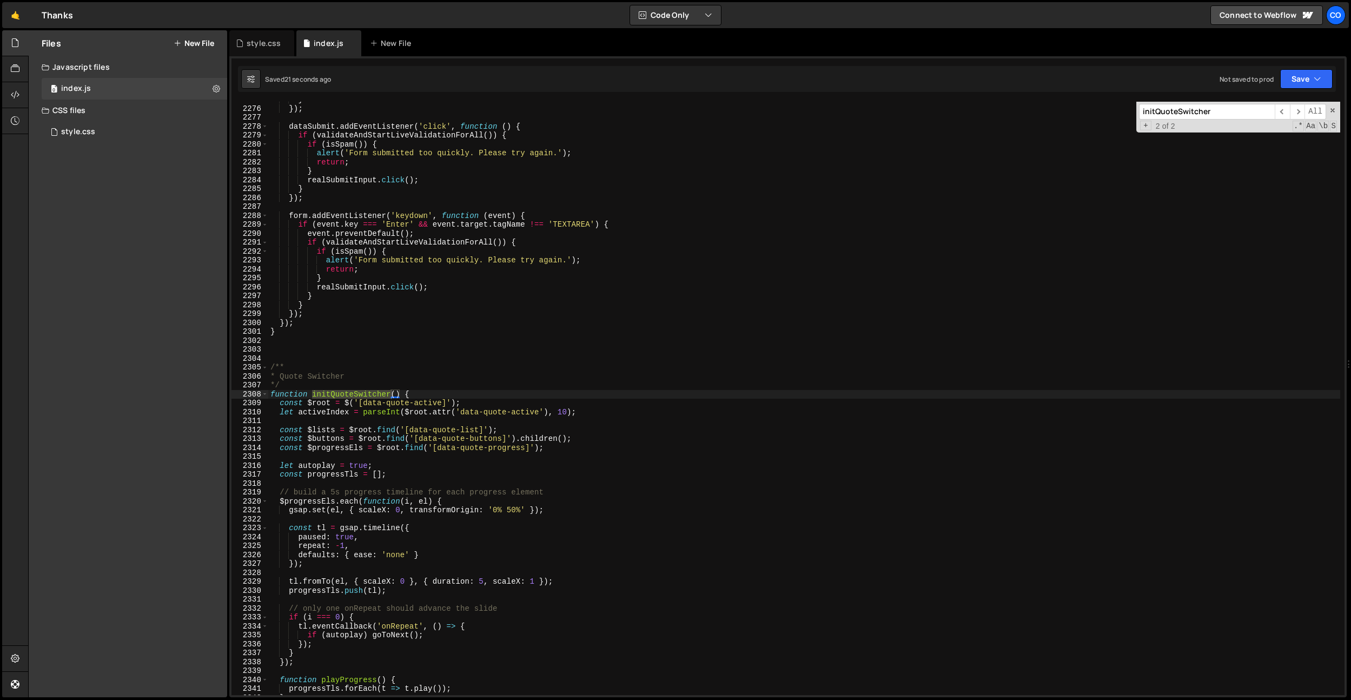
scroll to position [2149, 0]
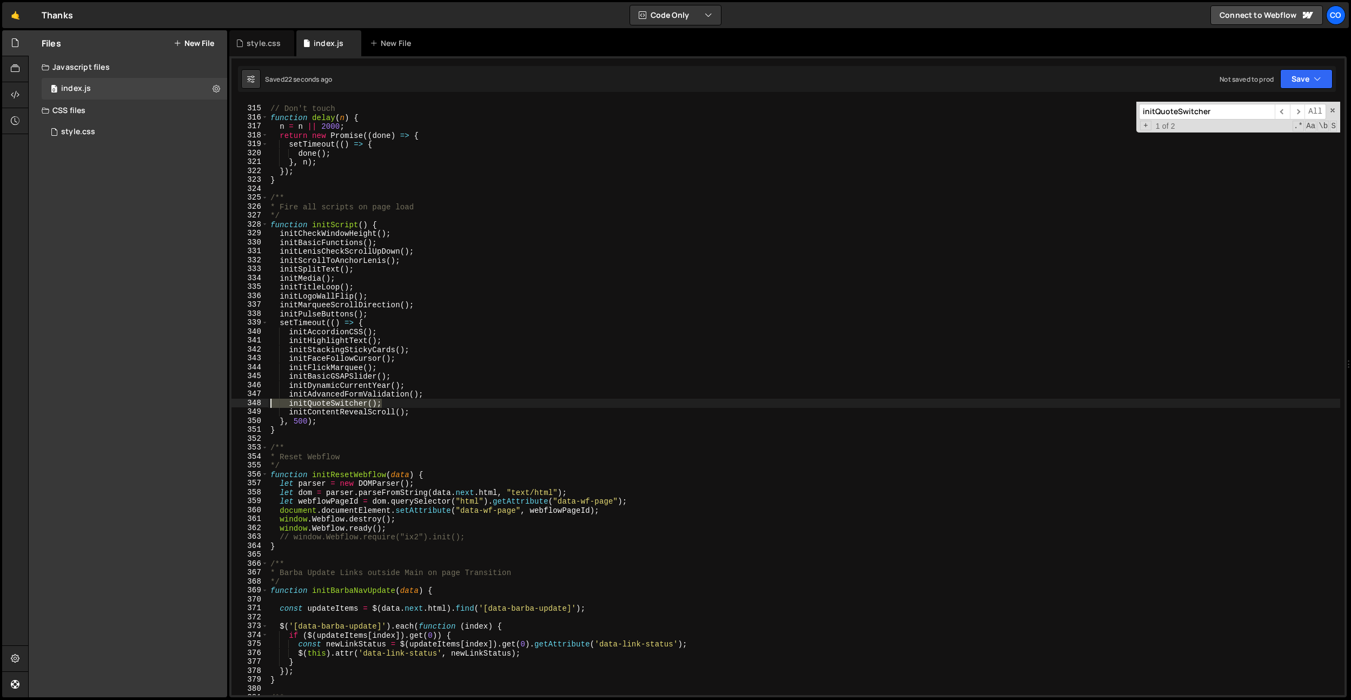
drag, startPoint x: 395, startPoint y: 404, endPoint x: 236, endPoint y: 405, distance: 159.6
click at [236, 405] on div "initQuoteSwitcher(); 314 315 316 317 318 319 320 321 322 323 324 325 326 327 32…" at bounding box center [788, 399] width 1113 height 594
click at [1217, 116] on input "initQuoteSwitcher" at bounding box center [1207, 112] width 136 height 16
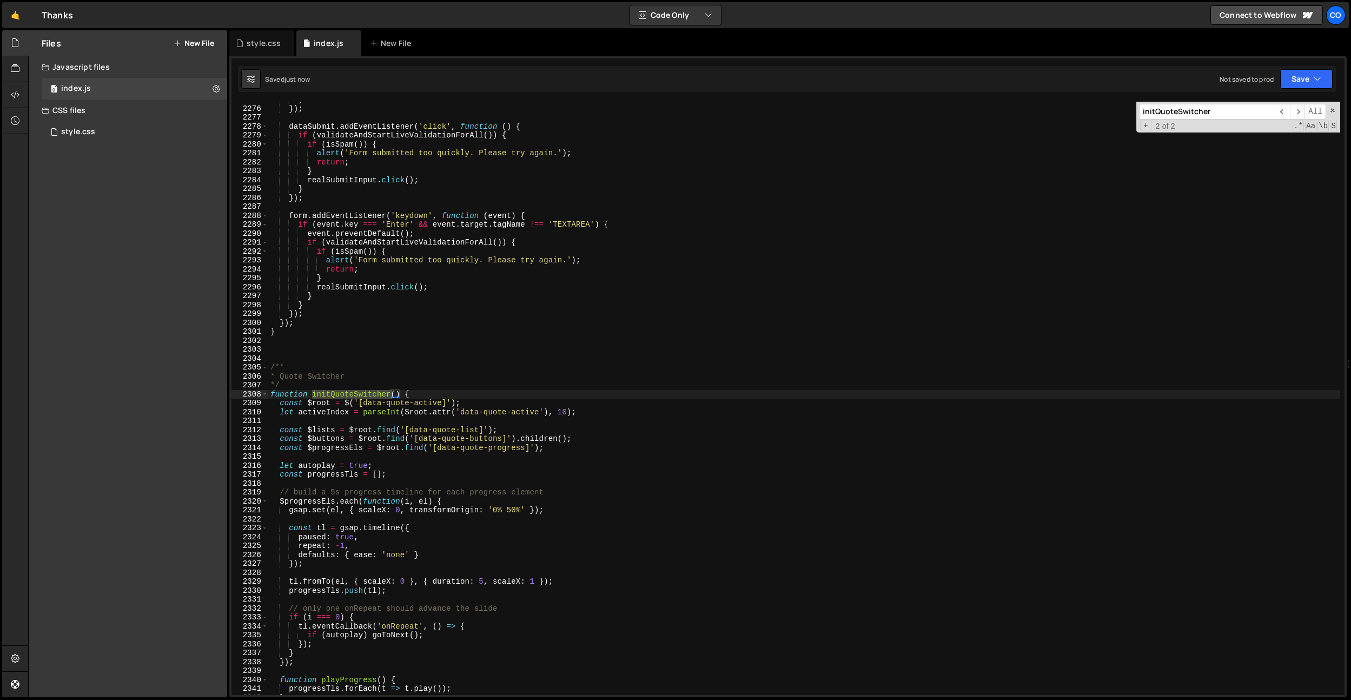
scroll to position [15583, 0]
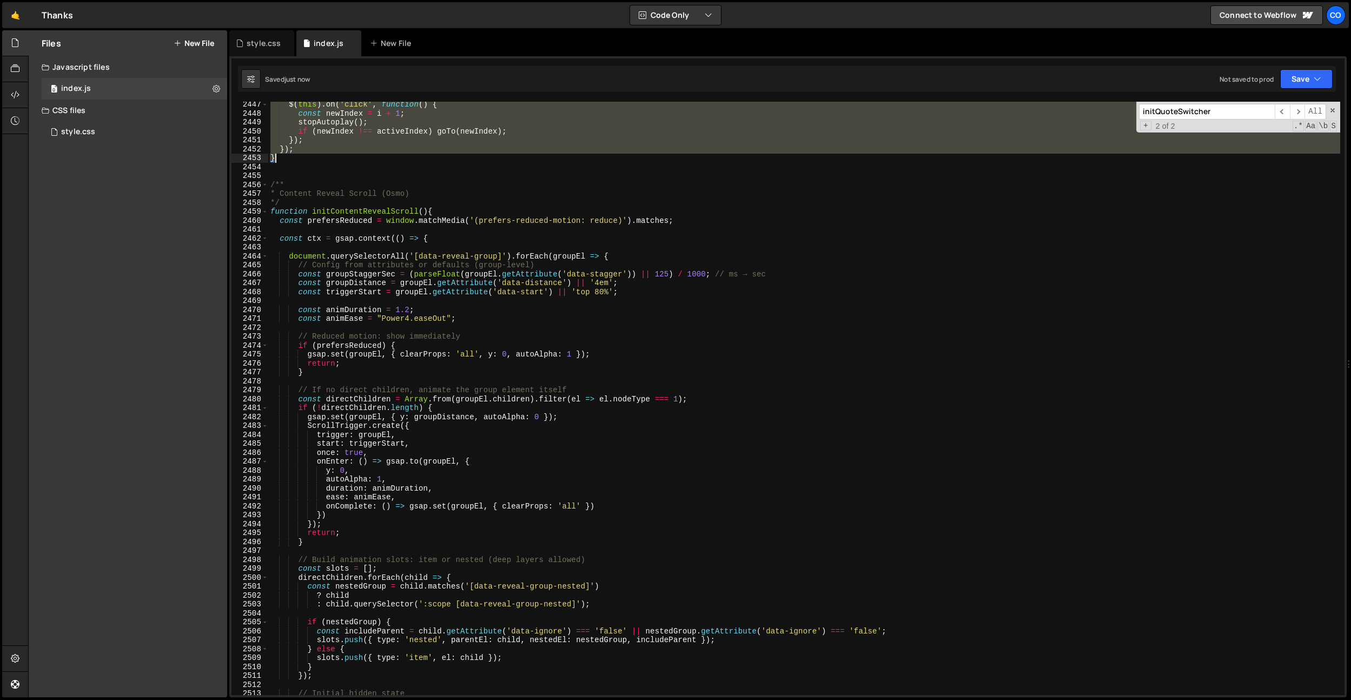
drag, startPoint x: 272, startPoint y: 370, endPoint x: 311, endPoint y: 159, distance: 214.6
click at [311, 159] on div "$ ( this ) . on ( 'click' , function ( ) { const newIndex = i + 1 ; stopAutopla…" at bounding box center [804, 405] width 1072 height 611
paste textarea
type textarea "}"
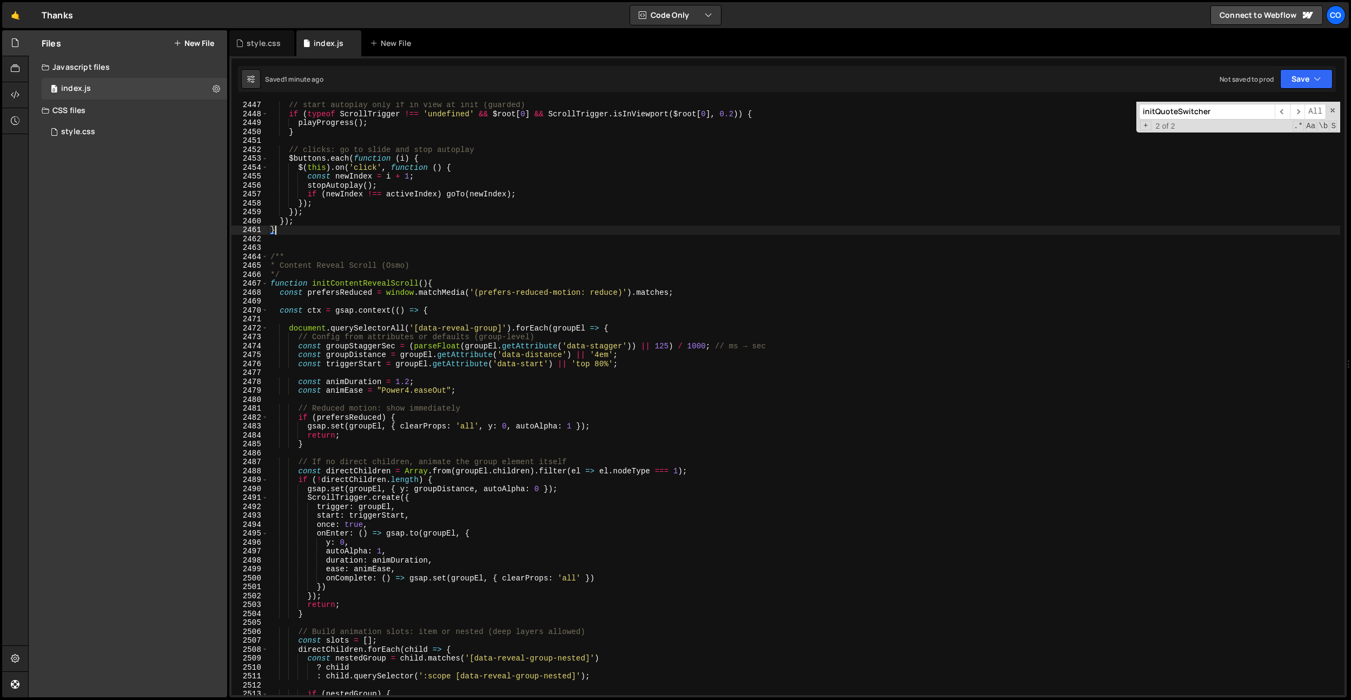
click at [1222, 116] on input "initQuoteSwitcher" at bounding box center [1207, 112] width 136 height 16
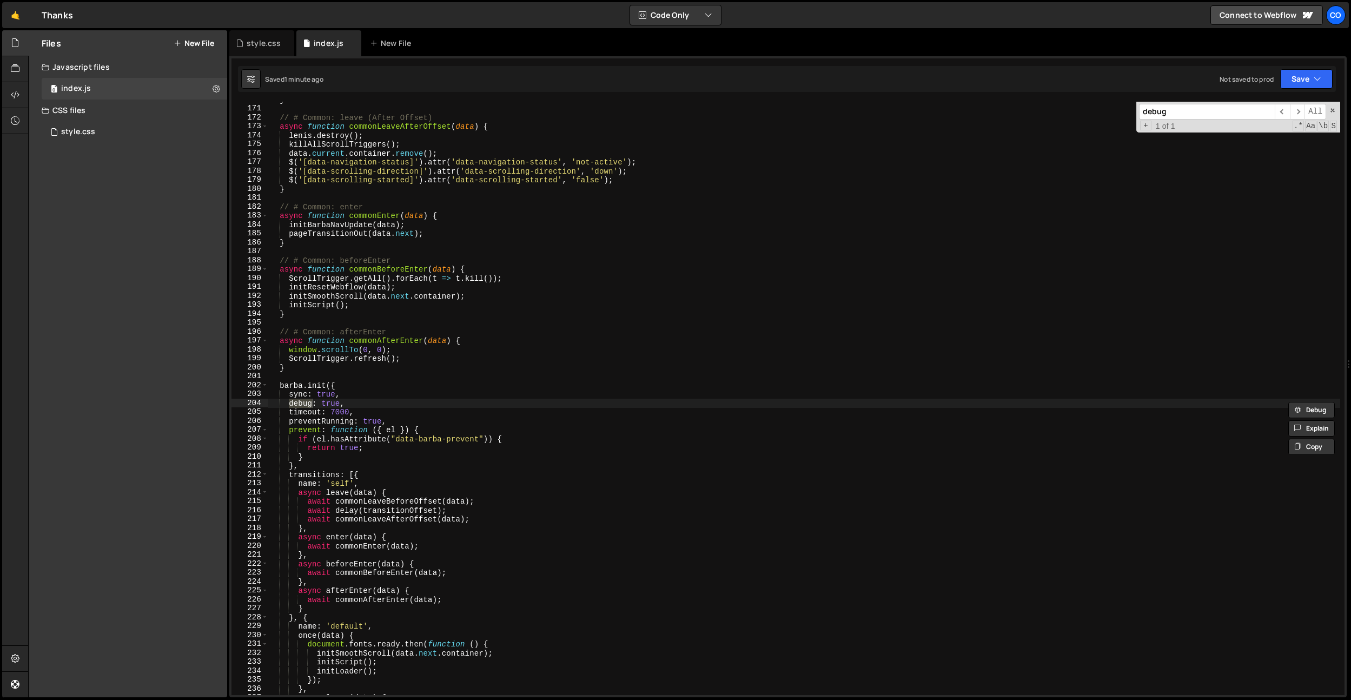
type input "debug"
click at [335, 405] on div "} // # Common: leave (After Offset) async function commonLeaveAfterOffset ( dat…" at bounding box center [804, 400] width 1072 height 611
type textarea "debug: false,"
